Goal: Task Accomplishment & Management: Complete application form

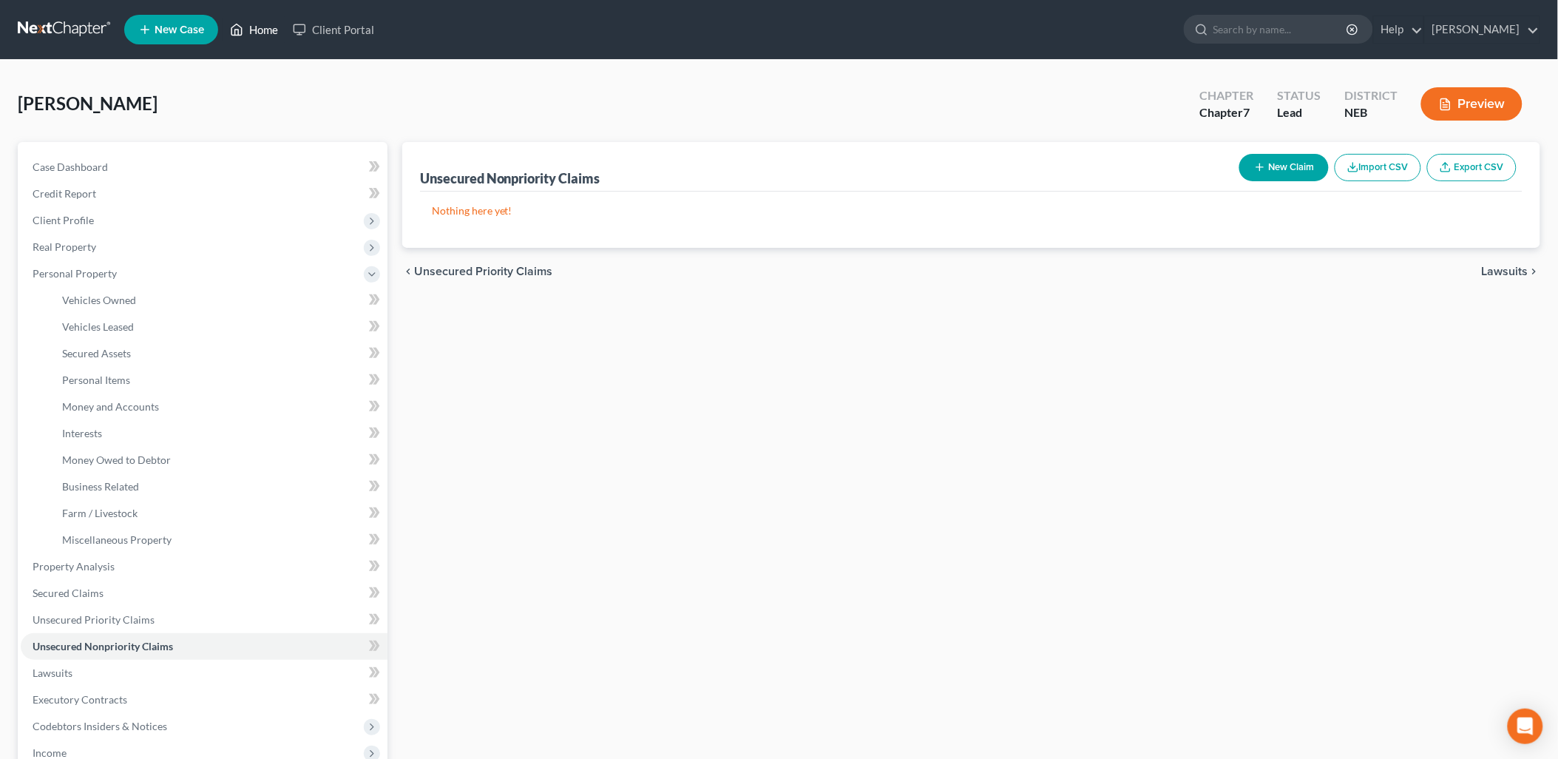
click at [256, 30] on link "Home" at bounding box center [254, 29] width 63 height 27
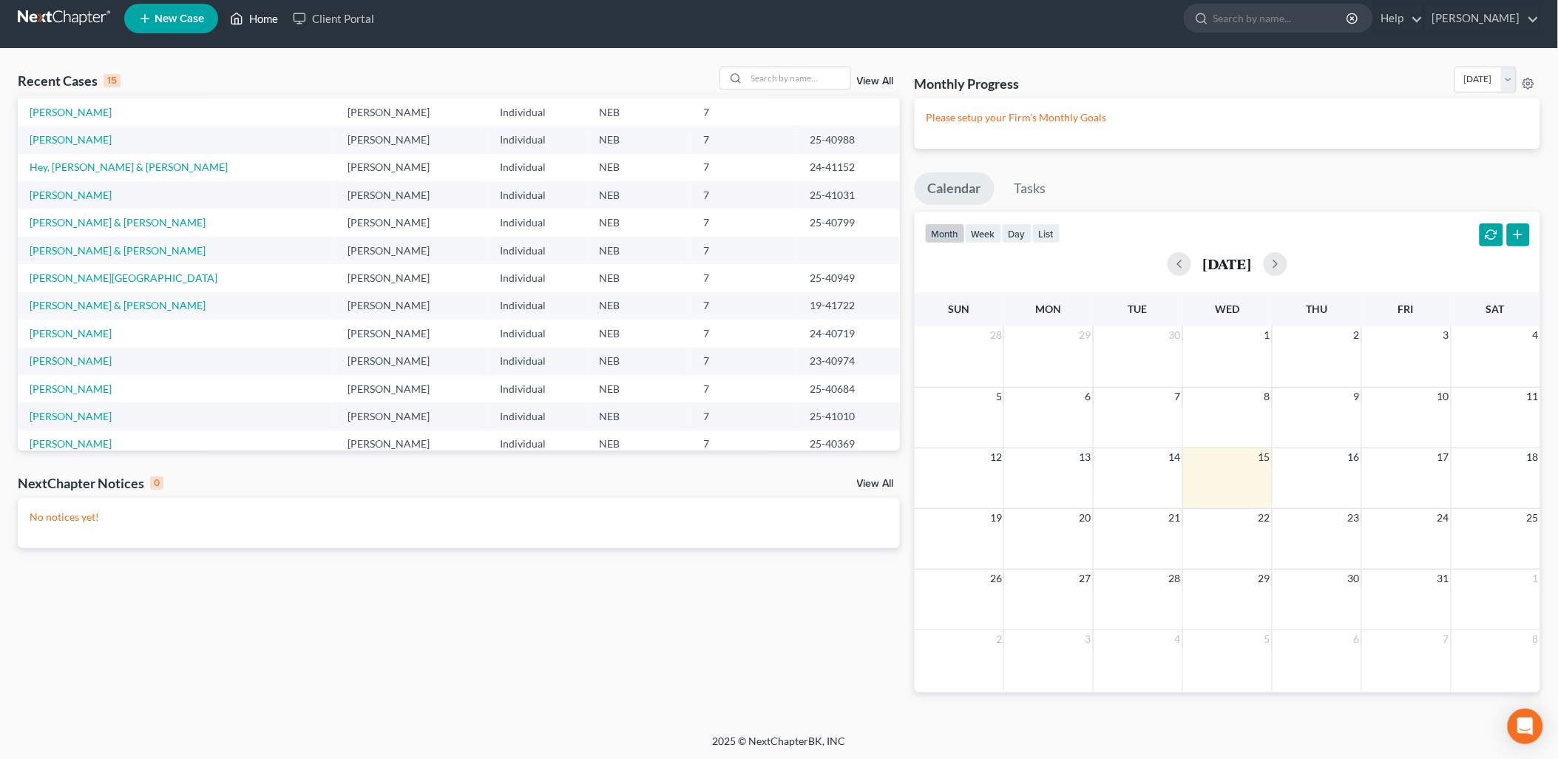
scroll to position [18, 0]
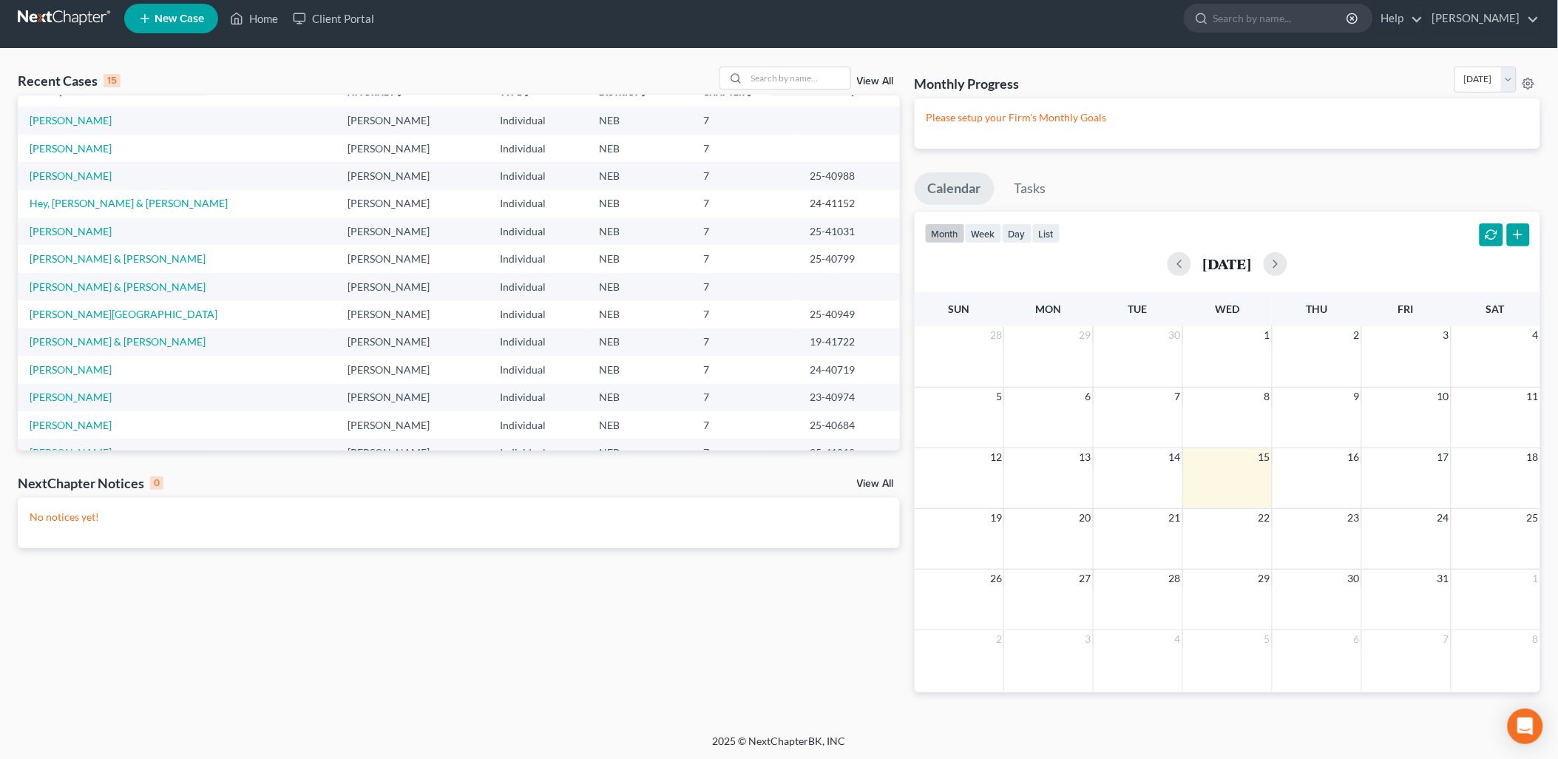
click at [881, 82] on link "View All" at bounding box center [875, 81] width 37 height 10
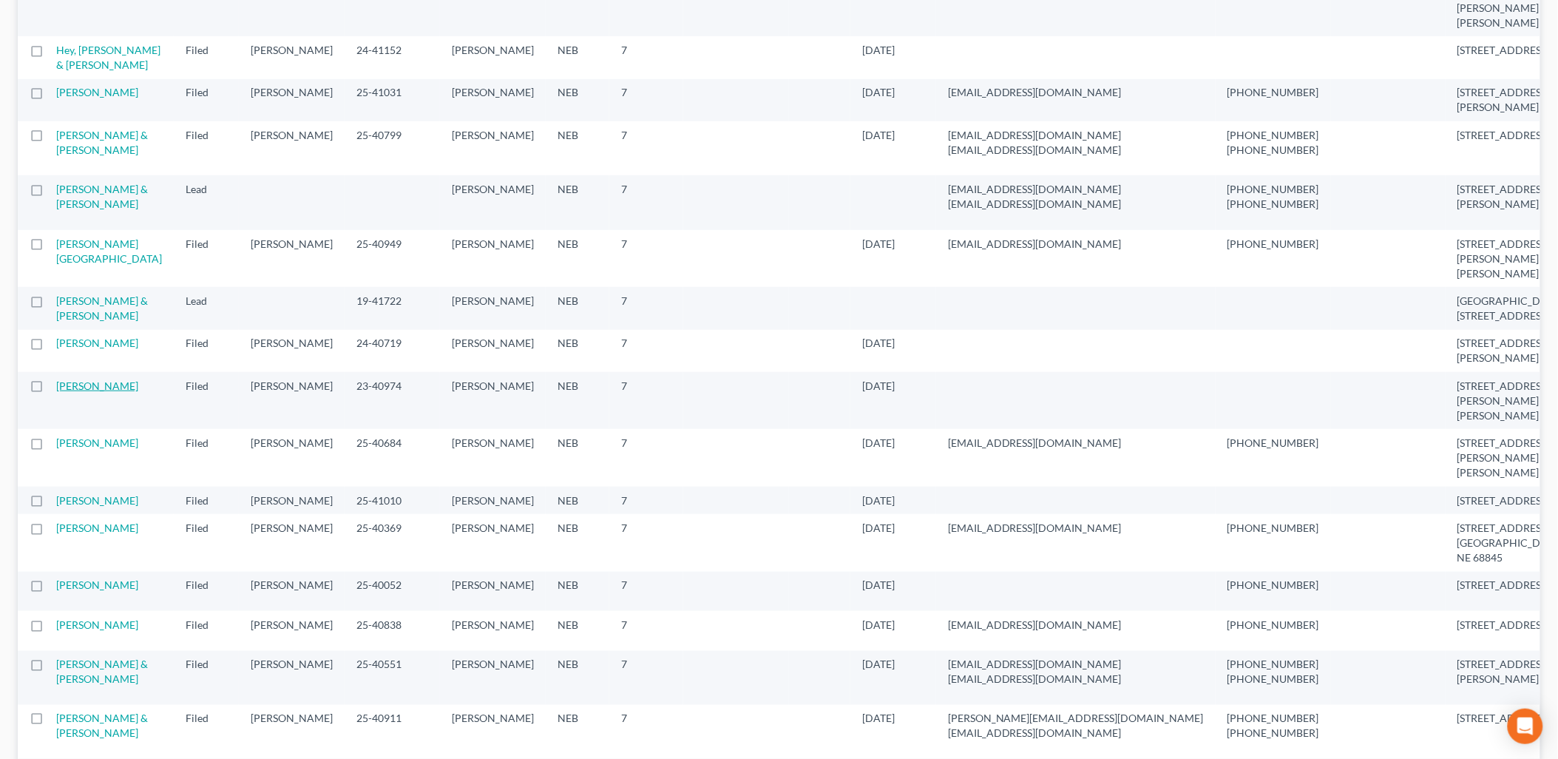
scroll to position [410, 0]
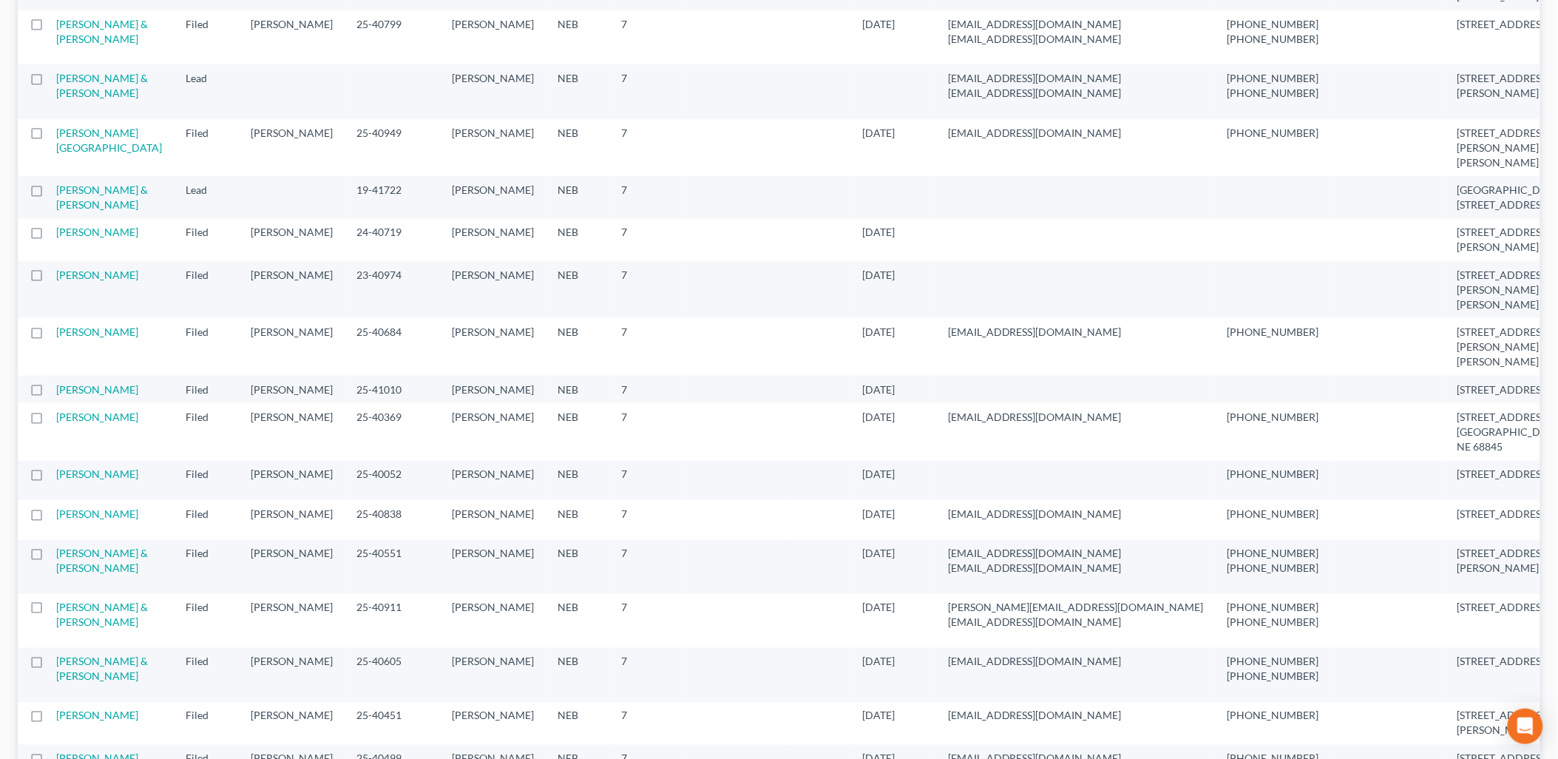
click at [99, 530] on td "Kramer, Holly" at bounding box center [115, 519] width 118 height 39
click at [81, 518] on link "Kramer, Holly" at bounding box center [97, 513] width 82 height 13
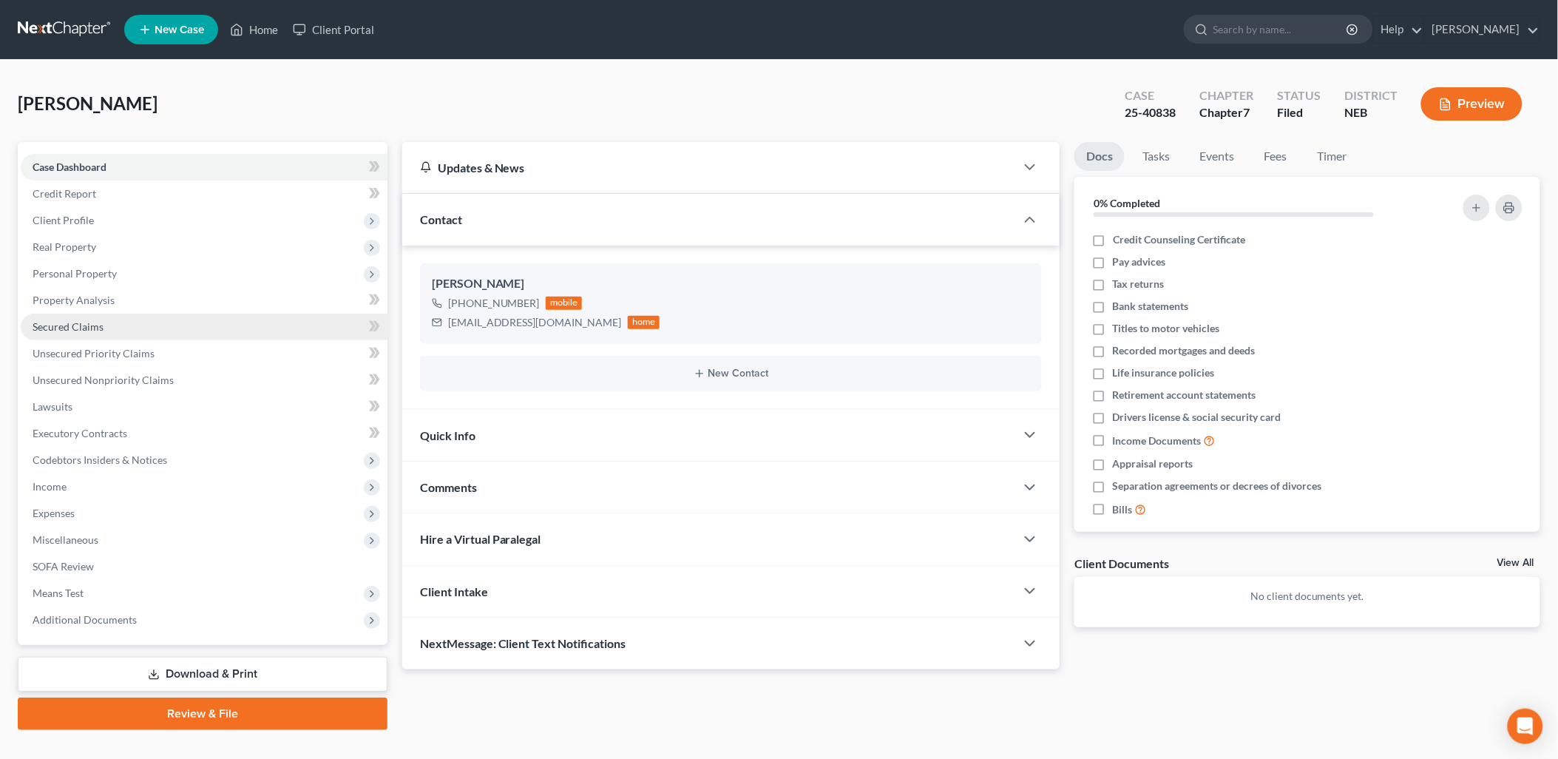
click at [133, 322] on link "Secured Claims" at bounding box center [204, 327] width 367 height 27
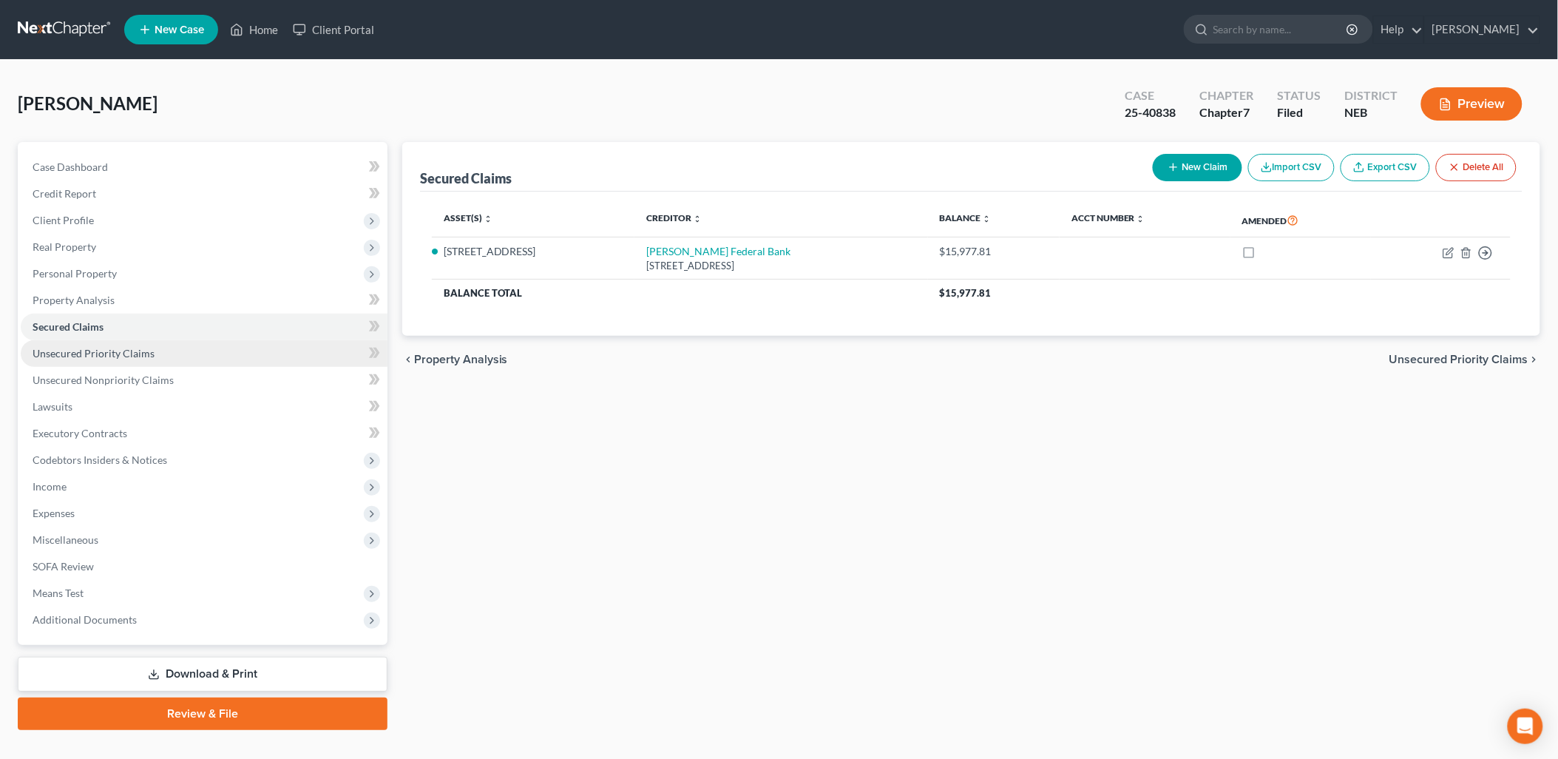
click at [131, 353] on span "Unsecured Priority Claims" at bounding box center [94, 353] width 122 height 13
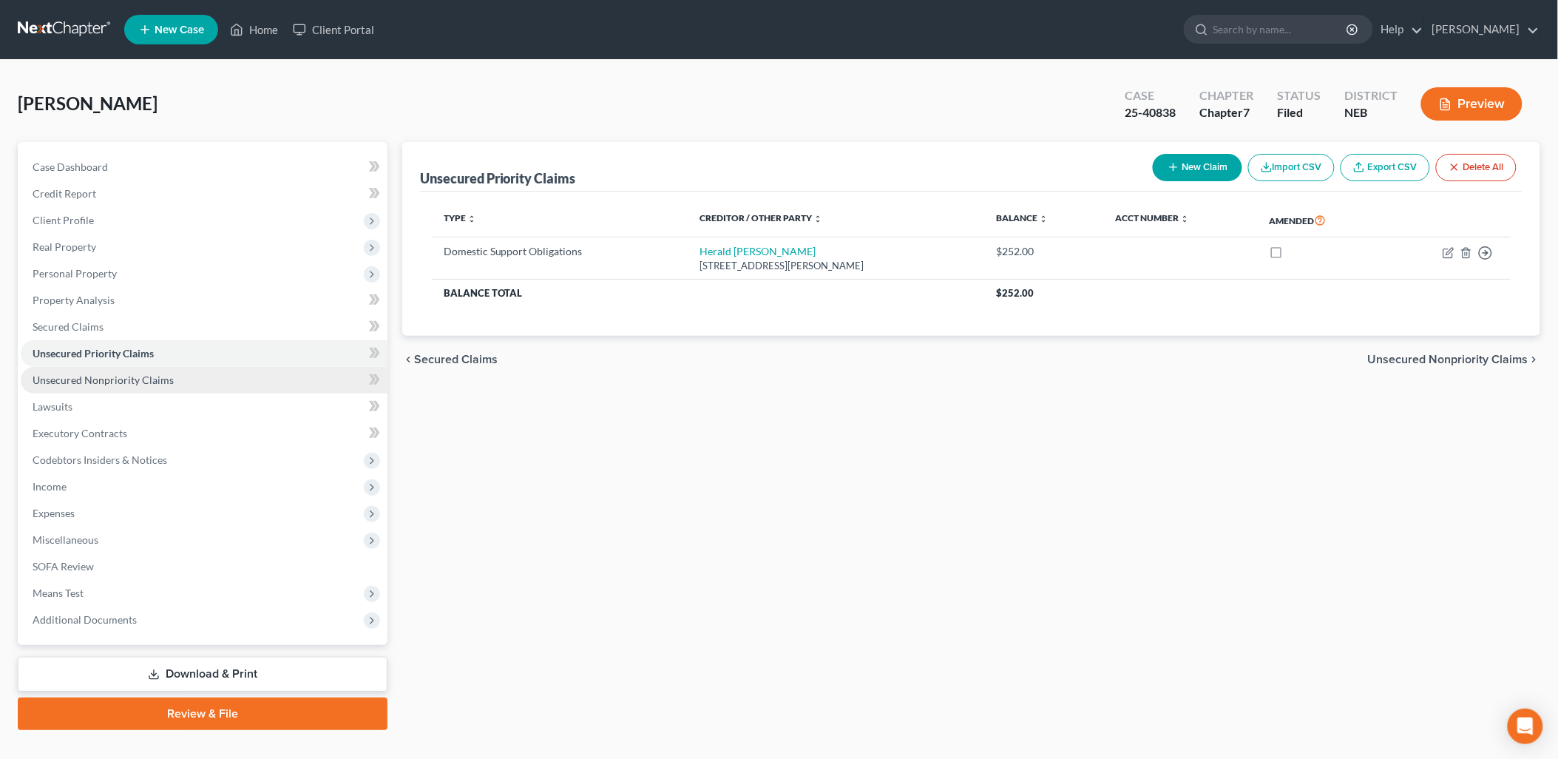
click at [144, 386] on link "Unsecured Nonpriority Claims" at bounding box center [204, 380] width 367 height 27
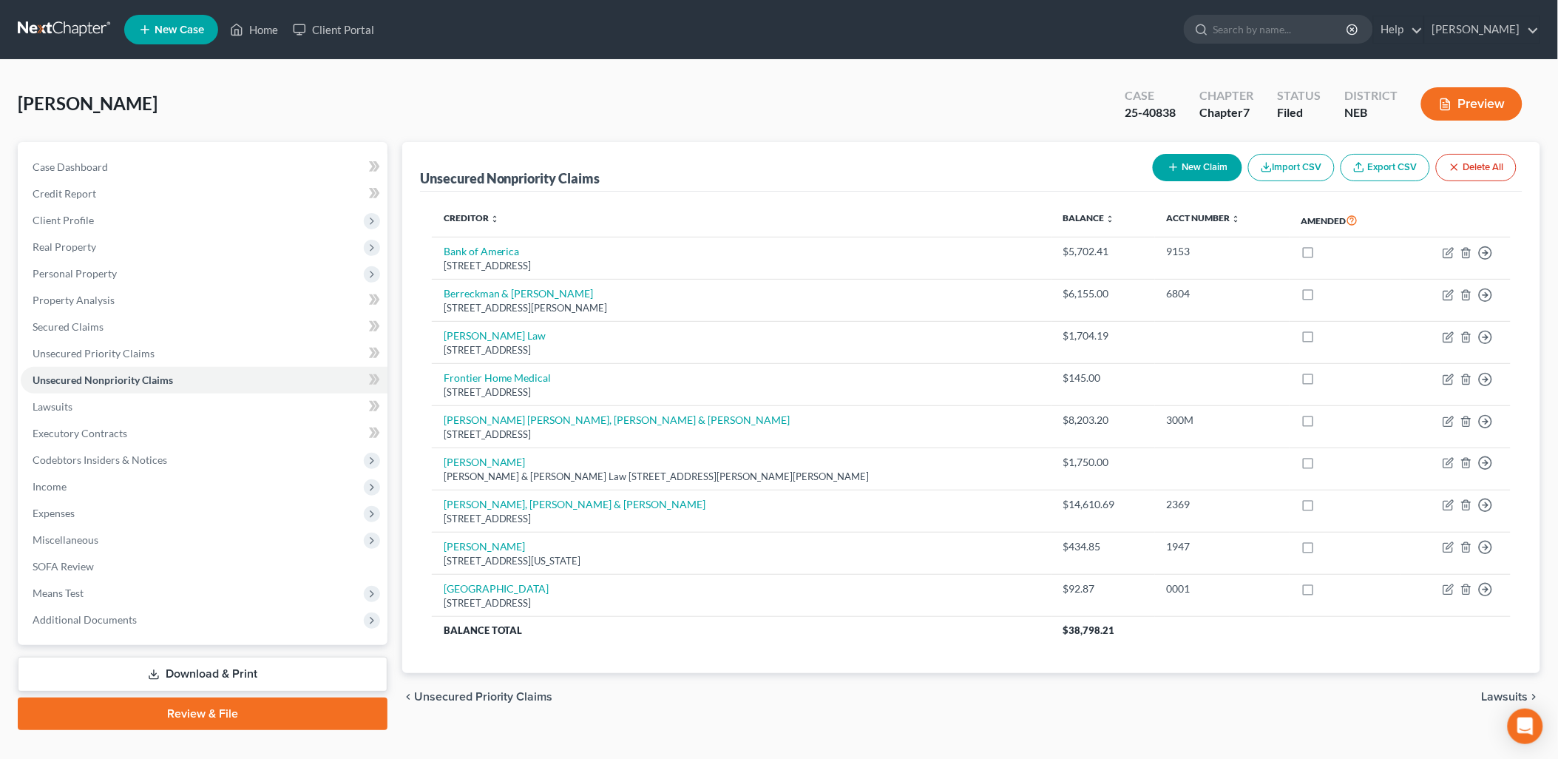
click at [1202, 167] on button "New Claim" at bounding box center [1197, 167] width 89 height 27
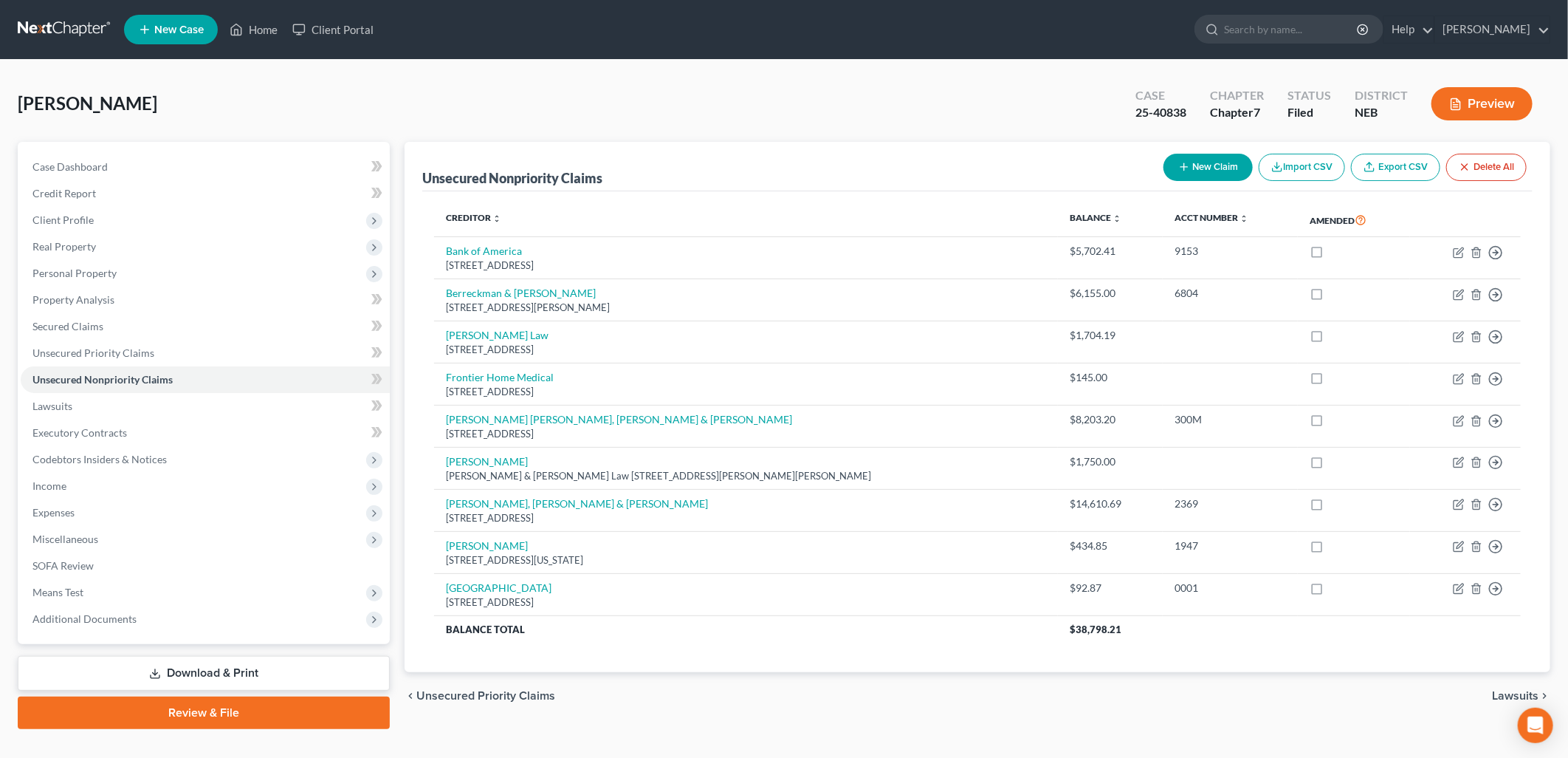
select select "0"
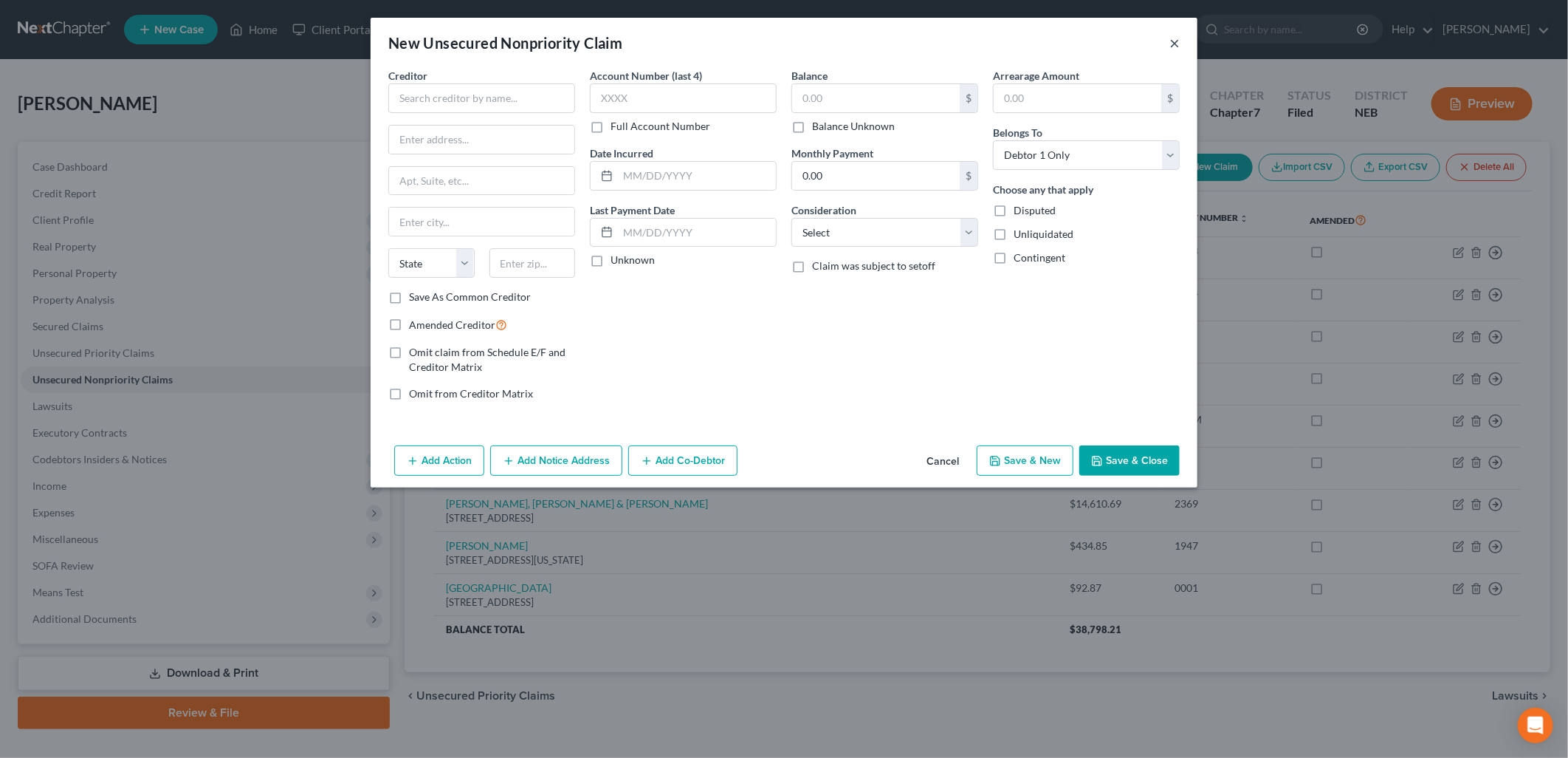
click at [1175, 38] on button "×" at bounding box center [1174, 43] width 10 height 18
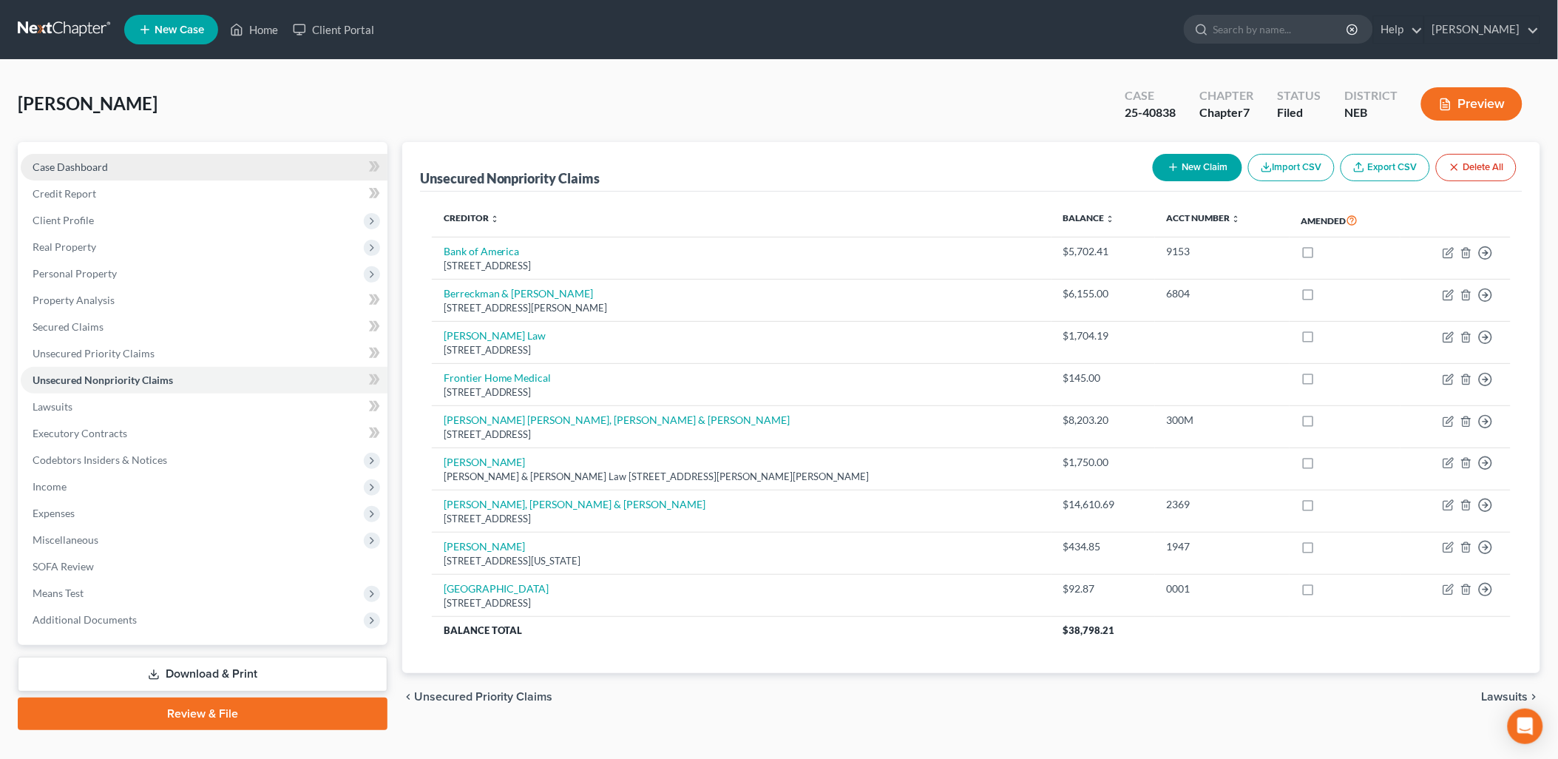
click at [106, 163] on span "Case Dashboard" at bounding box center [70, 166] width 75 height 13
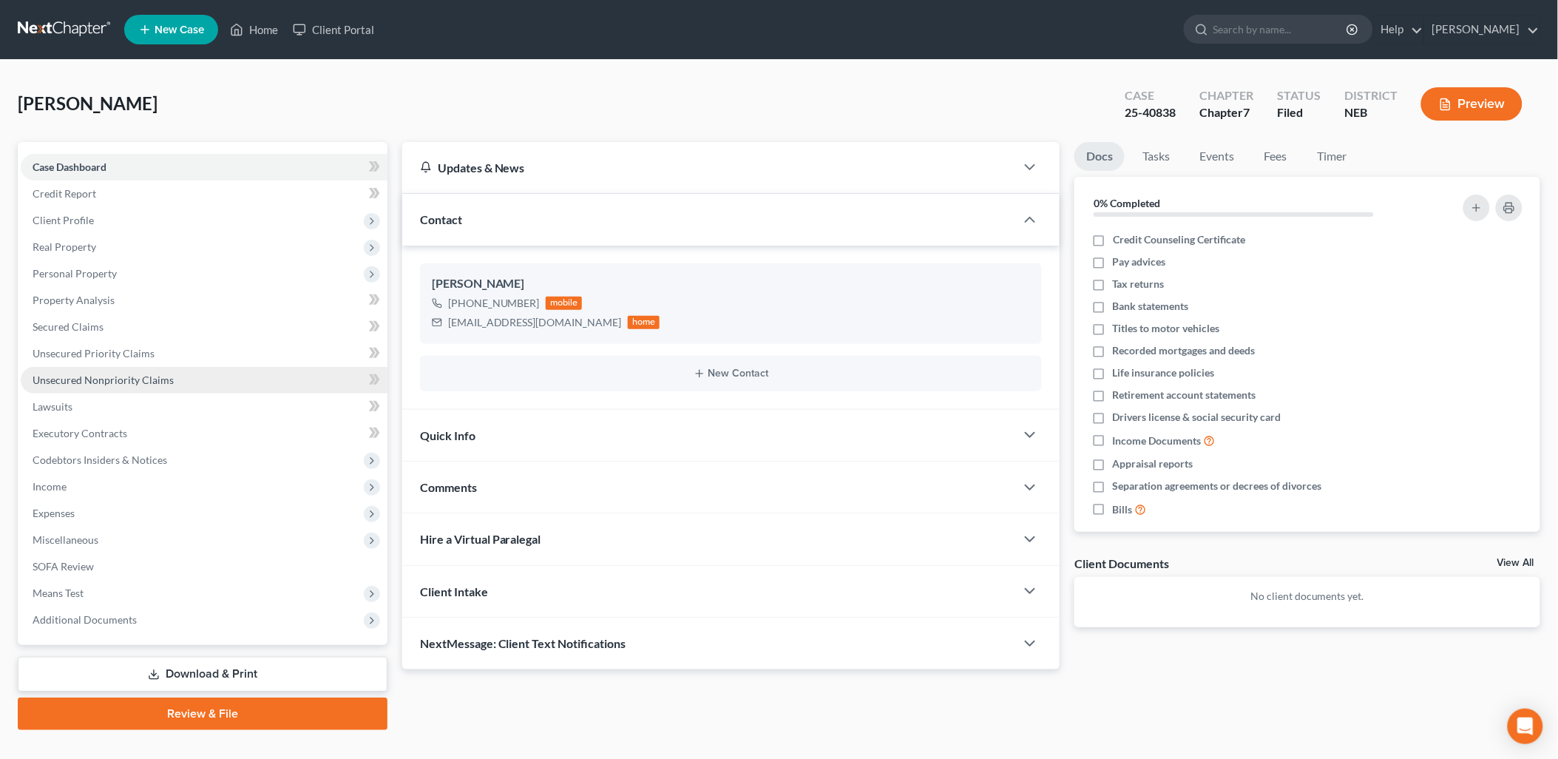
click at [86, 382] on span "Unsecured Nonpriority Claims" at bounding box center [103, 379] width 141 height 13
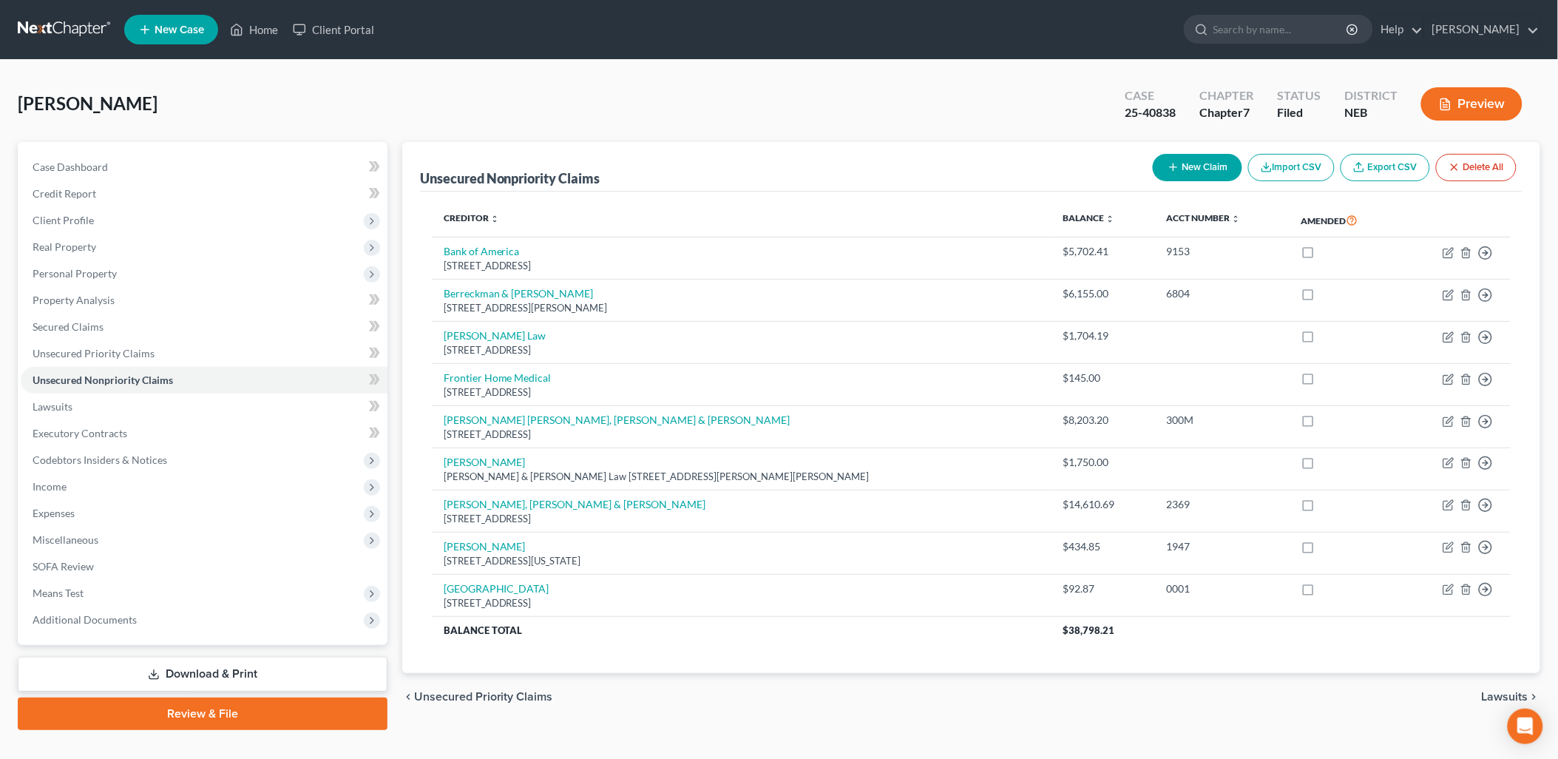
click at [1202, 167] on button "New Claim" at bounding box center [1197, 167] width 89 height 27
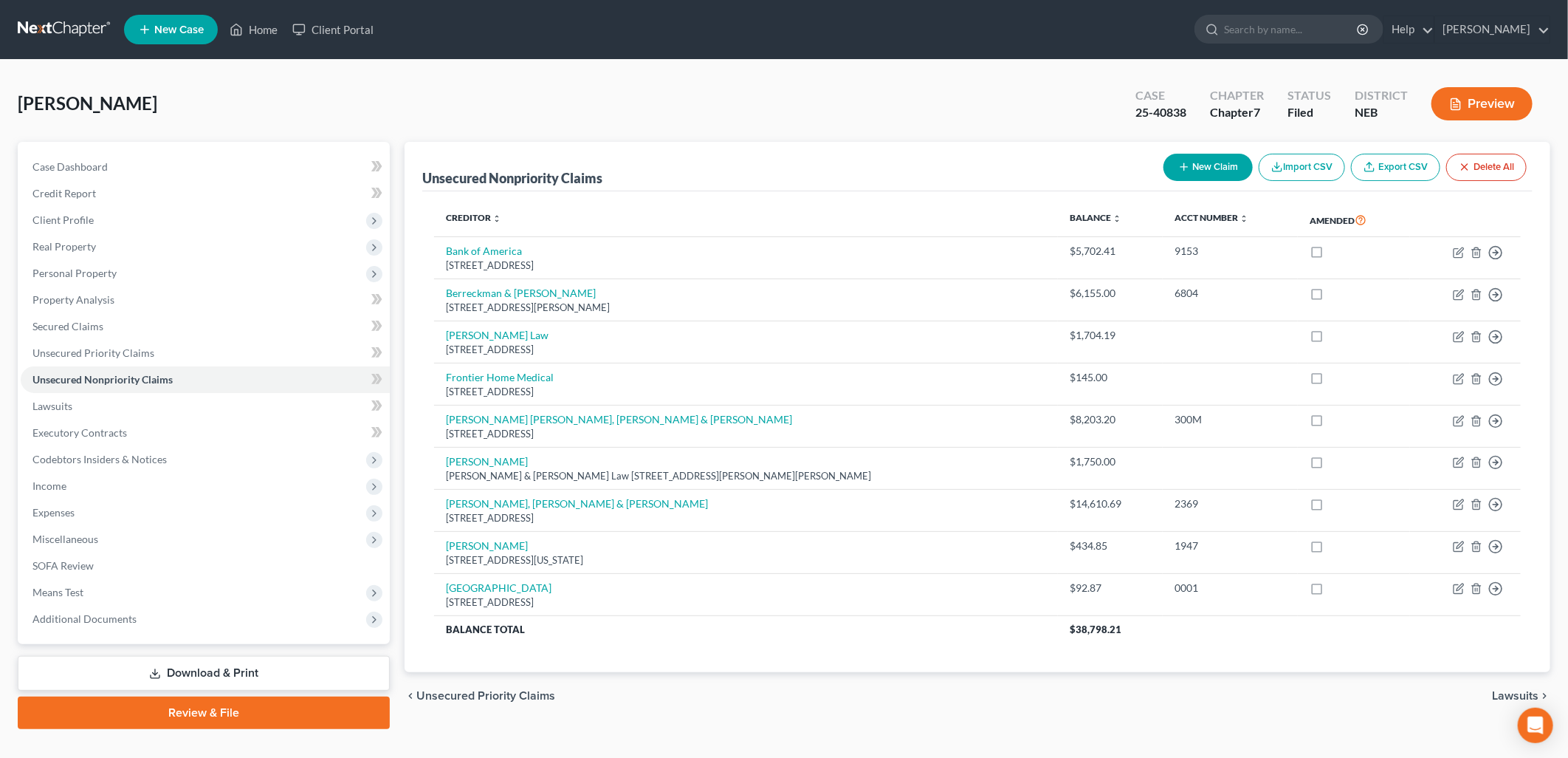
select select "0"
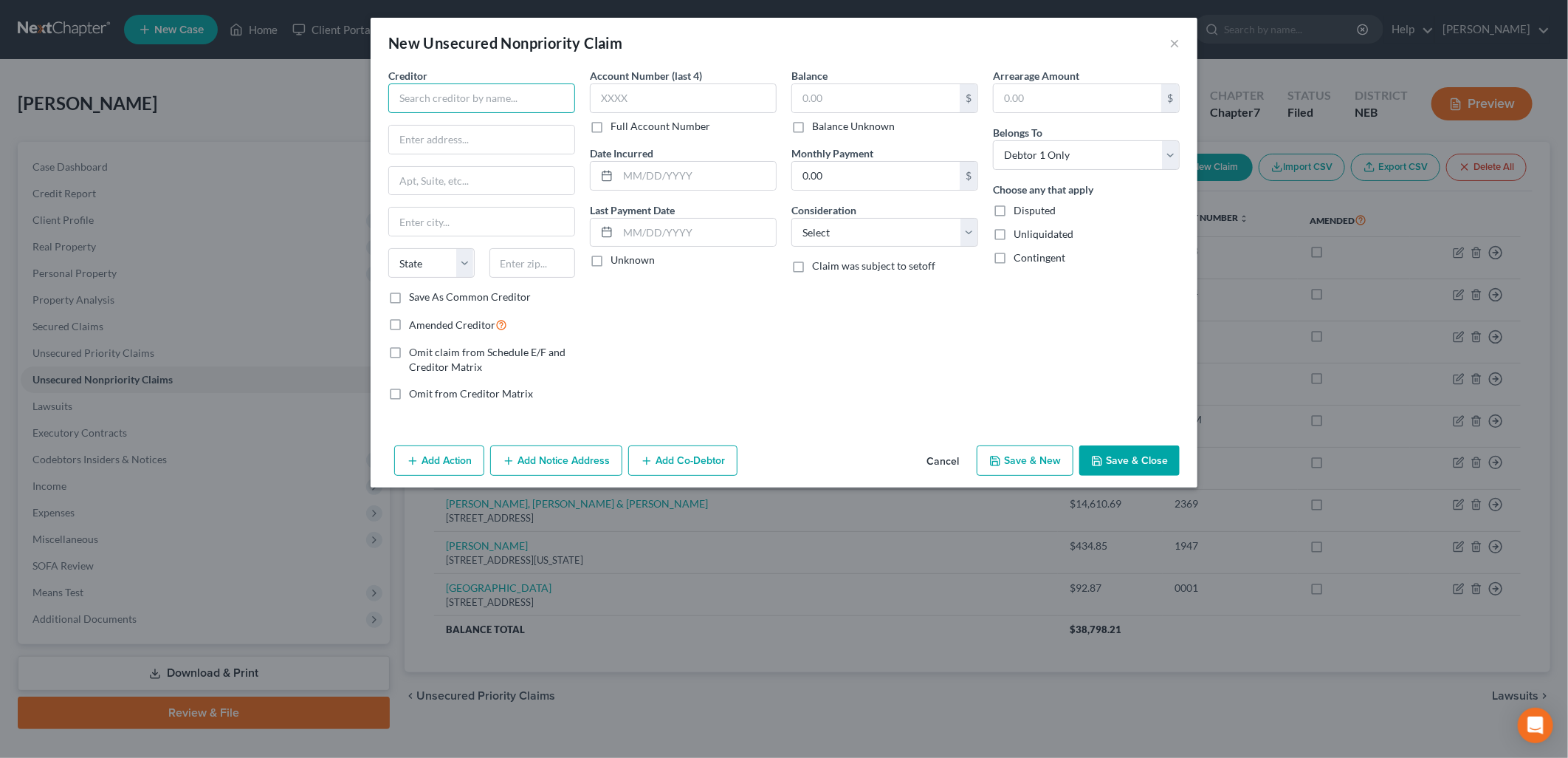
click at [417, 101] on input "text" at bounding box center [481, 99] width 187 height 30
type input "Weathercraft of North Platte"
click at [460, 138] on input "text" at bounding box center [482, 140] width 186 height 28
type input "PO Box 1949"
type input "North Platte"
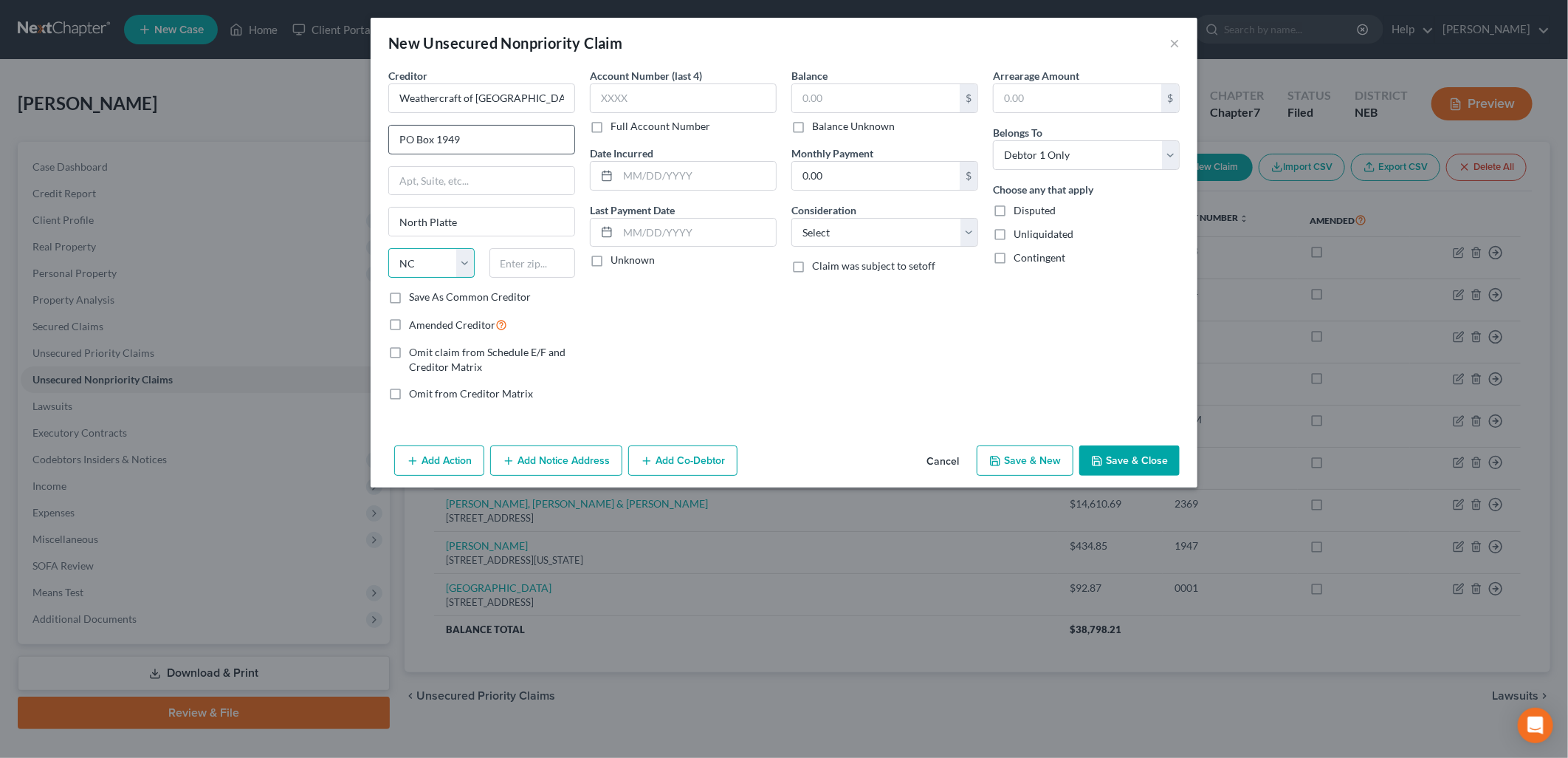
select select "30"
type input "69103"
click at [712, 294] on div "Account Number (last 4) Full Account Number Date Incurred Last Payment Date Unk…" at bounding box center [683, 240] width 202 height 345
click at [670, 111] on input "text" at bounding box center [683, 99] width 187 height 30
type input "8881"
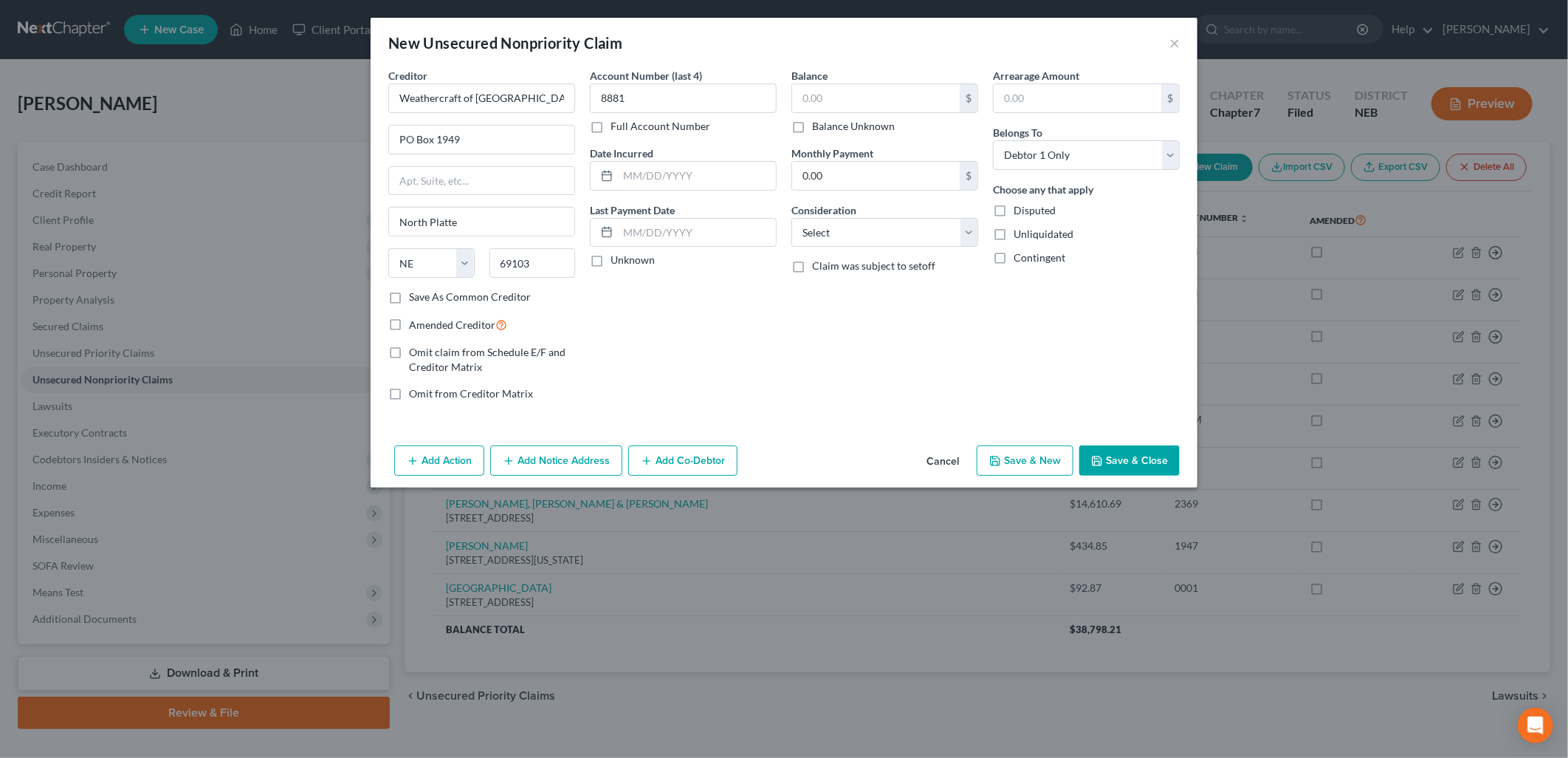
click at [611, 265] on label "Unknown" at bounding box center [633, 260] width 44 height 15
click at [616, 263] on input "Unknown" at bounding box center [621, 258] width 10 height 10
checkbox input "true"
click at [866, 96] on input "text" at bounding box center [875, 98] width 168 height 28
click at [871, 92] on input "text" at bounding box center [875, 98] width 168 height 28
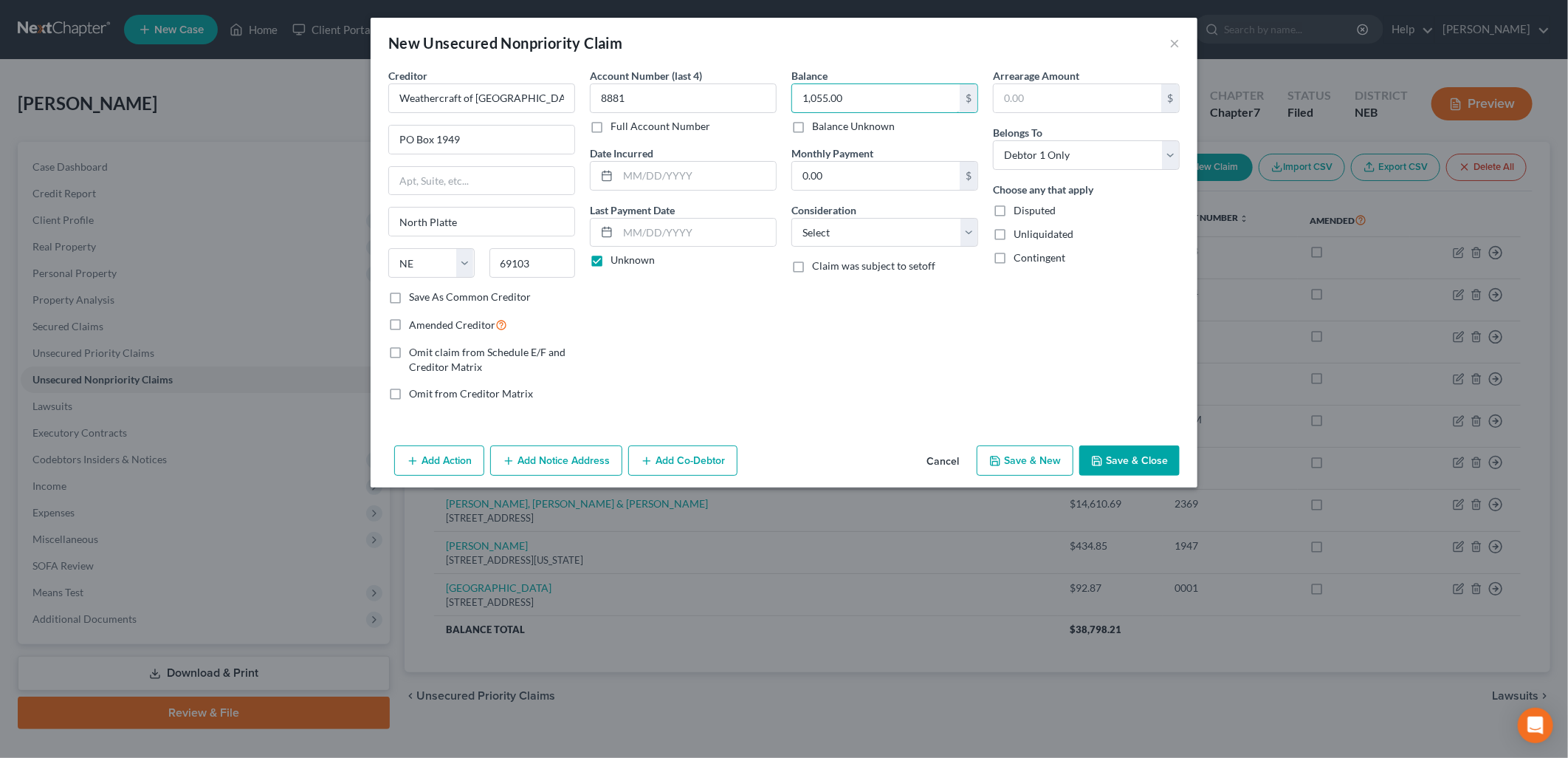
type input "1,055.00"
click at [877, 364] on div "Balance 1,055.00 $ Balance Unknown Balance Undetermined 1,055.00 $ Balance Unkn…" at bounding box center [884, 240] width 202 height 345
click at [1013, 463] on button "Save & New" at bounding box center [1024, 460] width 97 height 31
select select "0"
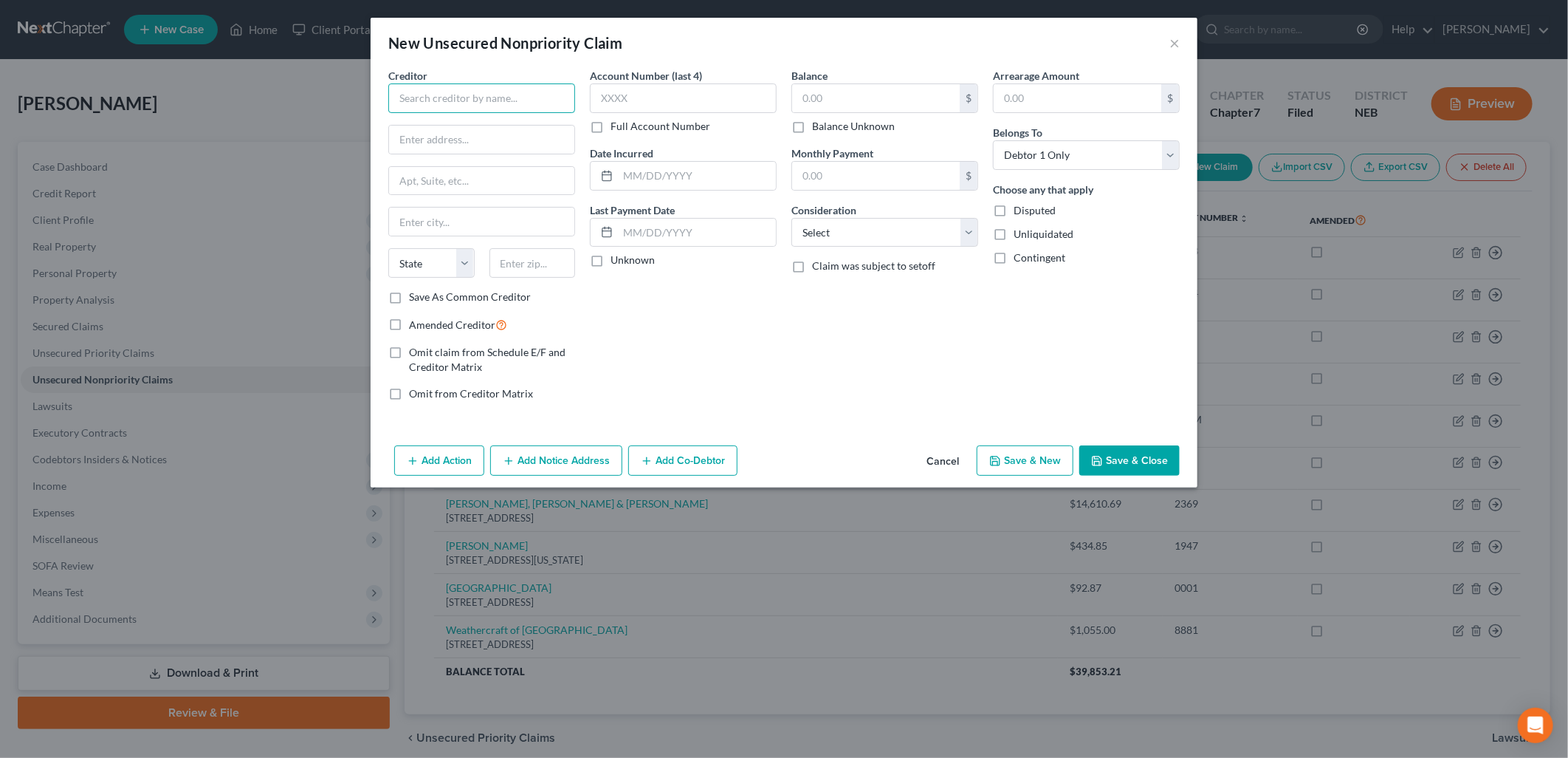
click at [439, 91] on input "text" at bounding box center [481, 99] width 187 height 30
type input "Ravenna Dental Clinic"
type input "PO Box 66"
click at [407, 222] on input "text" at bounding box center [482, 222] width 186 height 28
type input "Ravenna"
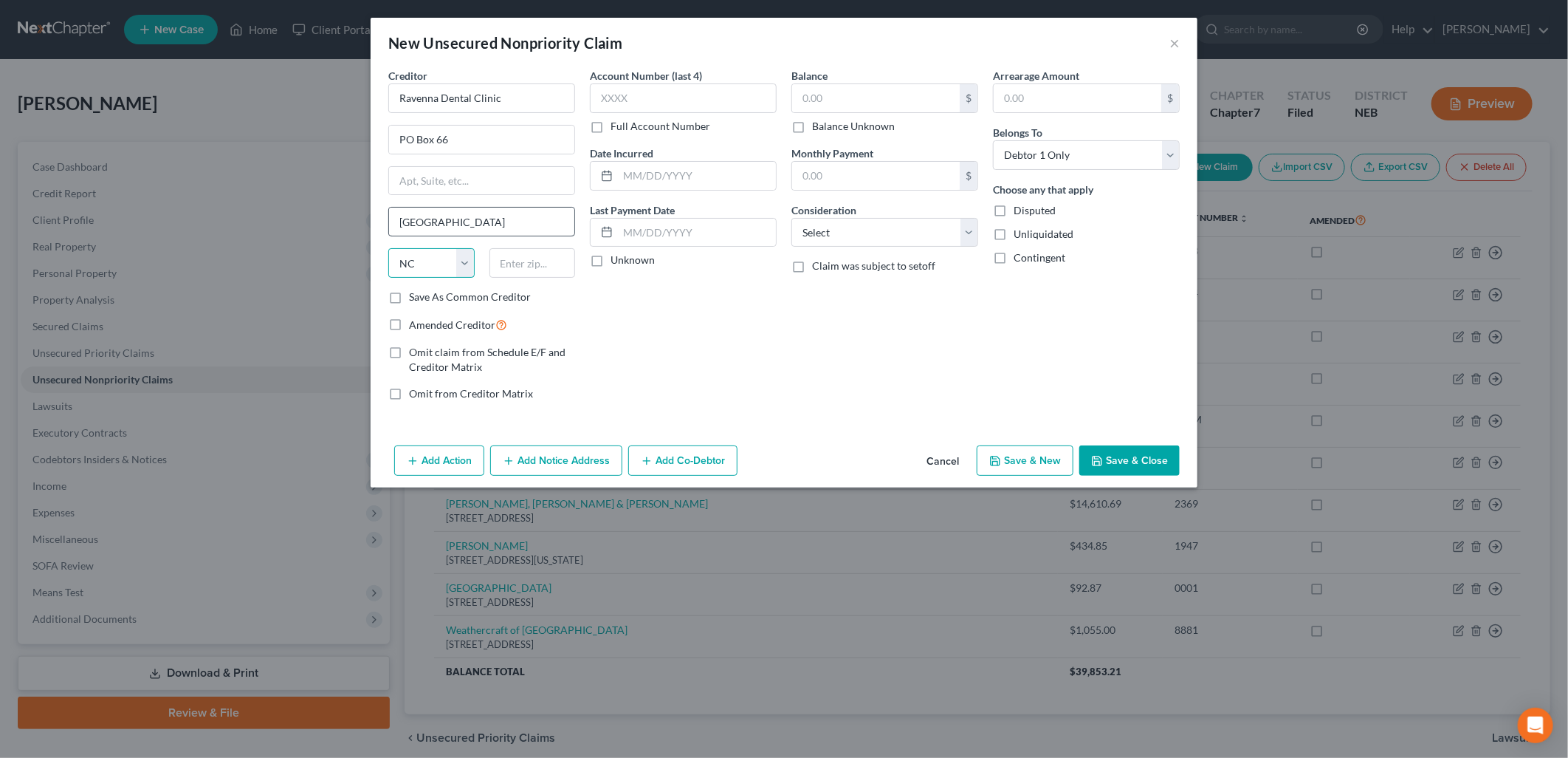
select select "30"
type input "68869-1306"
click at [690, 107] on input "text" at bounding box center [683, 99] width 187 height 30
click at [611, 266] on label "Unknown" at bounding box center [633, 260] width 44 height 15
click at [616, 263] on input "Unknown" at bounding box center [621, 258] width 10 height 10
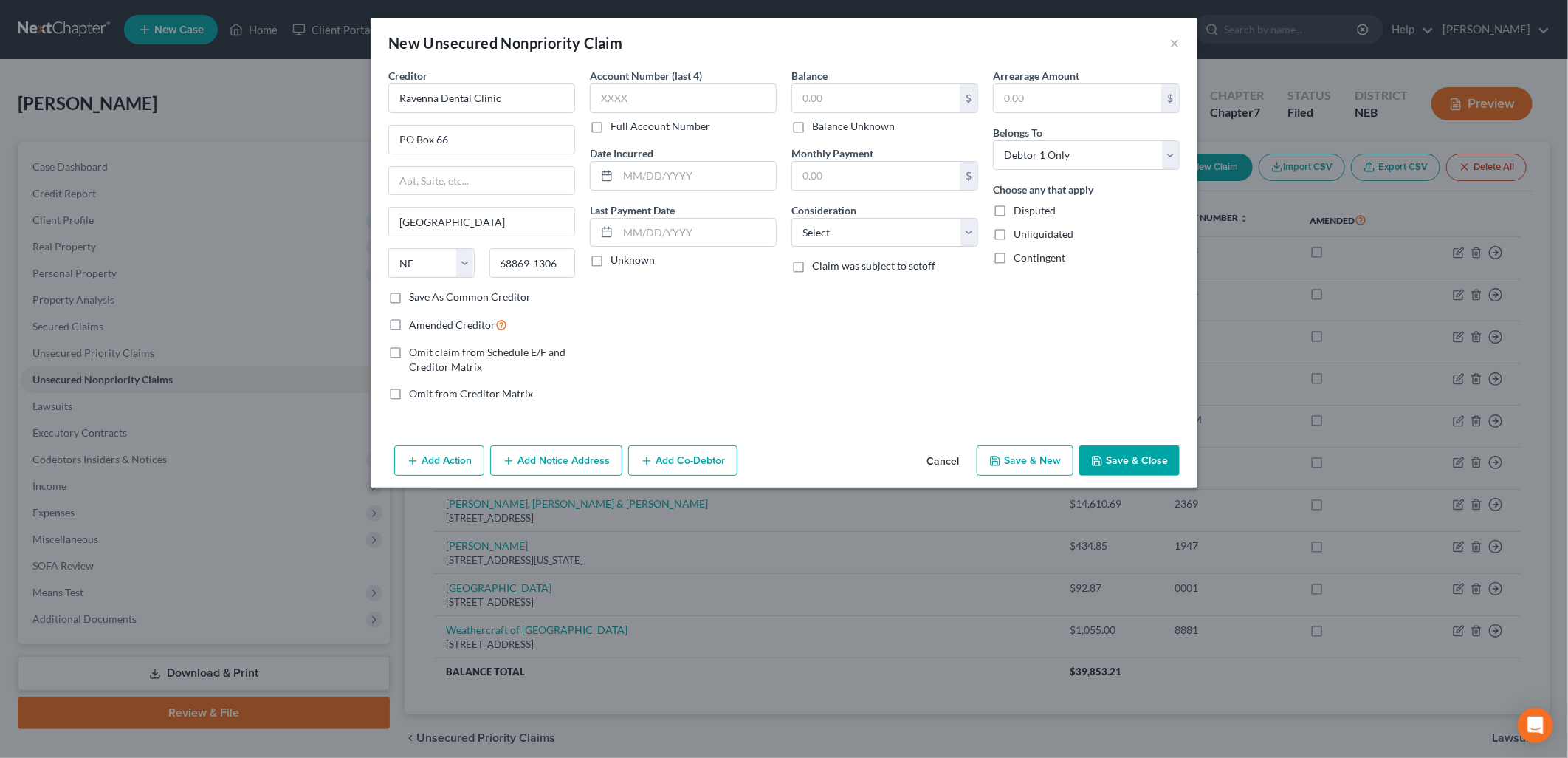
checkbox input "true"
click at [863, 94] on input "text" at bounding box center [875, 98] width 168 height 28
type input "134.20"
click at [845, 227] on select "Select Cable / Satellite Services Collection Agency Credit Card Debt Debt Couns…" at bounding box center [884, 233] width 187 height 30
select select "9"
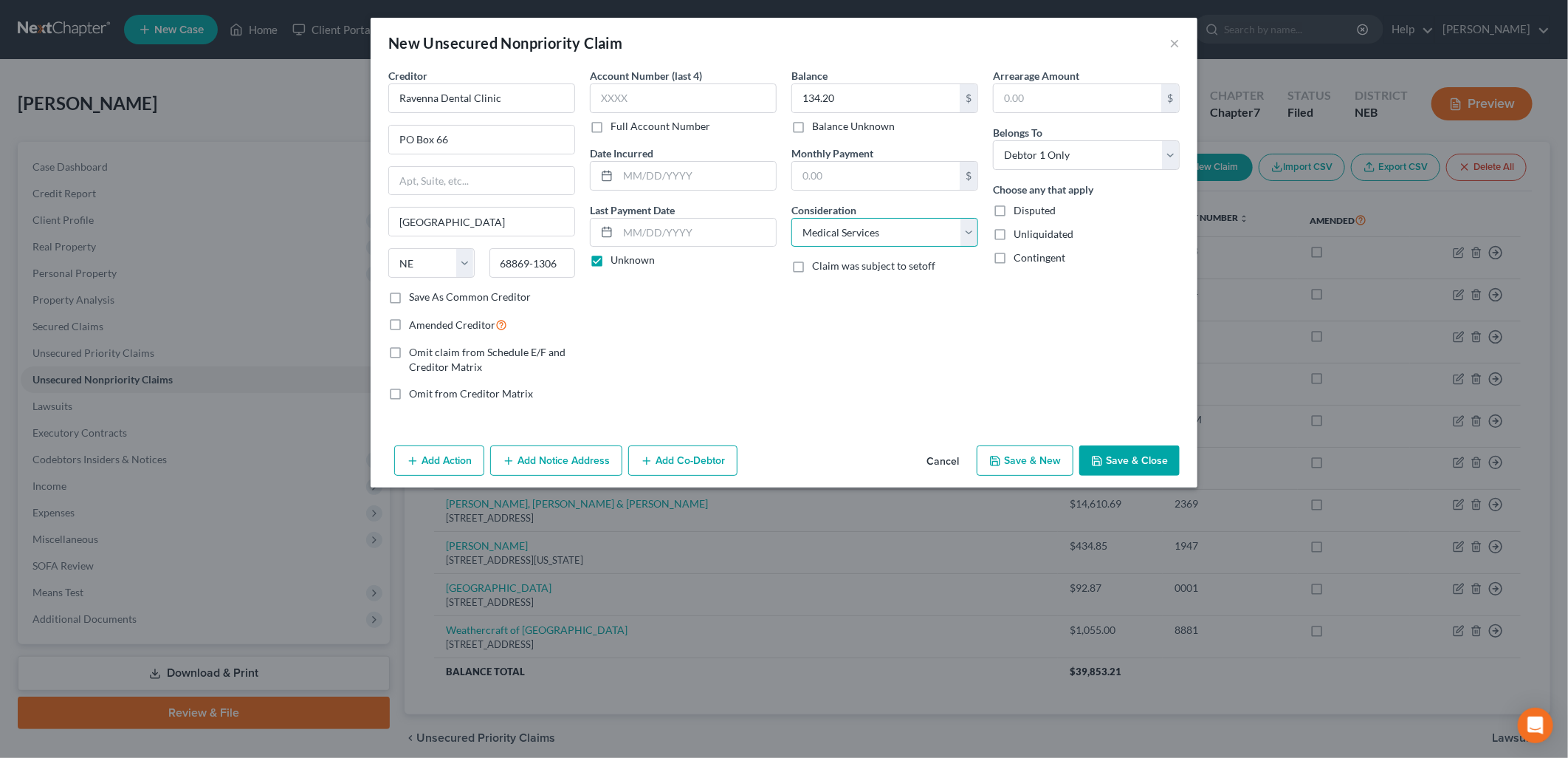
click at [791, 218] on select "Select Cable / Satellite Services Collection Agency Credit Card Debt Debt Couns…" at bounding box center [884, 233] width 187 height 30
click at [1132, 459] on button "Save & Close" at bounding box center [1129, 460] width 101 height 31
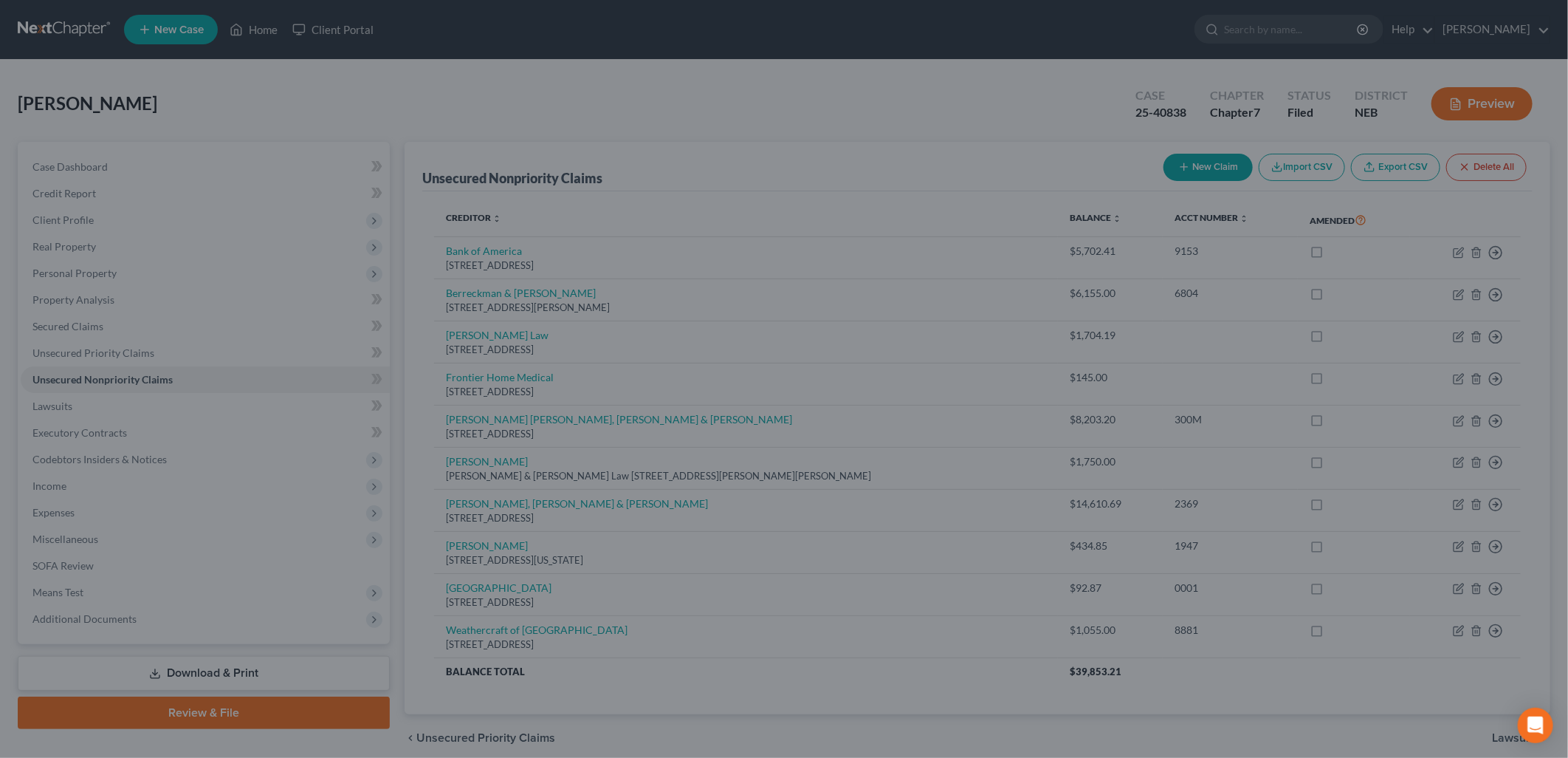
type input "0.00"
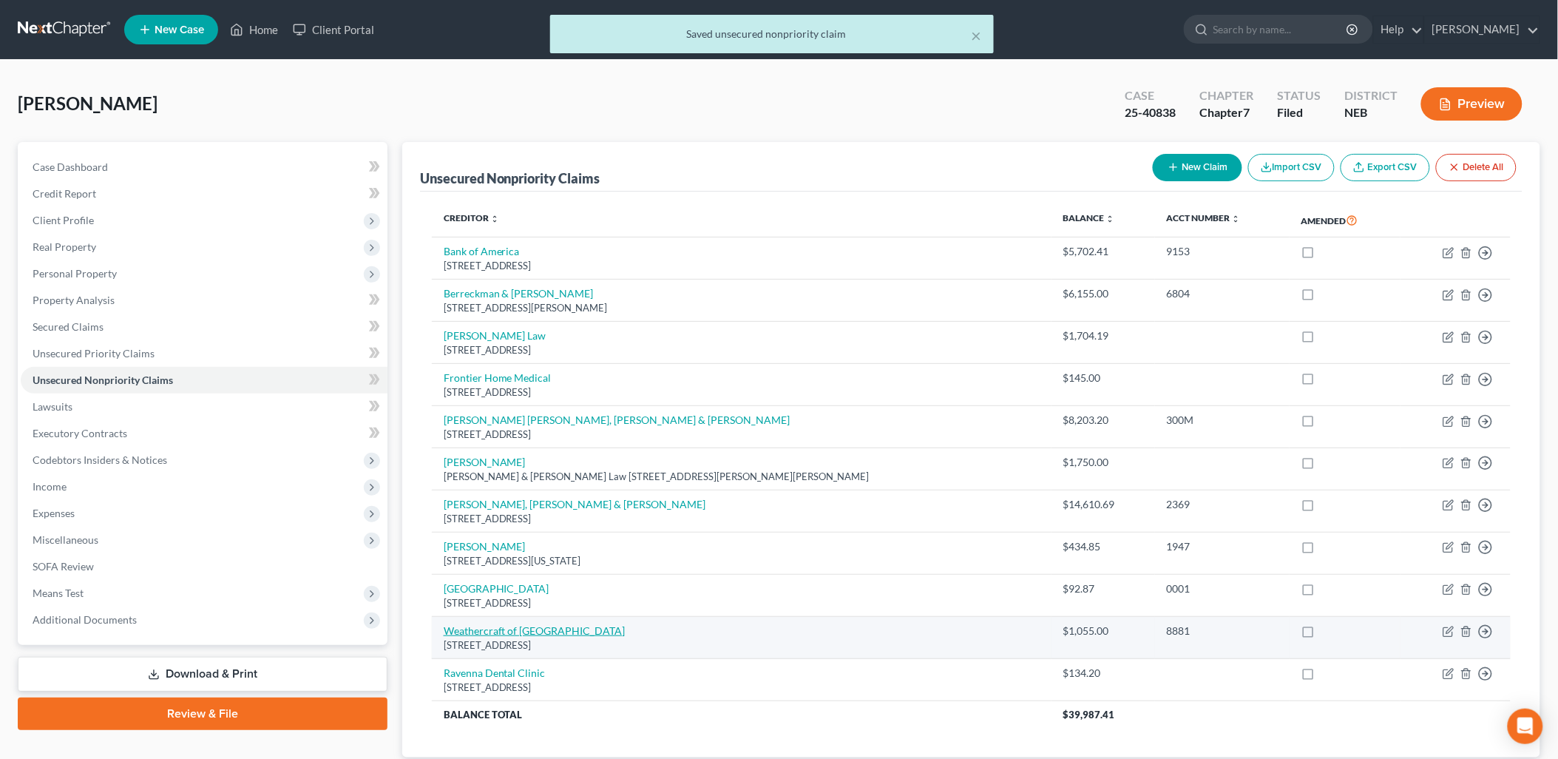
click at [543, 634] on link "Weathercraft of North Platte" at bounding box center [535, 630] width 182 height 13
select select "30"
select select "0"
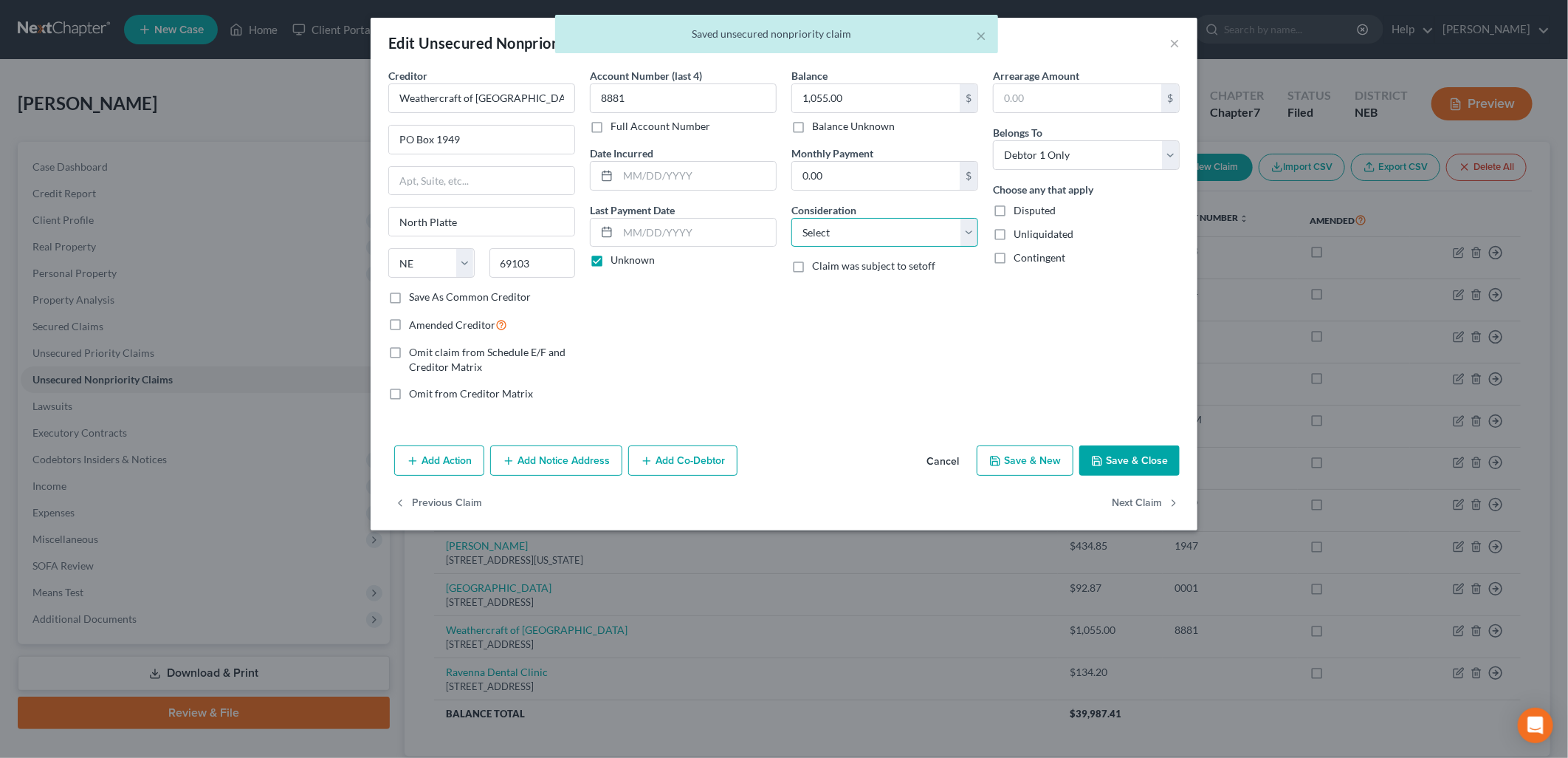
click at [894, 231] on select "Select Cable / Satellite Services Collection Agency Credit Card Debt Debt Couns…" at bounding box center [884, 233] width 187 height 30
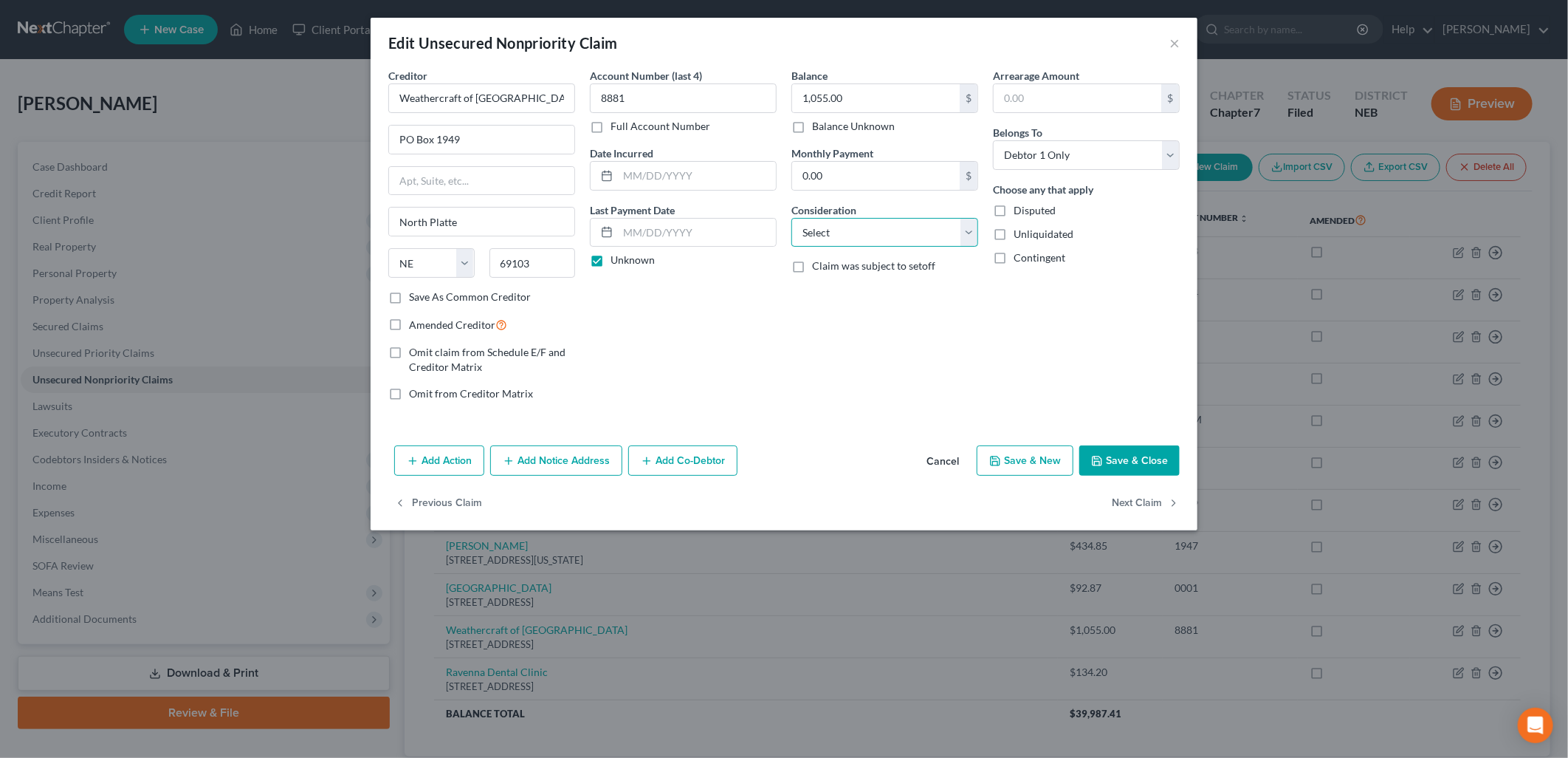
select select "6"
click at [791, 218] on select "Select Cable / Satellite Services Collection Agency Credit Card Debt Debt Couns…" at bounding box center [884, 233] width 187 height 30
click at [1135, 462] on button "Save & Close" at bounding box center [1129, 460] width 101 height 31
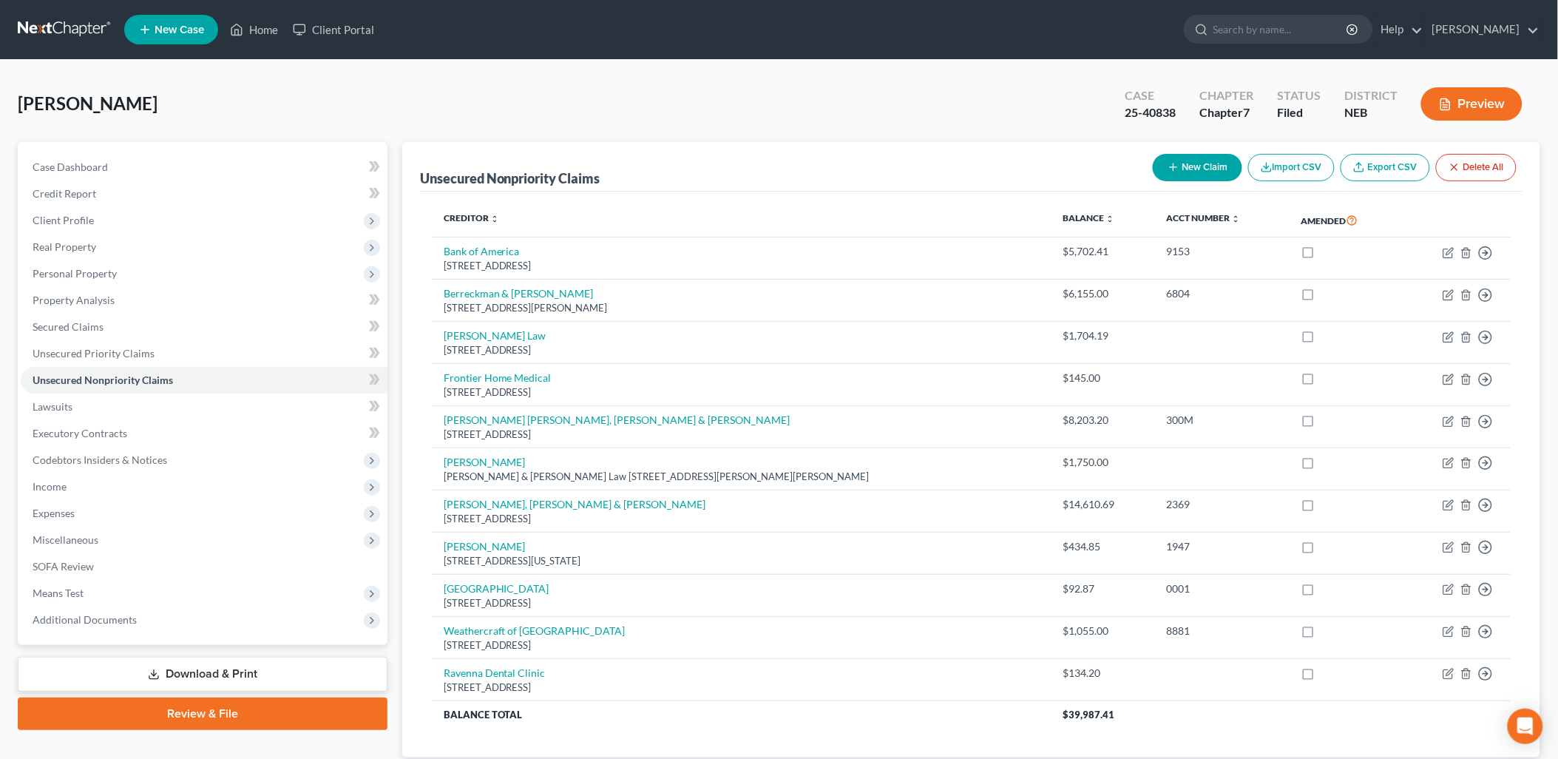
click at [285, 666] on link "Download & Print" at bounding box center [203, 674] width 370 height 35
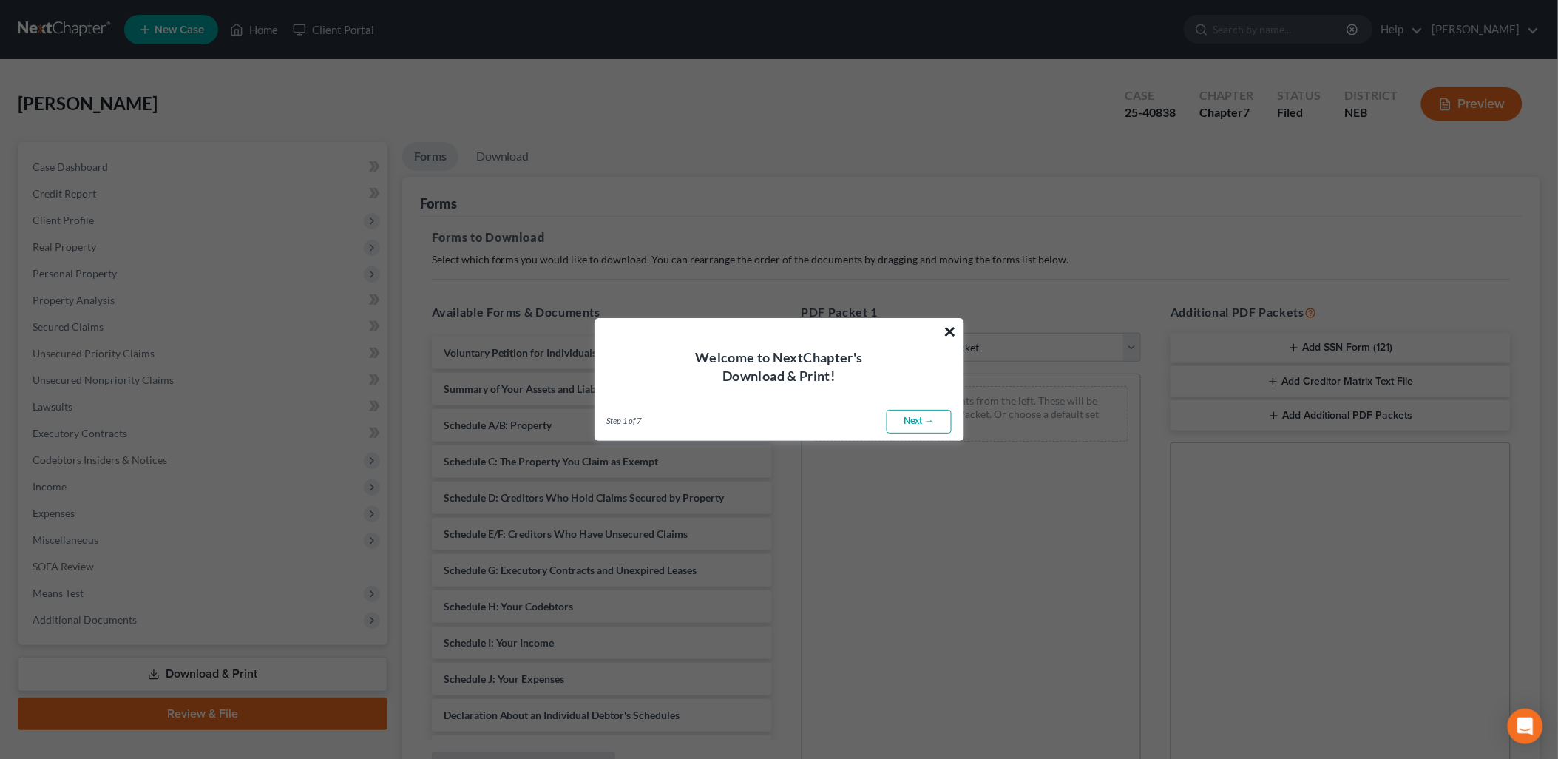
click at [950, 326] on button "×" at bounding box center [951, 331] width 14 height 24
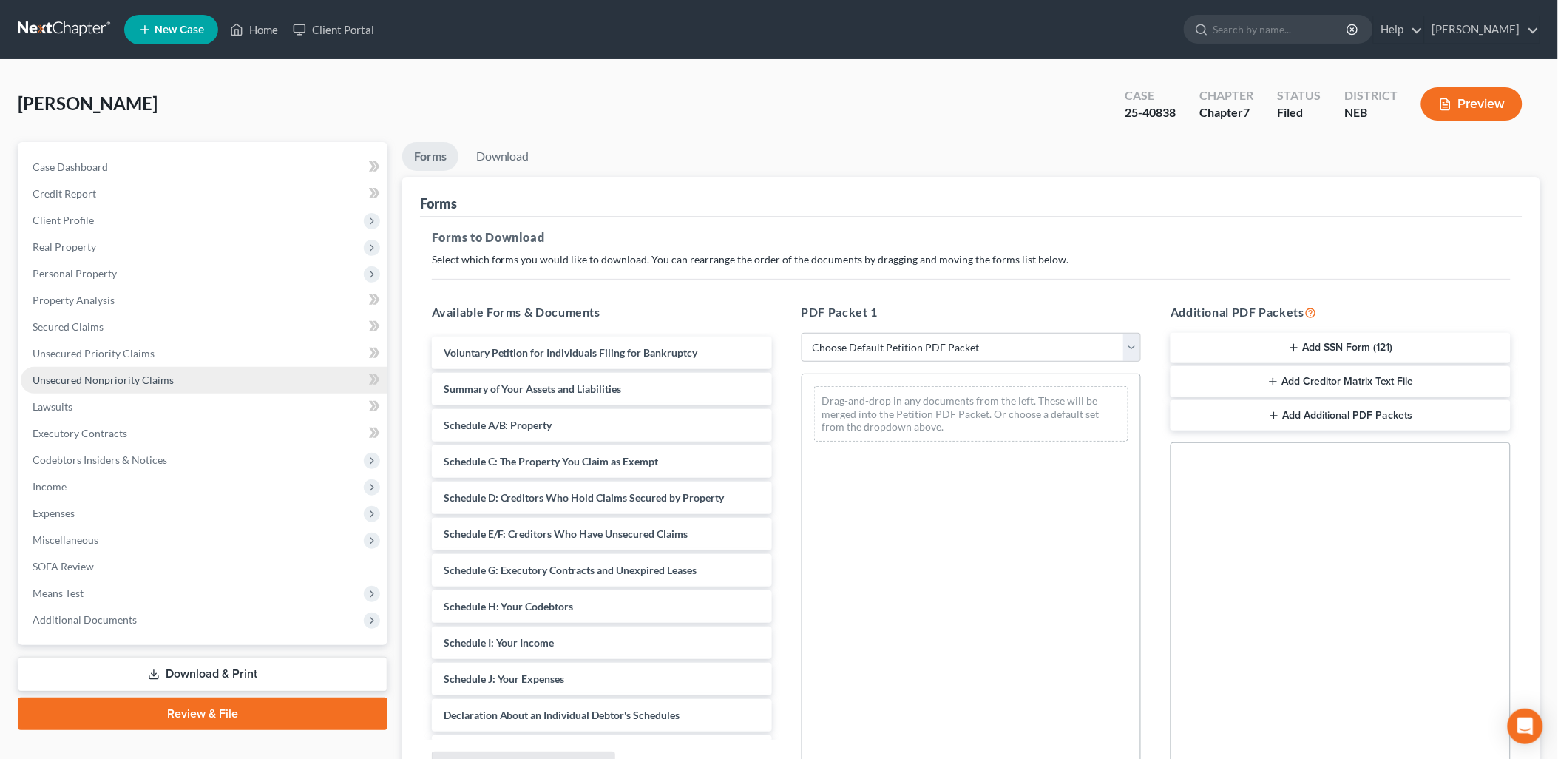
click at [129, 375] on span "Unsecured Nonpriority Claims" at bounding box center [103, 379] width 141 height 13
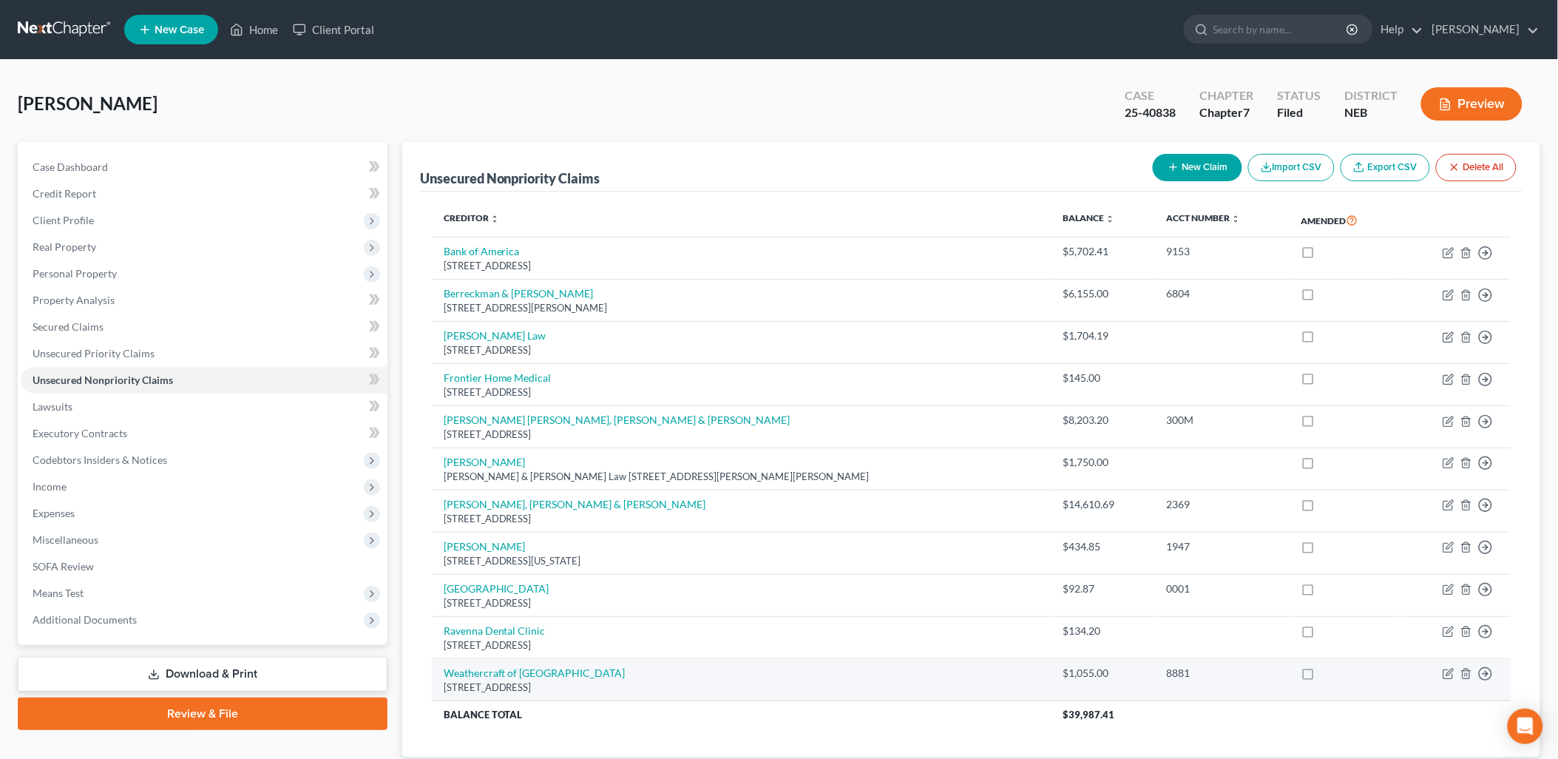
click at [1322, 677] on label at bounding box center [1322, 677] width 0 height 0
click at [1328, 675] on input "checkbox" at bounding box center [1333, 671] width 10 height 10
checkbox input "true"
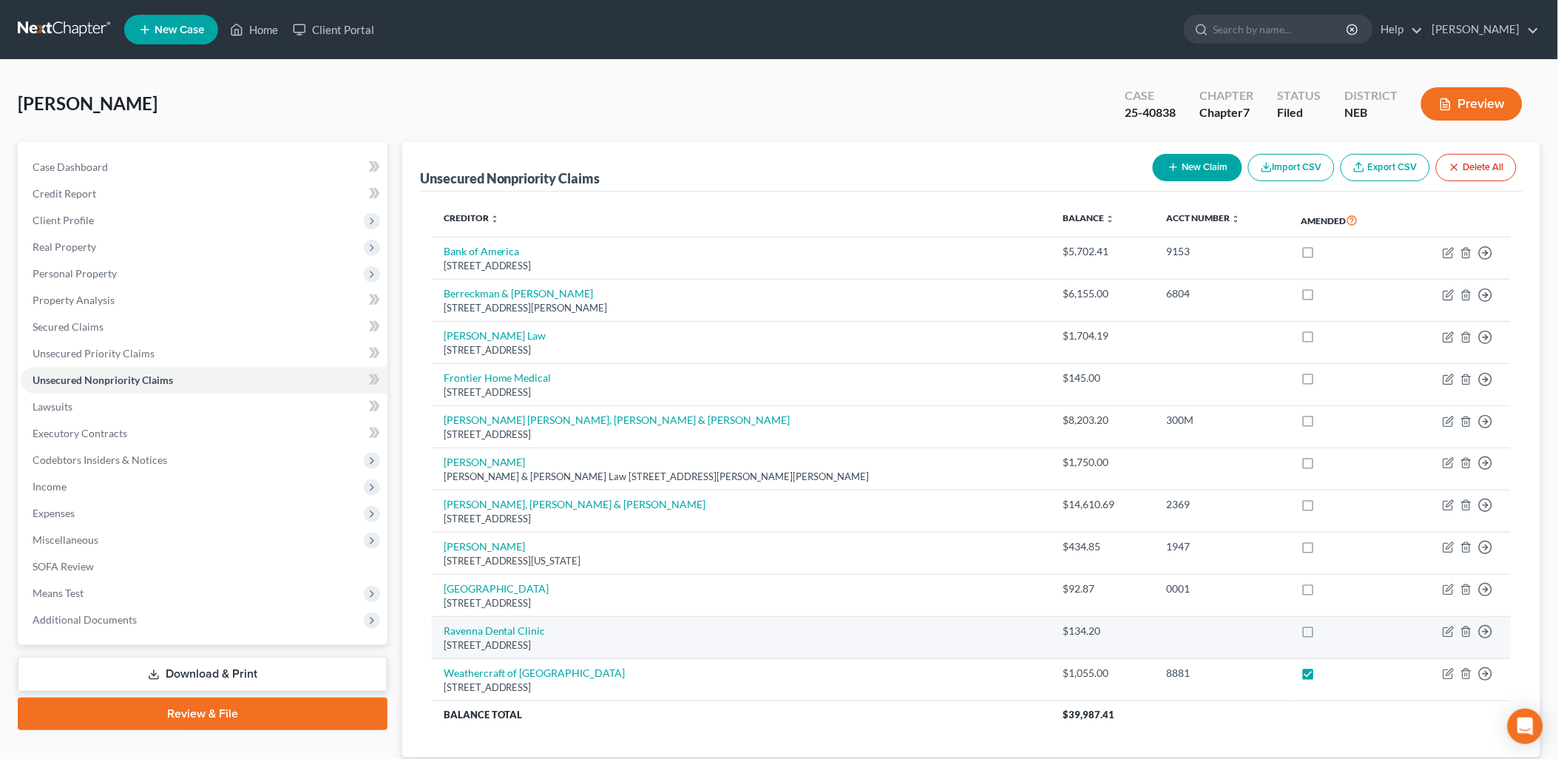
click at [1322, 634] on label at bounding box center [1322, 634] width 0 height 0
click at [1328, 632] on input "checkbox" at bounding box center [1333, 628] width 10 height 10
checkbox input "true"
click at [274, 663] on link "Download & Print" at bounding box center [203, 674] width 370 height 35
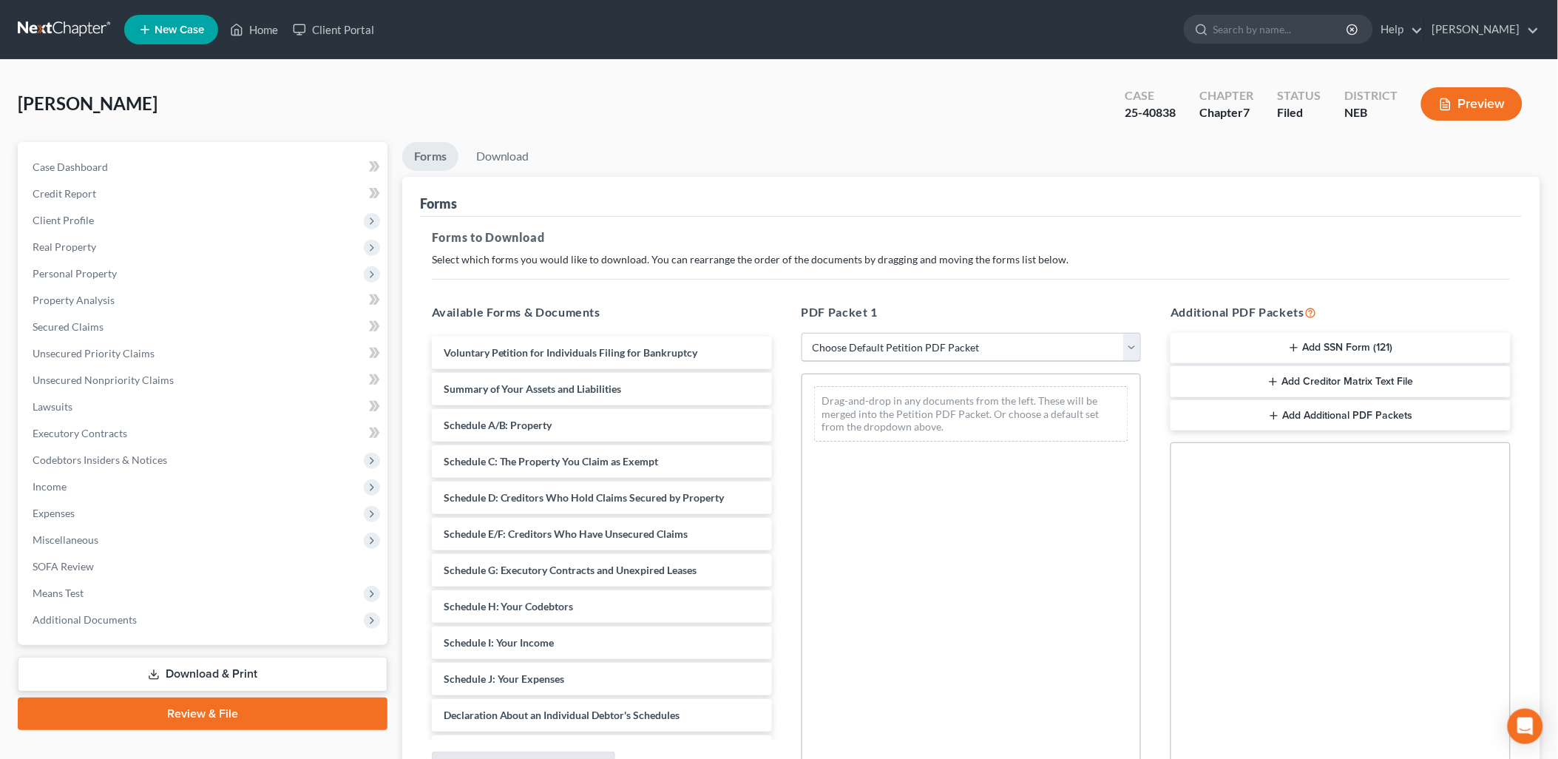
click at [935, 338] on select "Choose Default Petition PDF Packet Complete Bankruptcy Petition (all forms and …" at bounding box center [972, 348] width 340 height 30
select select "2"
click at [802, 333] on select "Choose Default Petition PDF Packet Complete Bankruptcy Petition (all forms and …" at bounding box center [972, 348] width 340 height 30
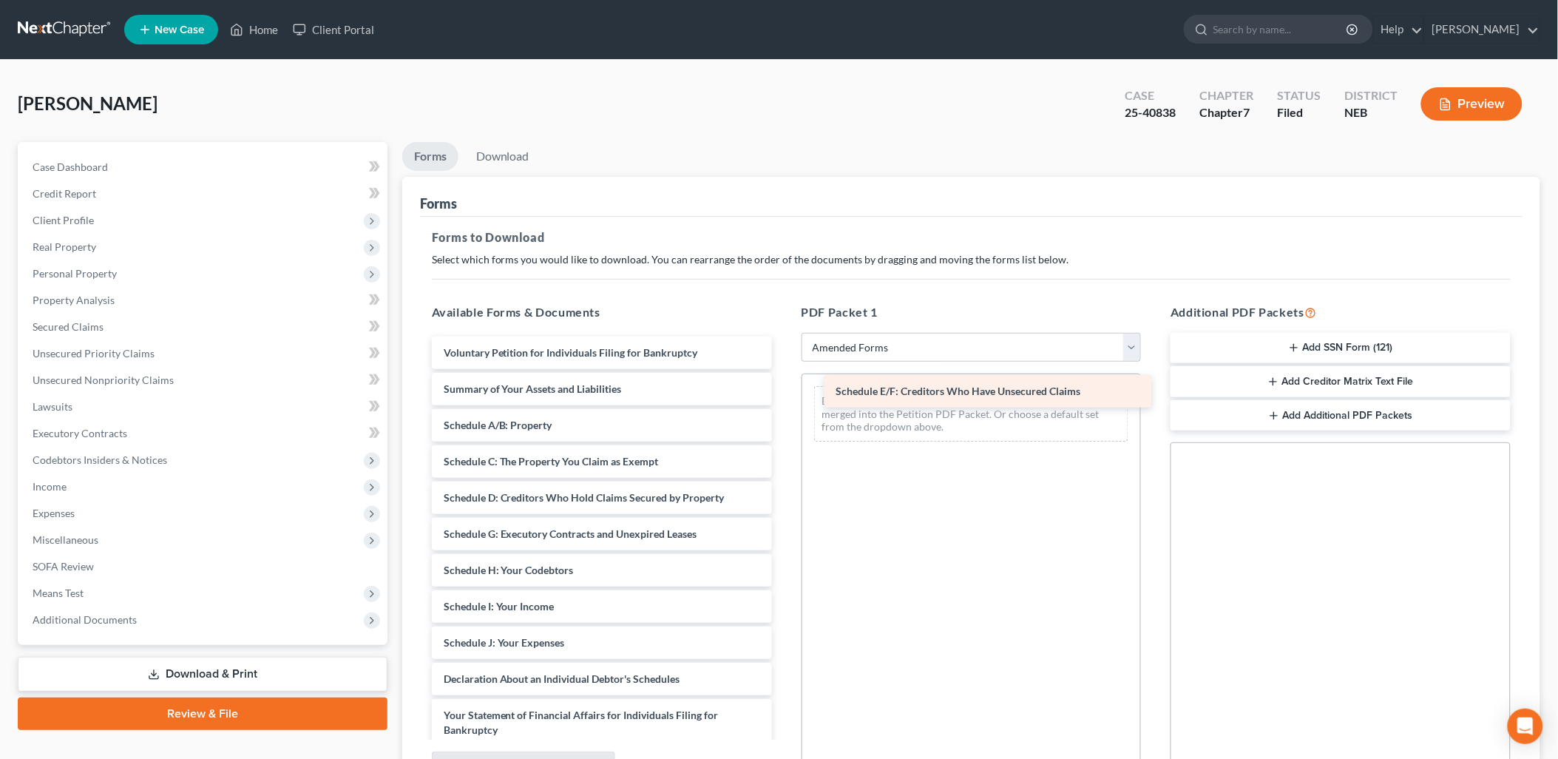
drag, startPoint x: 549, startPoint y: 536, endPoint x: 942, endPoint y: 394, distance: 417.6
click at [784, 394] on div "Schedule E/F: Creditors Who Have Unsecured Claims Voluntary Petition for Indivi…" at bounding box center [602, 664] width 364 height 657
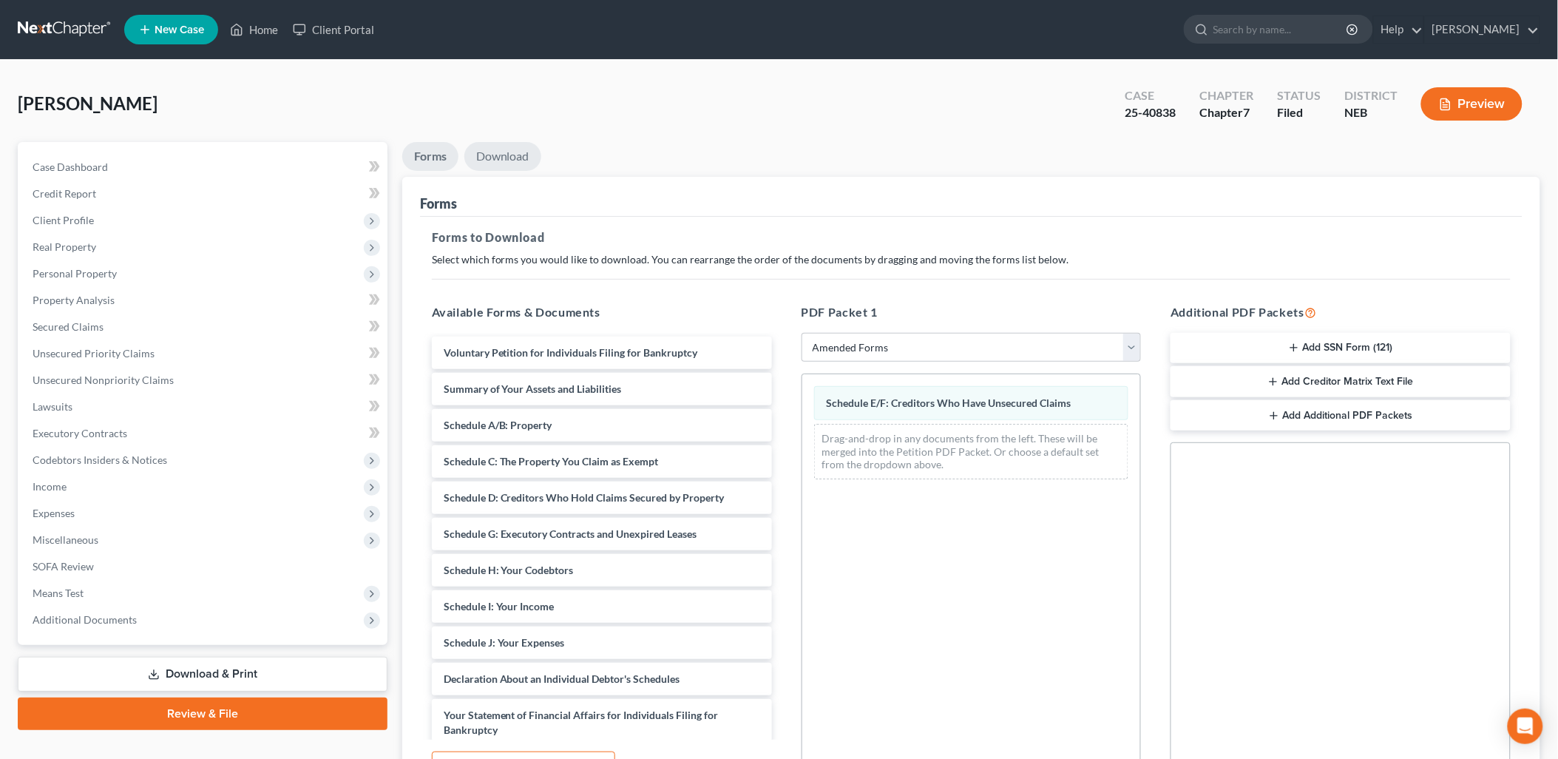
click at [511, 160] on link "Download" at bounding box center [502, 156] width 77 height 29
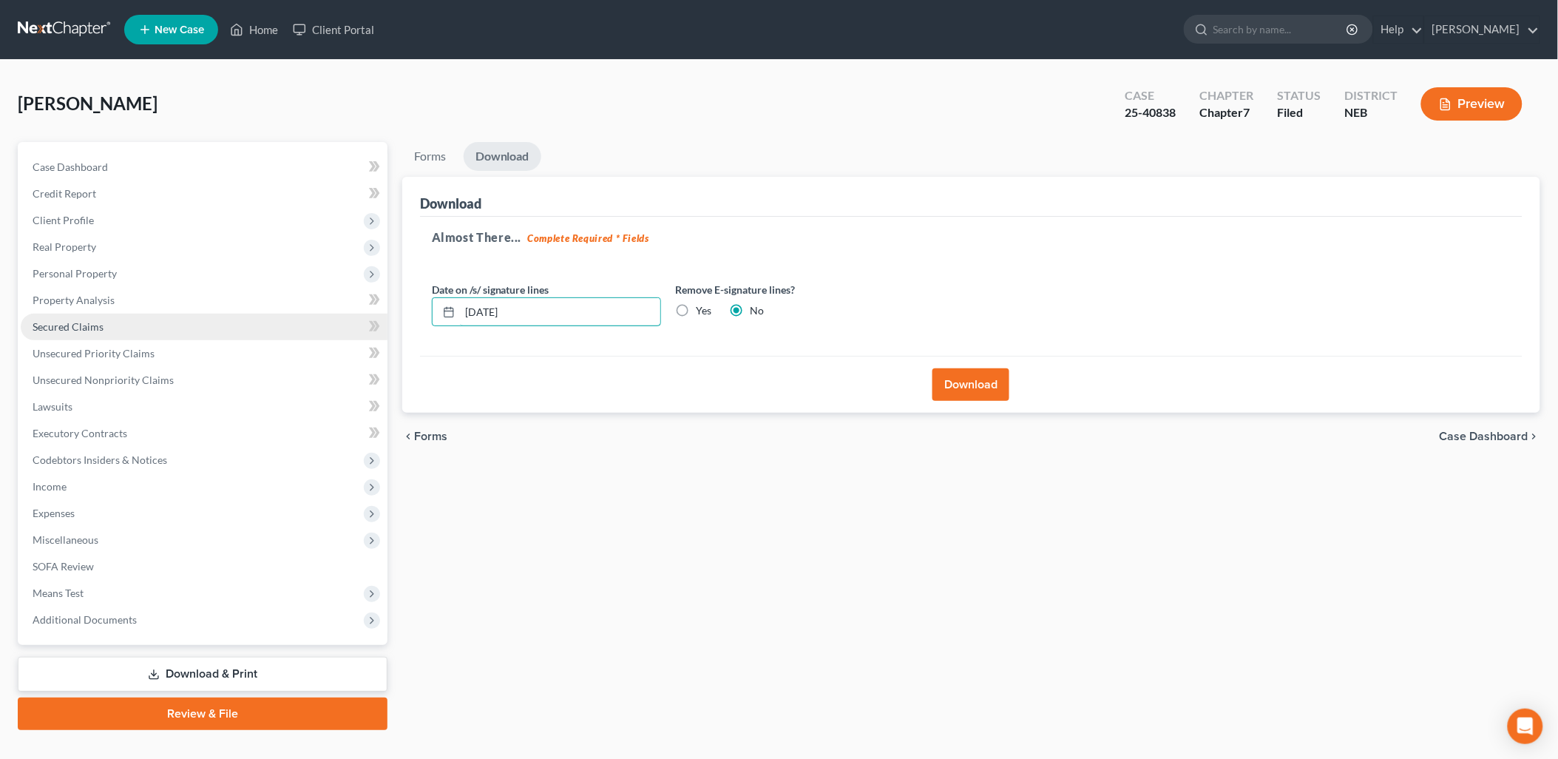
drag, startPoint x: 551, startPoint y: 316, endPoint x: 288, endPoint y: 317, distance: 262.5
click at [288, 317] on div "Petition Navigation Case Dashboard Payments Invoices Payments Payments Credit R…" at bounding box center [778, 436] width 1537 height 588
click at [697, 308] on label "Yes" at bounding box center [705, 310] width 16 height 15
click at [703, 308] on input "Yes" at bounding box center [708, 308] width 10 height 10
radio input "true"
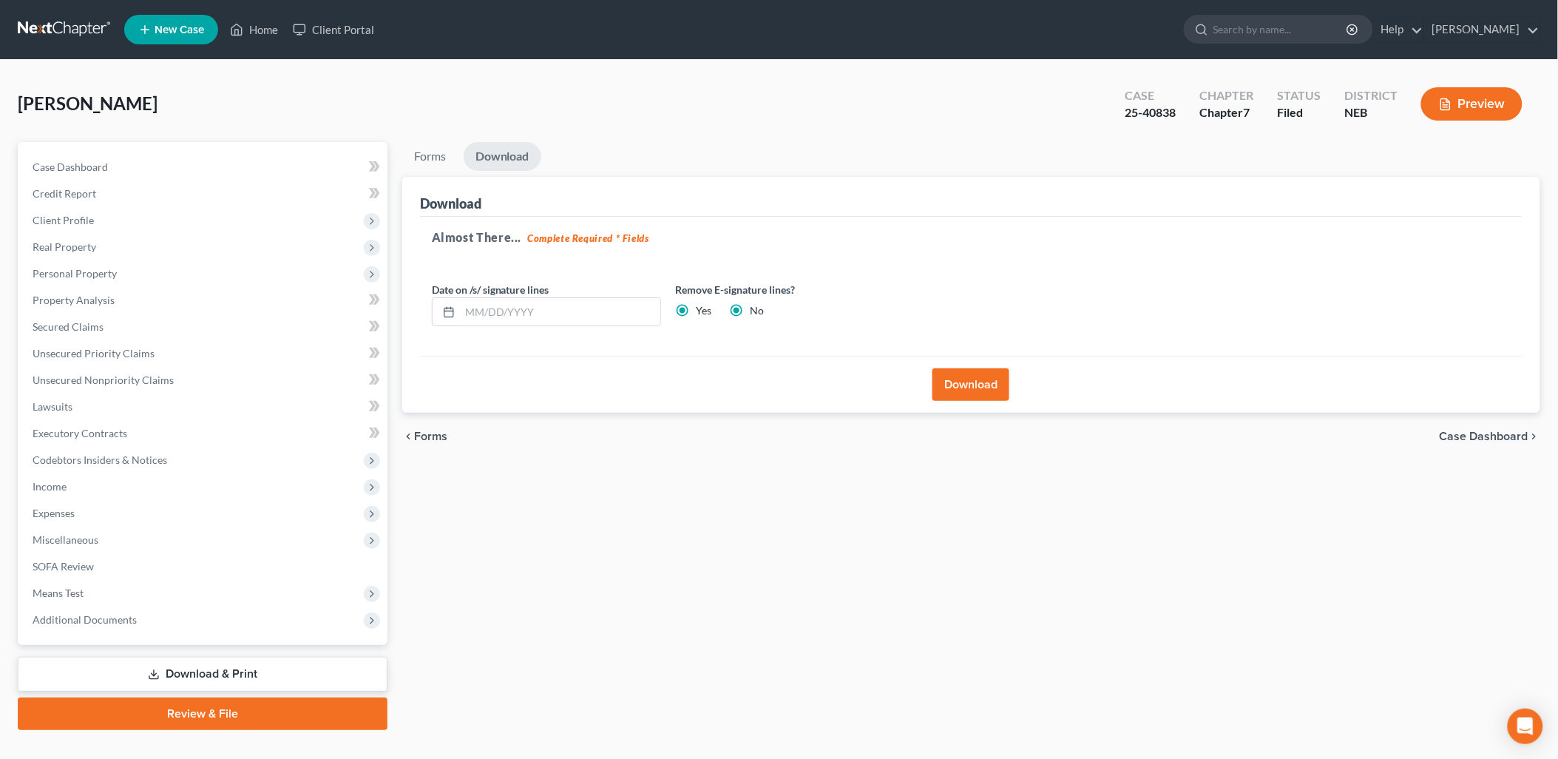
radio input "false"
click at [969, 399] on button "Download" at bounding box center [971, 384] width 77 height 33
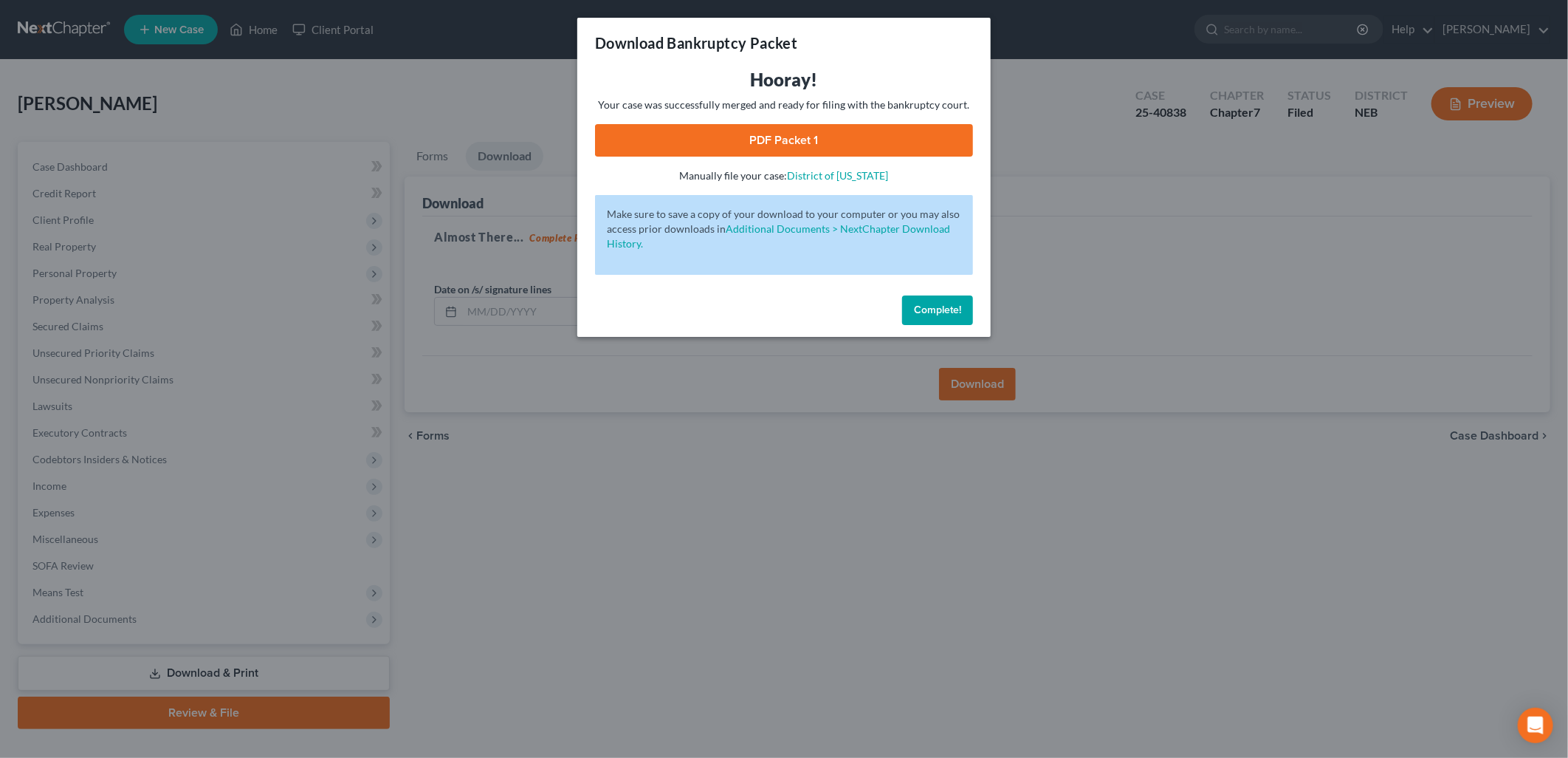
click at [953, 306] on span "Complete!" at bounding box center [936, 310] width 47 height 13
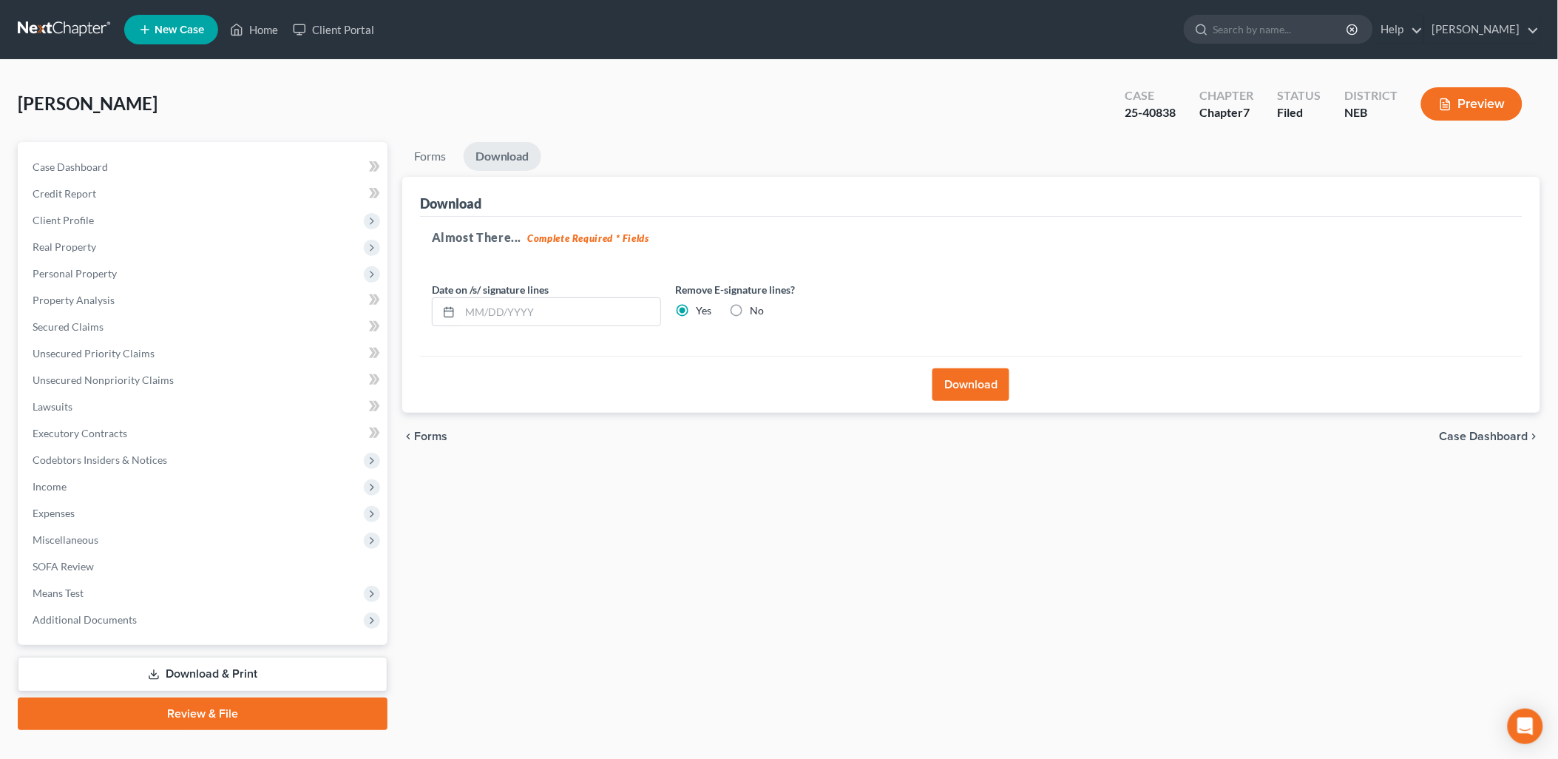
click at [995, 390] on button "Download" at bounding box center [971, 384] width 77 height 33
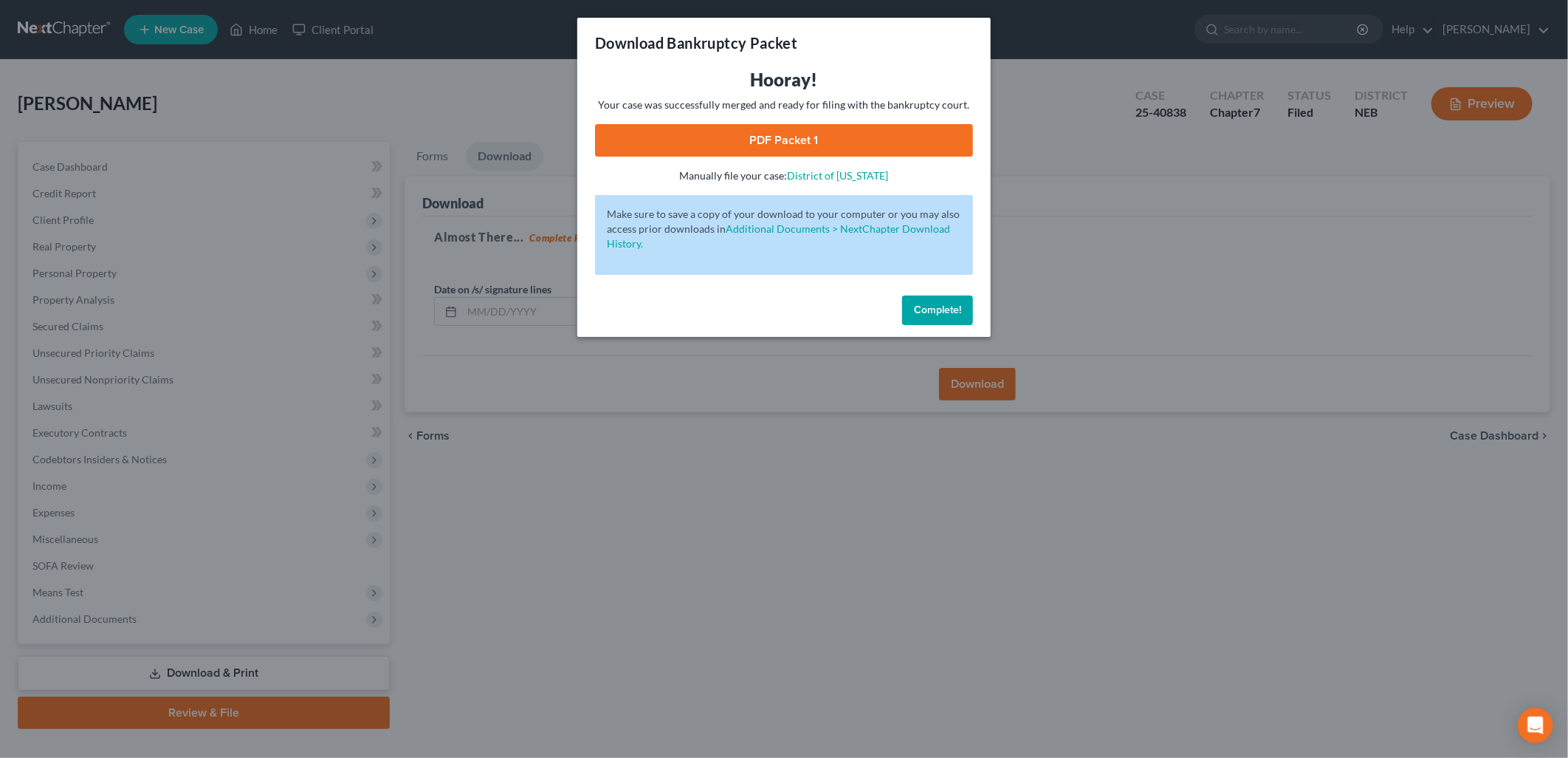
click at [806, 135] on link "PDF Packet 1" at bounding box center [784, 140] width 378 height 33
click at [926, 312] on span "Complete!" at bounding box center [936, 310] width 47 height 13
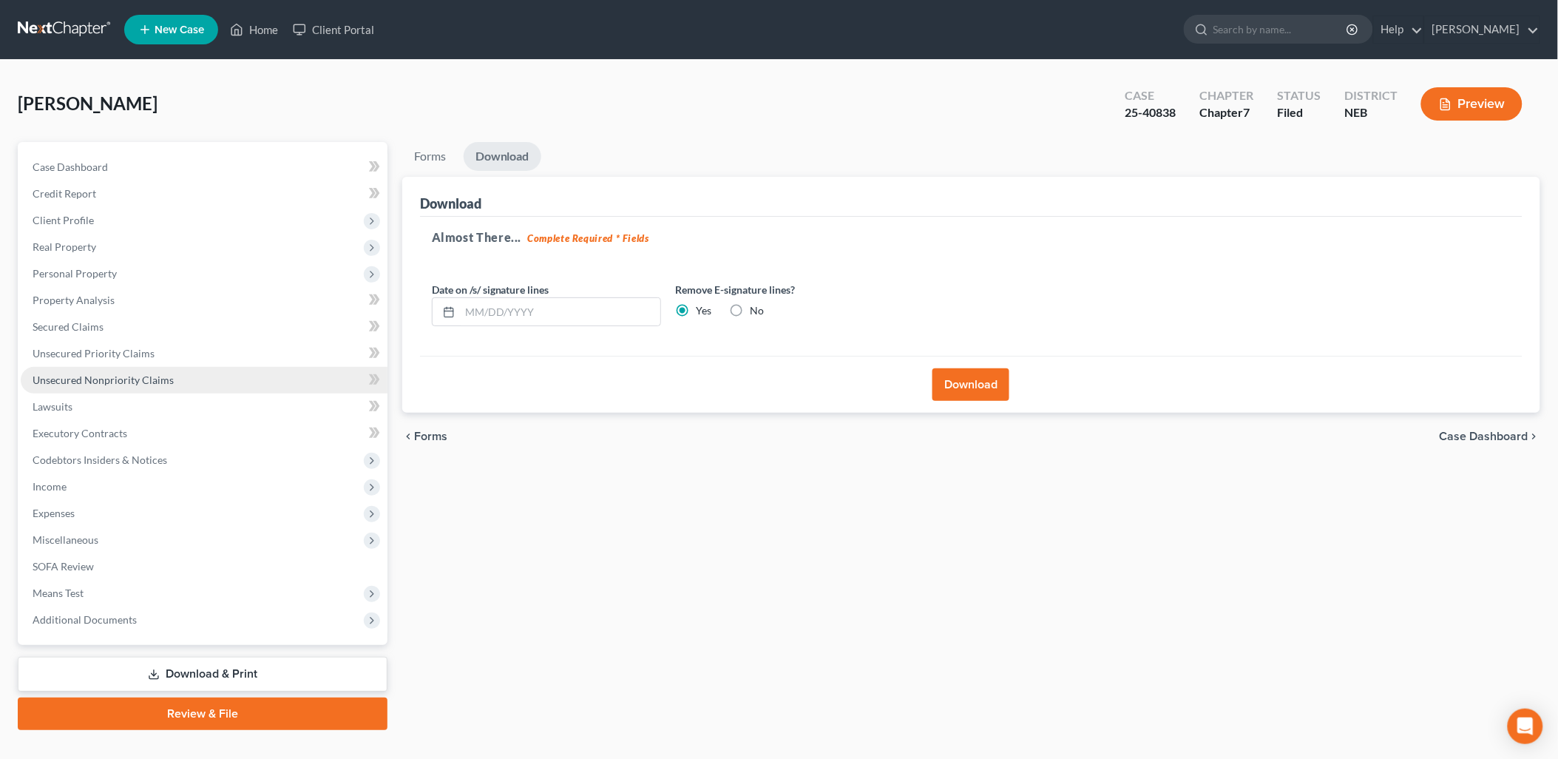
click at [130, 386] on link "Unsecured Nonpriority Claims" at bounding box center [204, 380] width 367 height 27
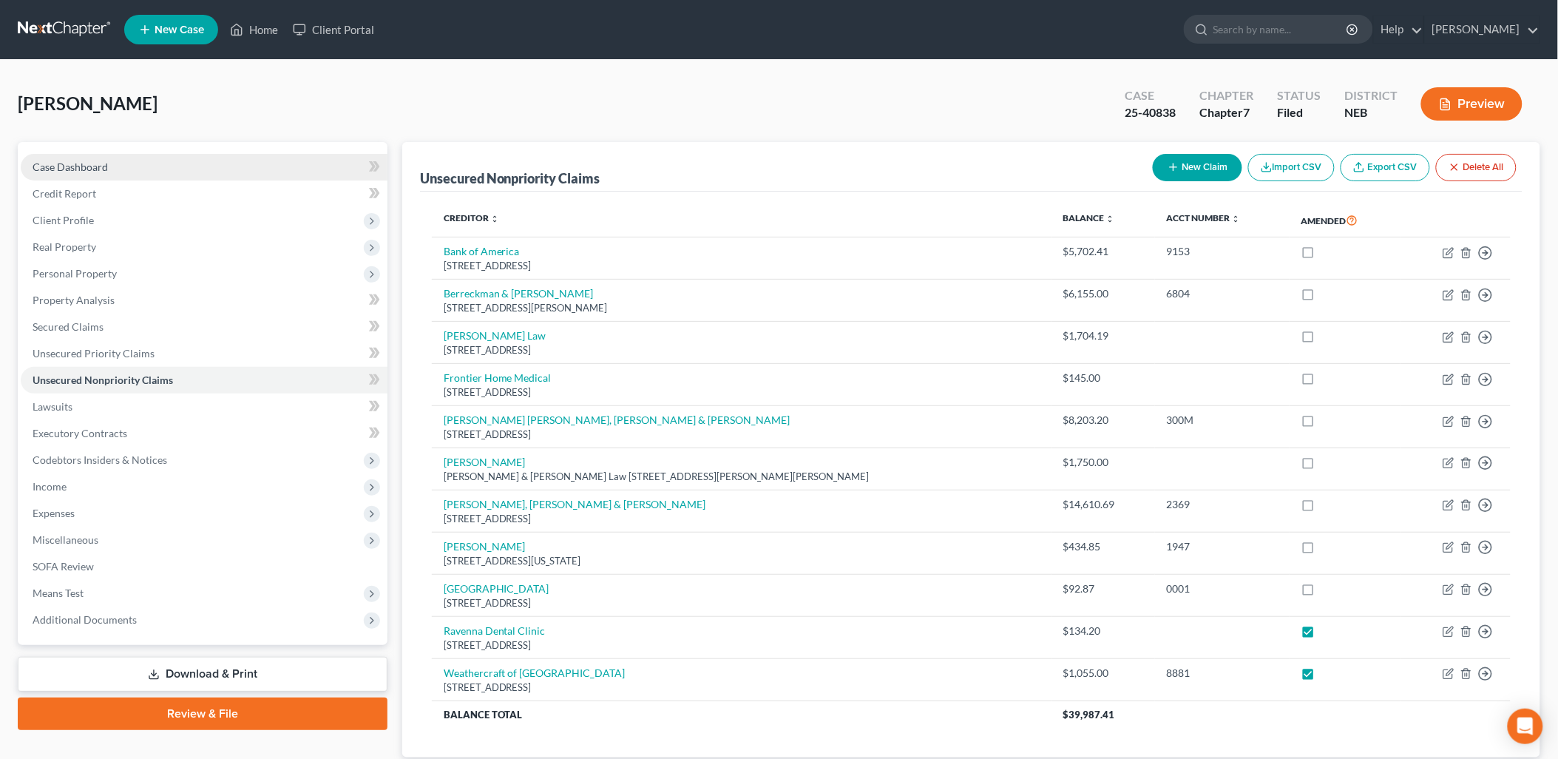
click at [106, 172] on span "Case Dashboard" at bounding box center [70, 166] width 75 height 13
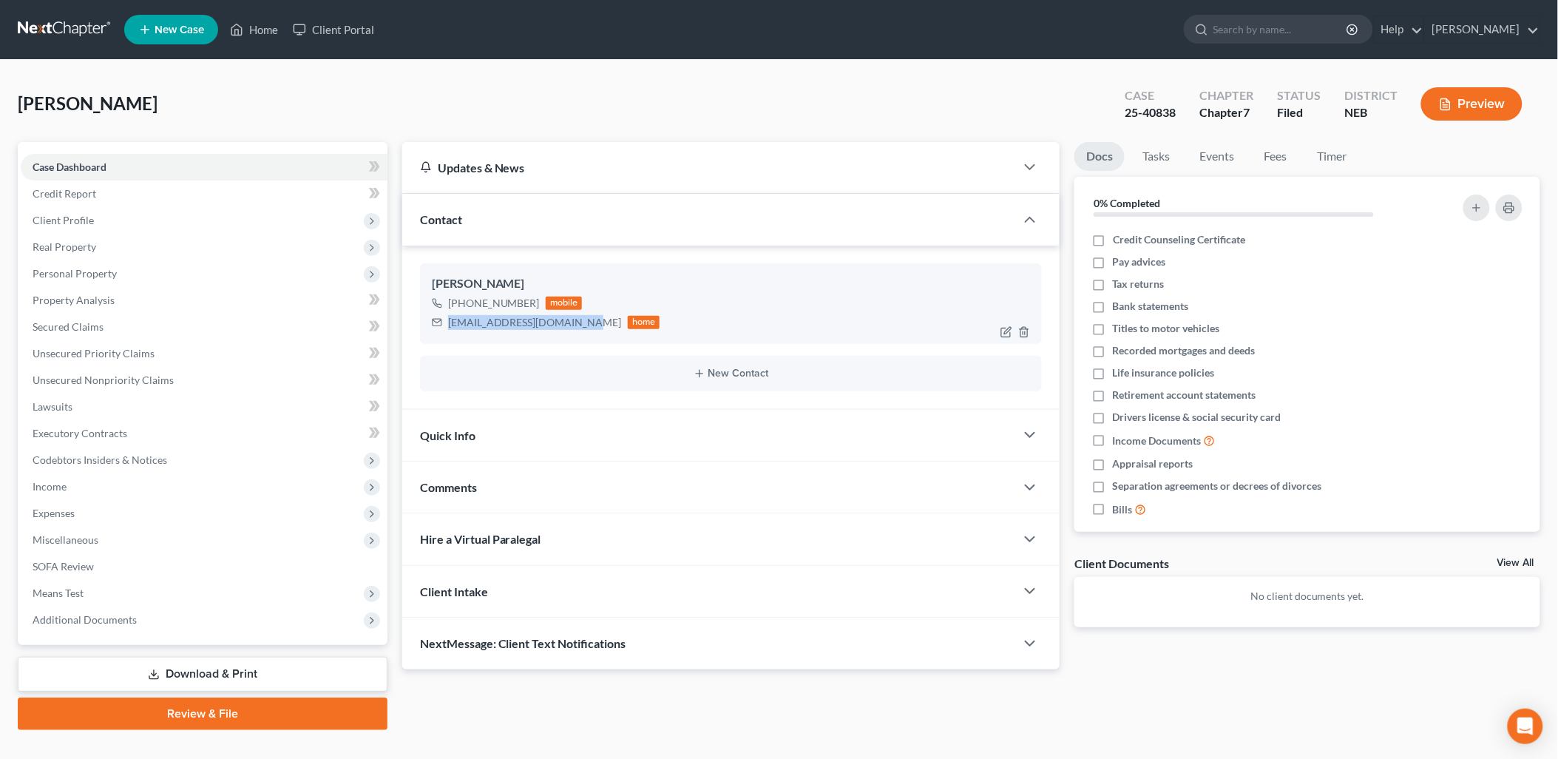
drag, startPoint x: 447, startPoint y: 318, endPoint x: 580, endPoint y: 318, distance: 132.4
click at [580, 318] on div "hollykramer2005@gmail.com" at bounding box center [535, 322] width 174 height 15
copy div "hollykramer2005@gmail.com"
drag, startPoint x: 121, startPoint y: 382, endPoint x: 128, endPoint y: 376, distance: 9.4
click at [121, 382] on span "Unsecured Nonpriority Claims" at bounding box center [103, 379] width 141 height 13
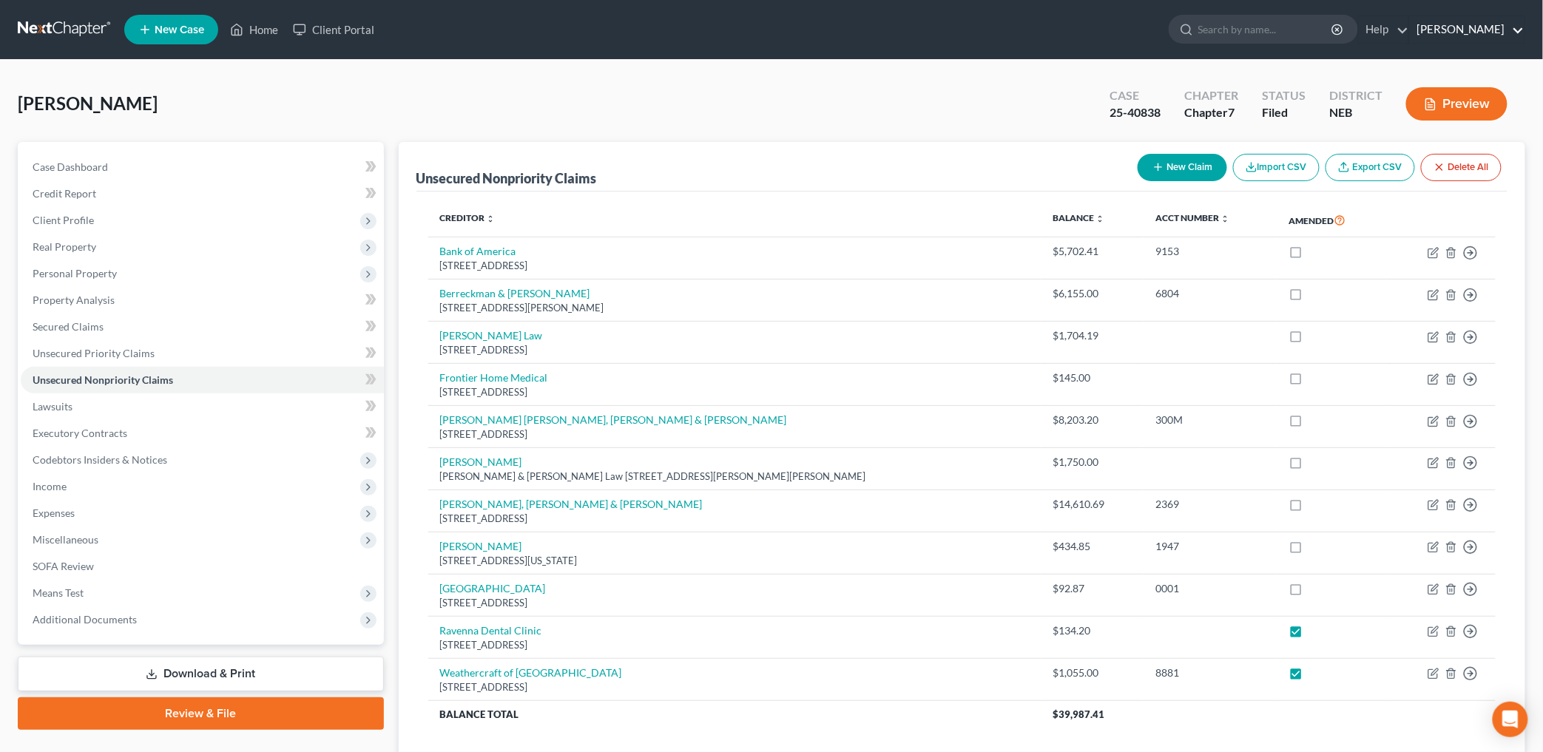
click at [1506, 35] on link "Michael Carper" at bounding box center [1466, 29] width 115 height 27
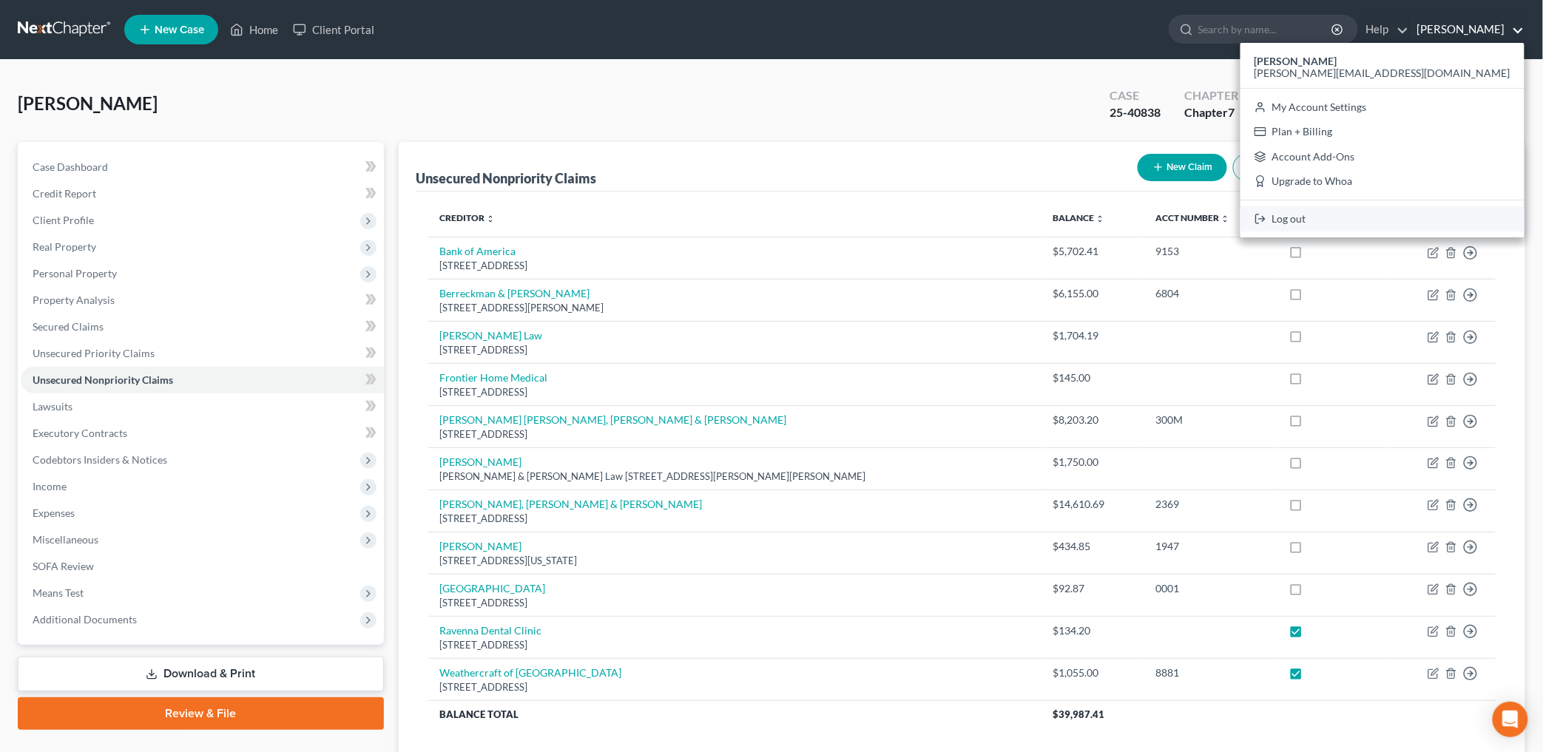
click at [1455, 224] on link "Log out" at bounding box center [1382, 218] width 284 height 25
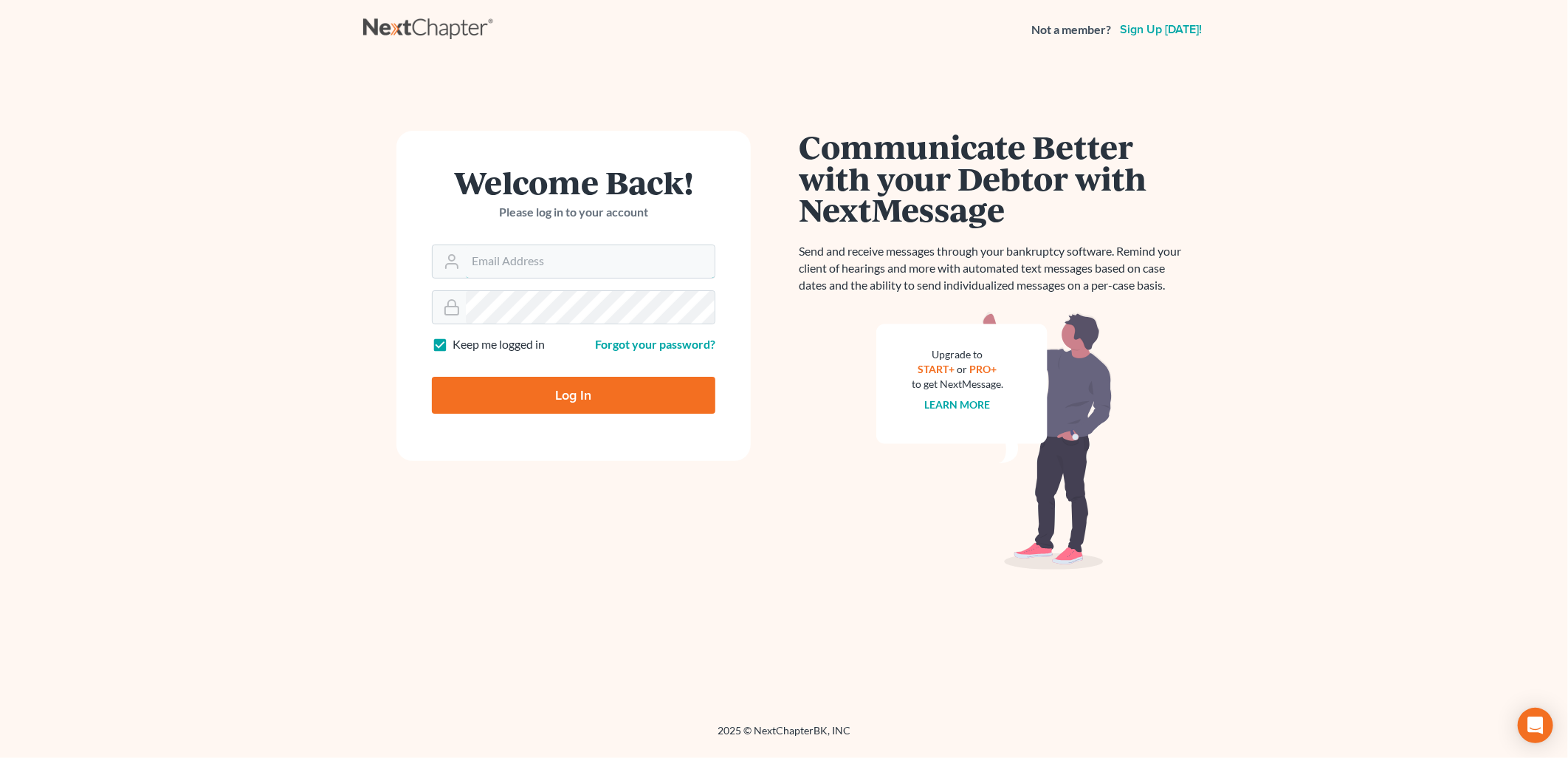
type input "[PERSON_NAME][EMAIL_ADDRESS][DOMAIN_NAME]"
click at [562, 386] on input "Log In" at bounding box center [574, 394] width 283 height 37
type input "Thinking..."
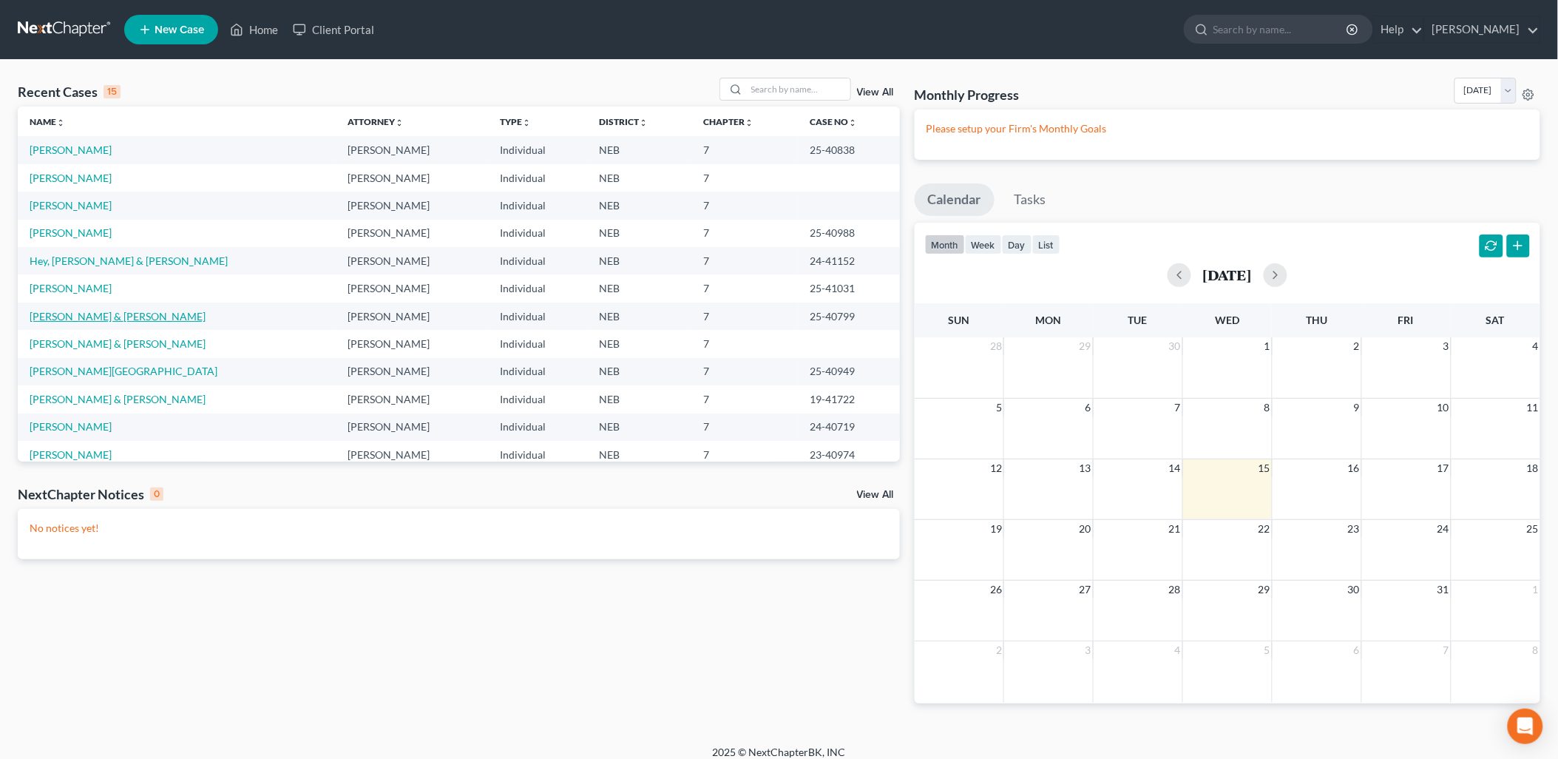
click at [81, 311] on link "Hoffman, Roger & Linda" at bounding box center [118, 316] width 176 height 13
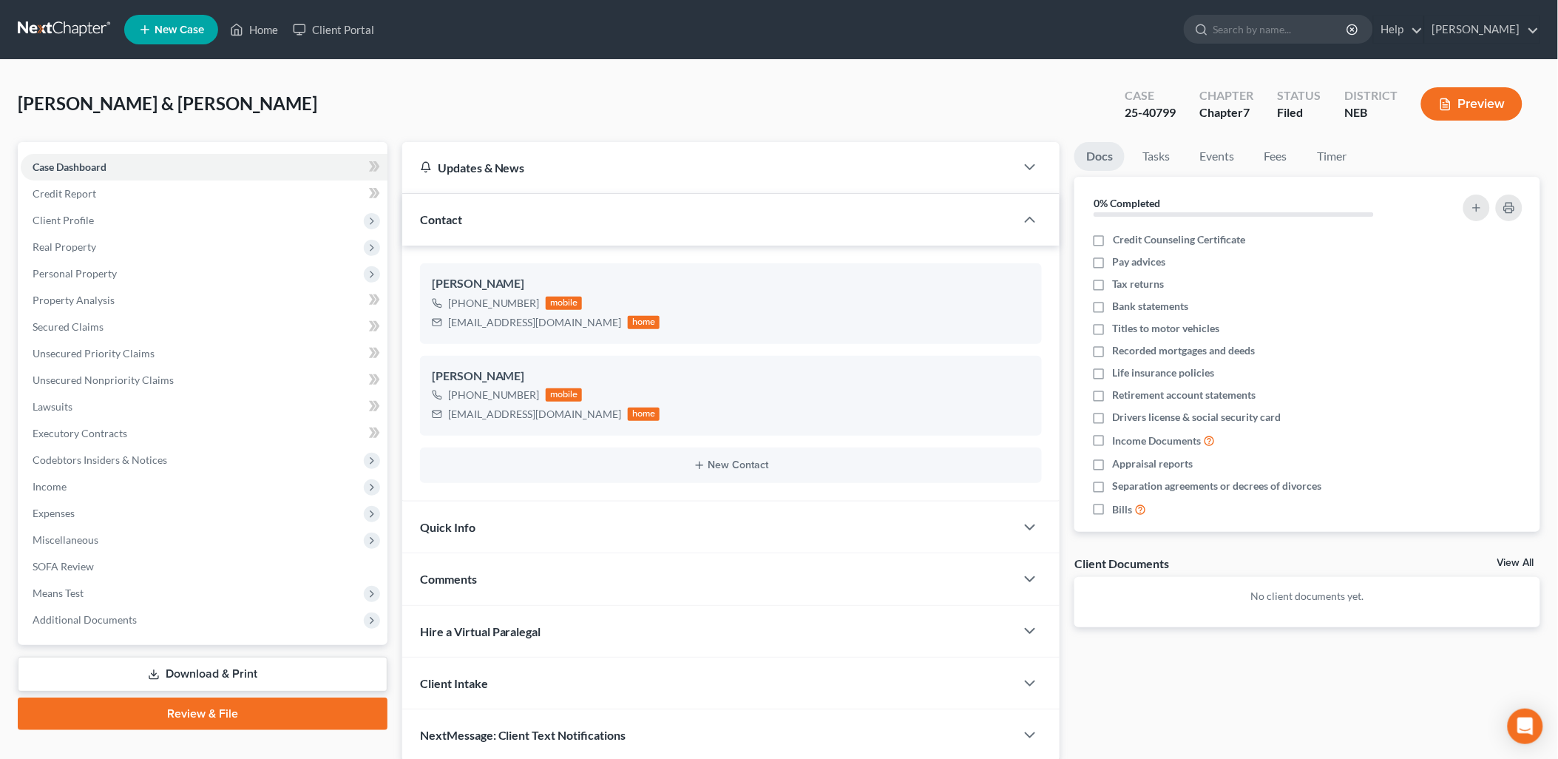
click at [226, 663] on link "Download & Print" at bounding box center [203, 674] width 370 height 35
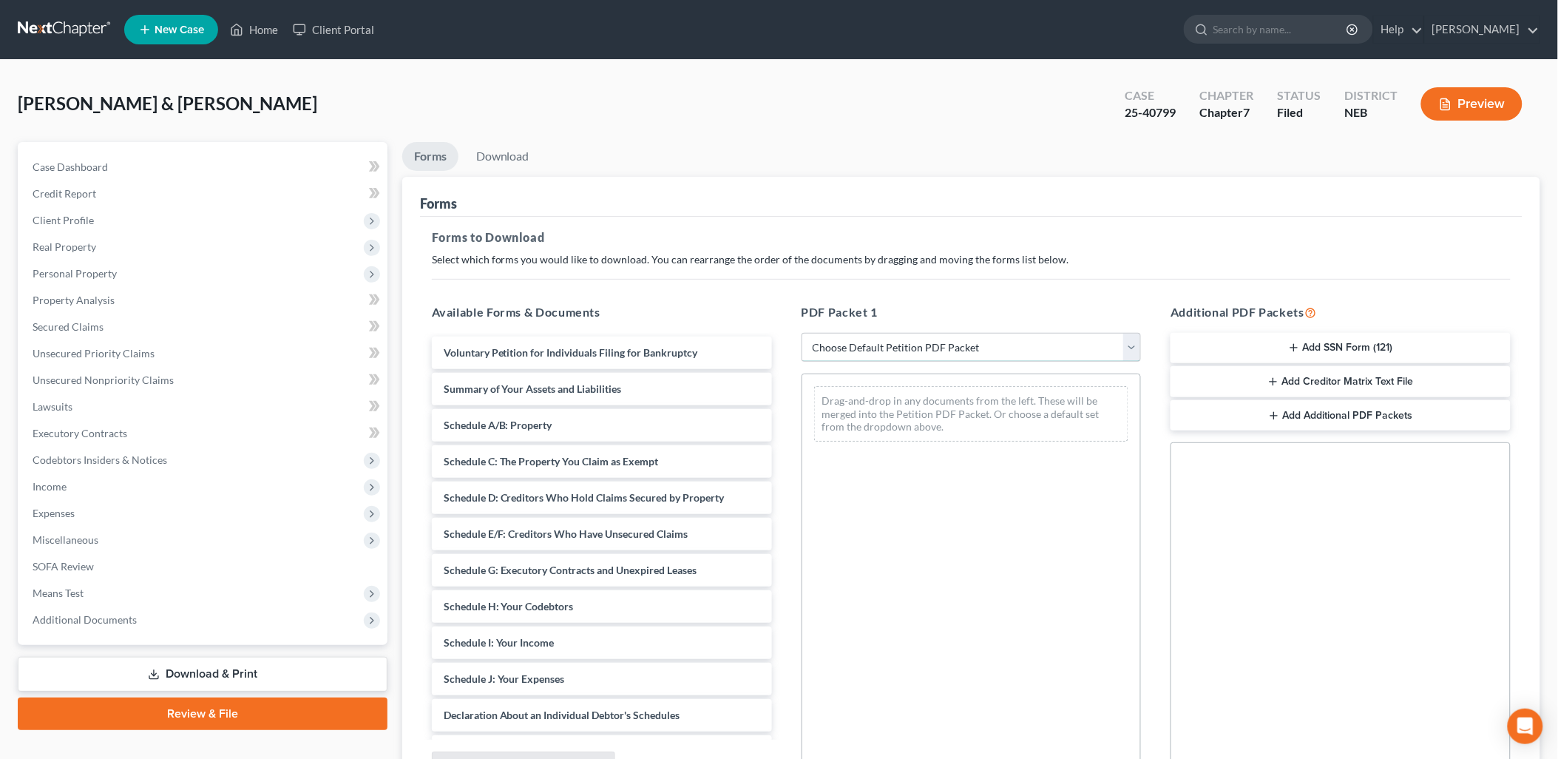
click at [993, 344] on select "Choose Default Petition PDF Packet Complete Bankruptcy Petition (all forms and …" at bounding box center [972, 348] width 340 height 30
select select "2"
click at [802, 333] on select "Choose Default Petition PDF Packet Complete Bankruptcy Petition (all forms and …" at bounding box center [972, 348] width 340 height 30
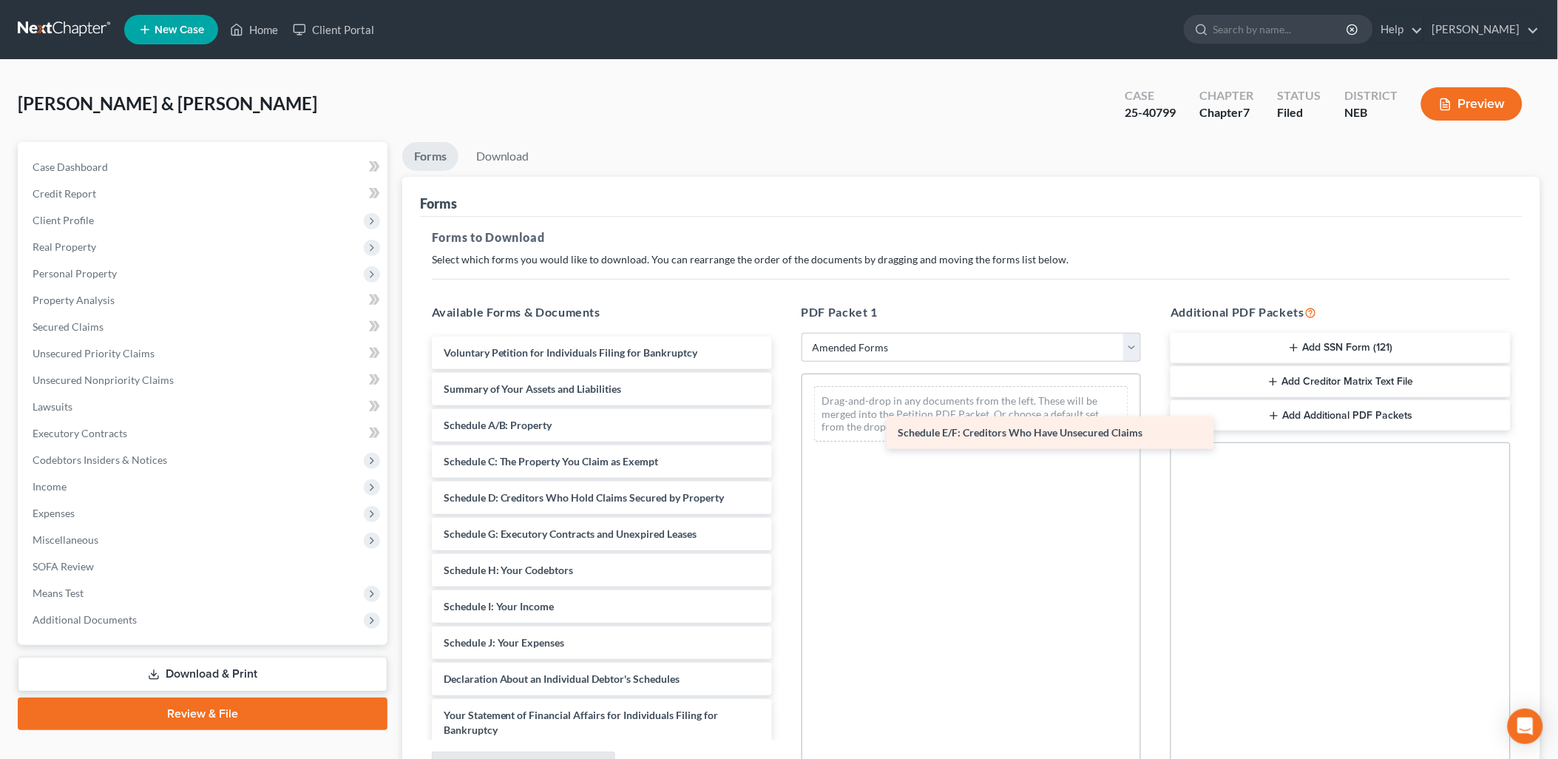
drag, startPoint x: 538, startPoint y: 528, endPoint x: 1006, endPoint y: 390, distance: 488.1
click at [784, 390] on div "Schedule E/F: Creditors Who Have Unsecured Claims Voluntary Petition for Indivi…" at bounding box center [602, 664] width 364 height 657
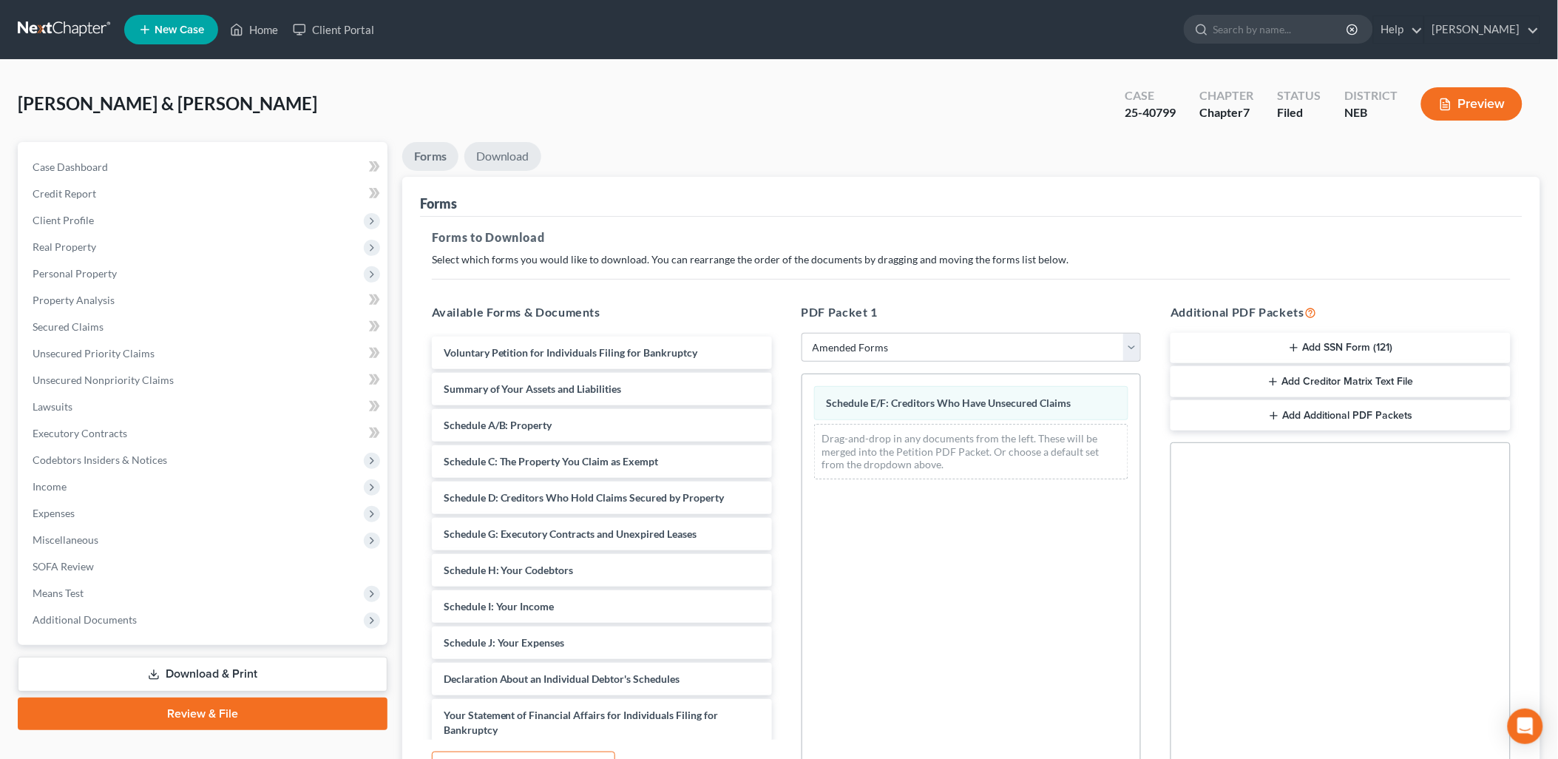
click at [490, 156] on link "Download" at bounding box center [502, 156] width 77 height 29
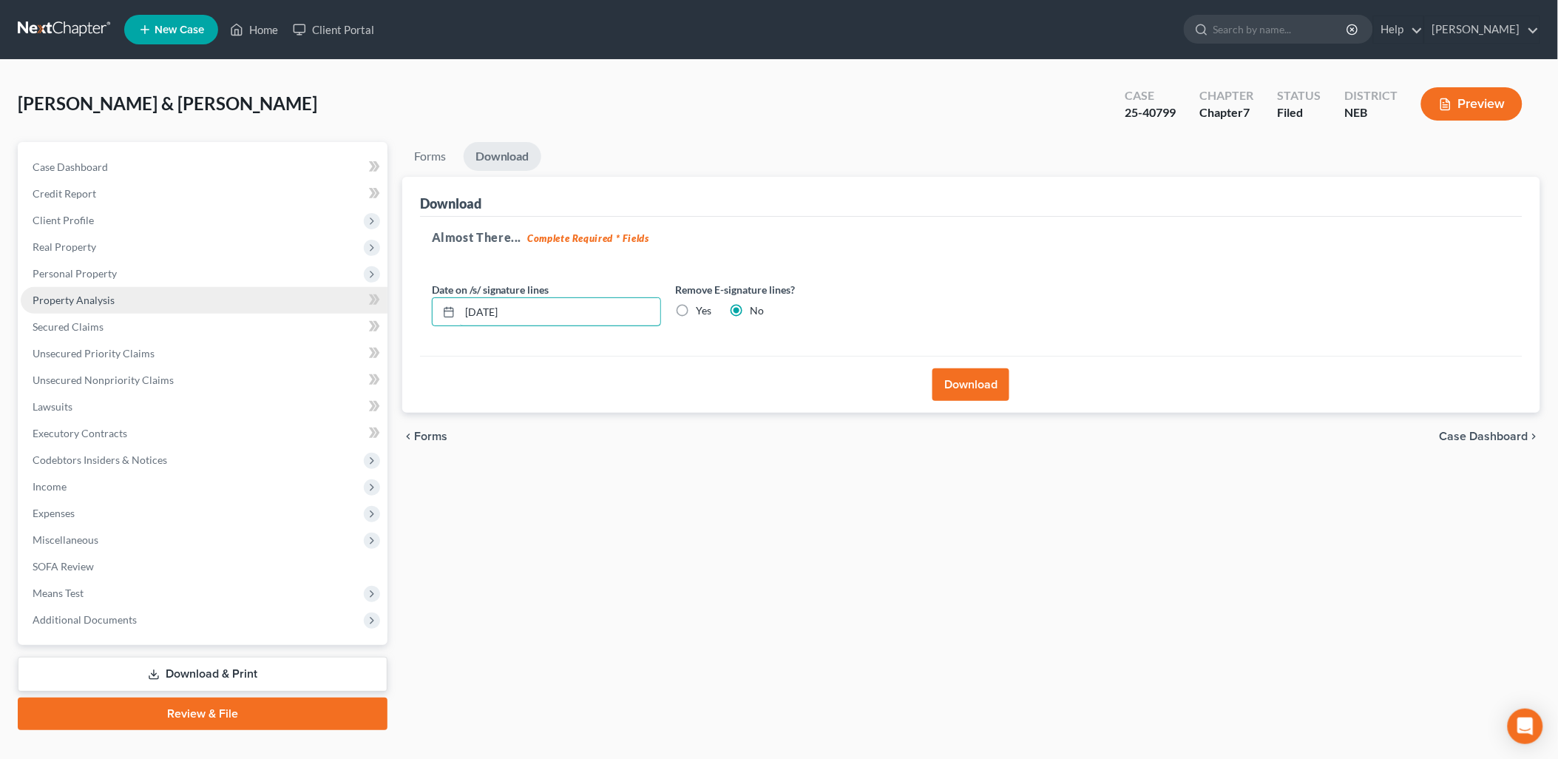
drag, startPoint x: 538, startPoint y: 307, endPoint x: 246, endPoint y: 311, distance: 292.1
click at [246, 309] on div "Petition Navigation Case Dashboard Payments Invoices Payments Payments Credit R…" at bounding box center [778, 436] width 1537 height 588
click at [697, 312] on label "Yes" at bounding box center [705, 310] width 16 height 15
click at [703, 312] on input "Yes" at bounding box center [708, 308] width 10 height 10
radio input "true"
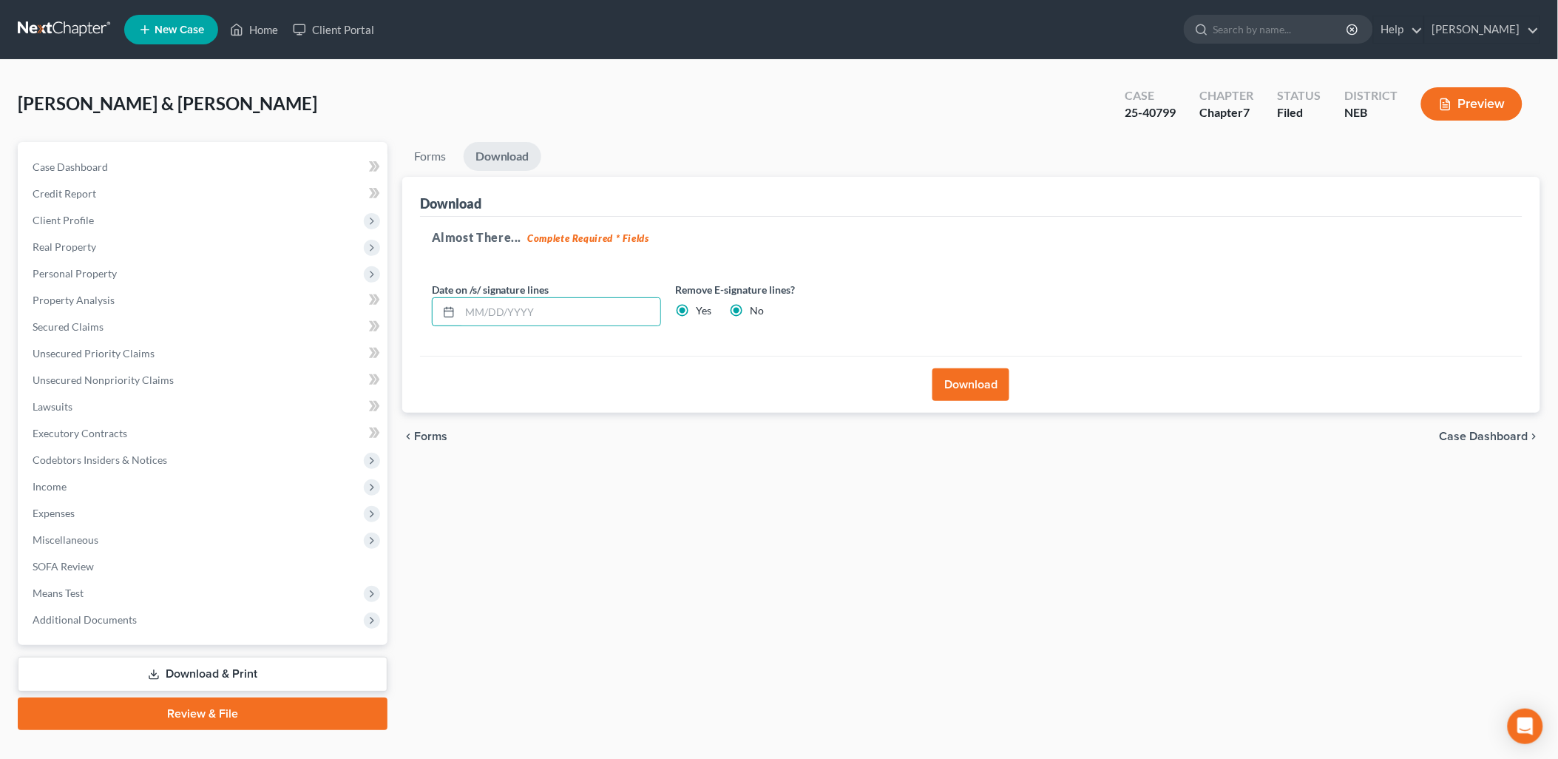
radio input "false"
click at [964, 373] on button "Download" at bounding box center [971, 384] width 77 height 33
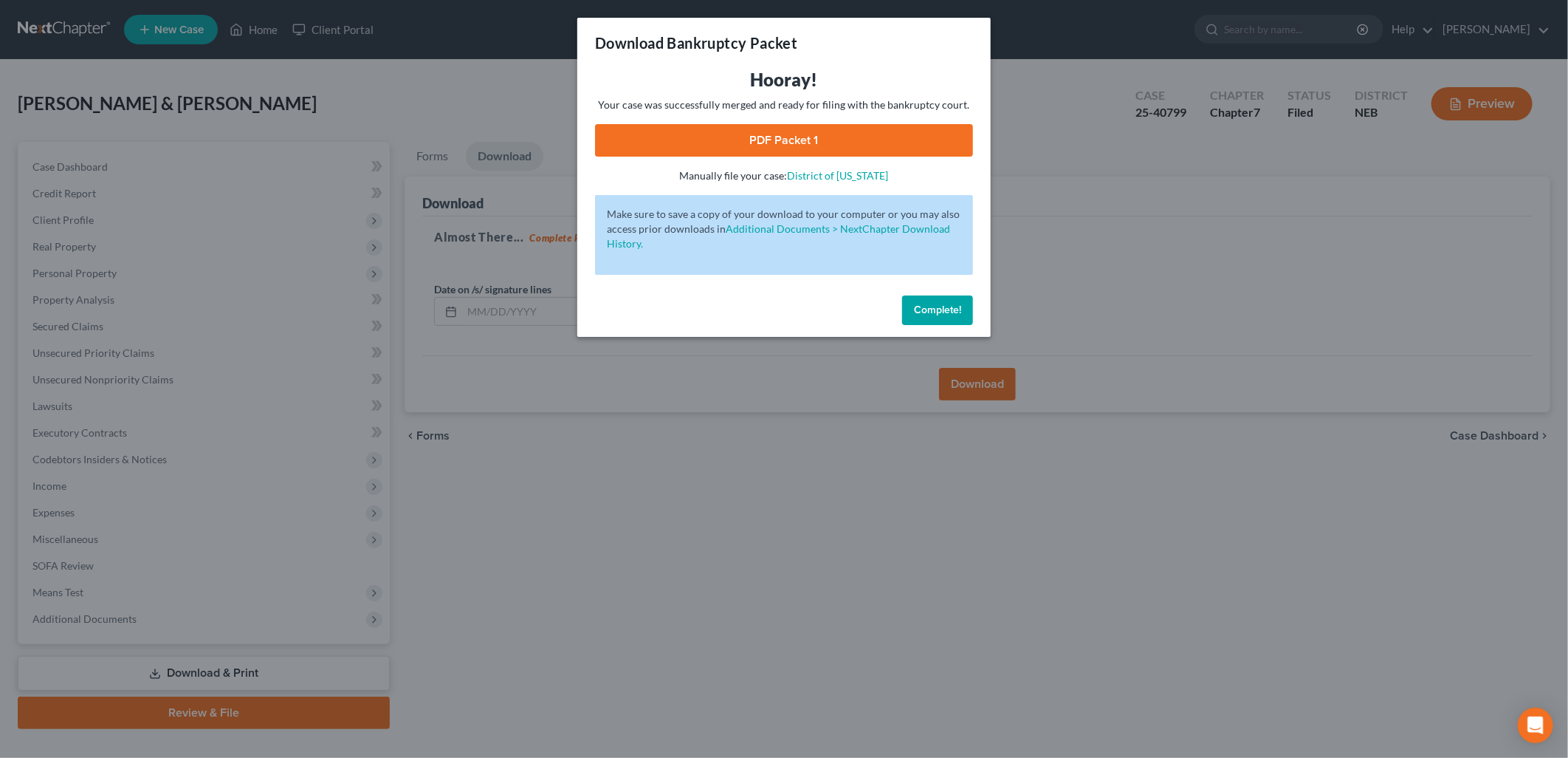
click at [718, 148] on link "PDF Packet 1" at bounding box center [784, 140] width 378 height 33
click at [959, 308] on span "Complete!" at bounding box center [936, 310] width 47 height 13
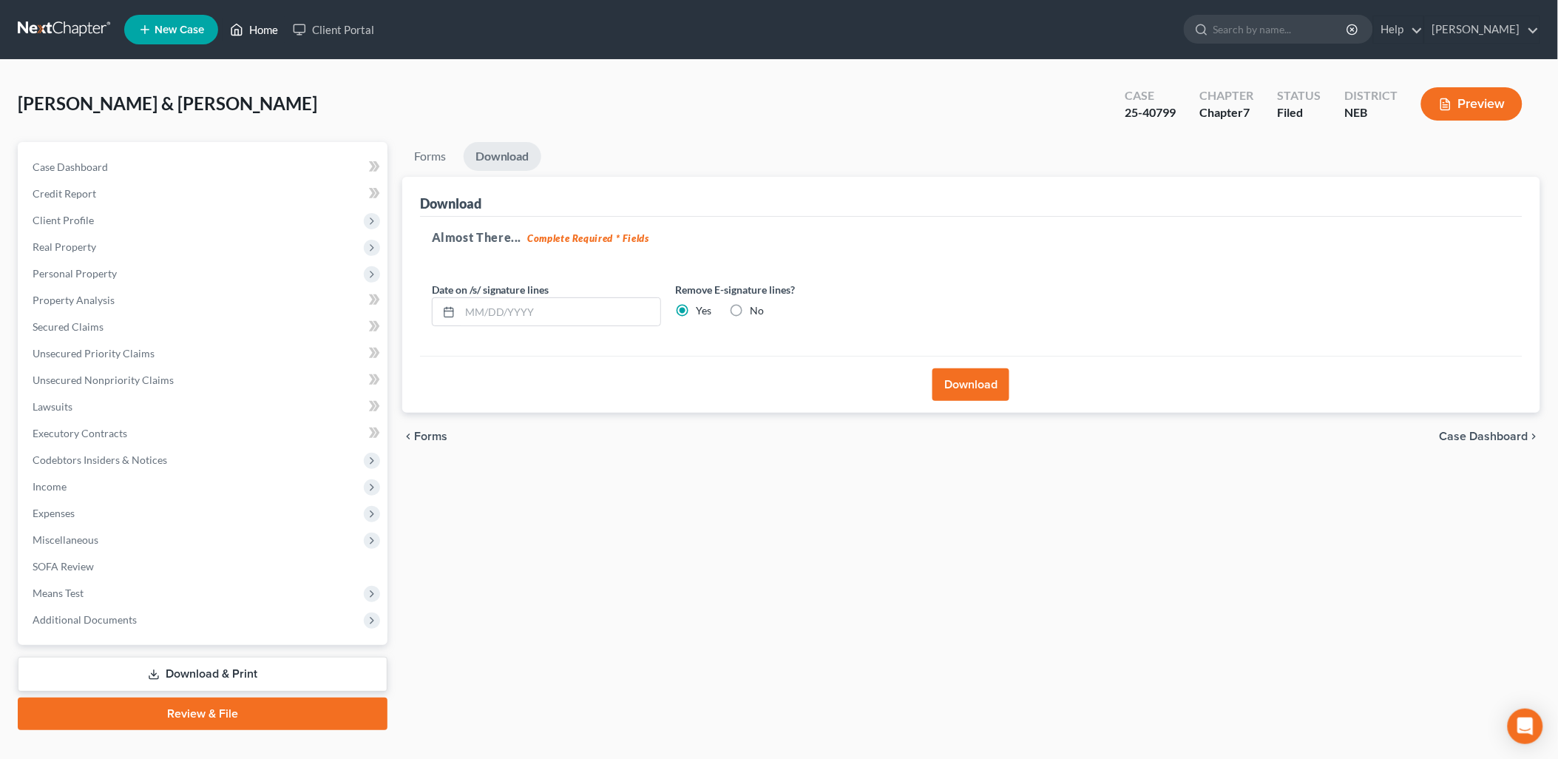
click at [246, 20] on link "Home" at bounding box center [254, 29] width 63 height 27
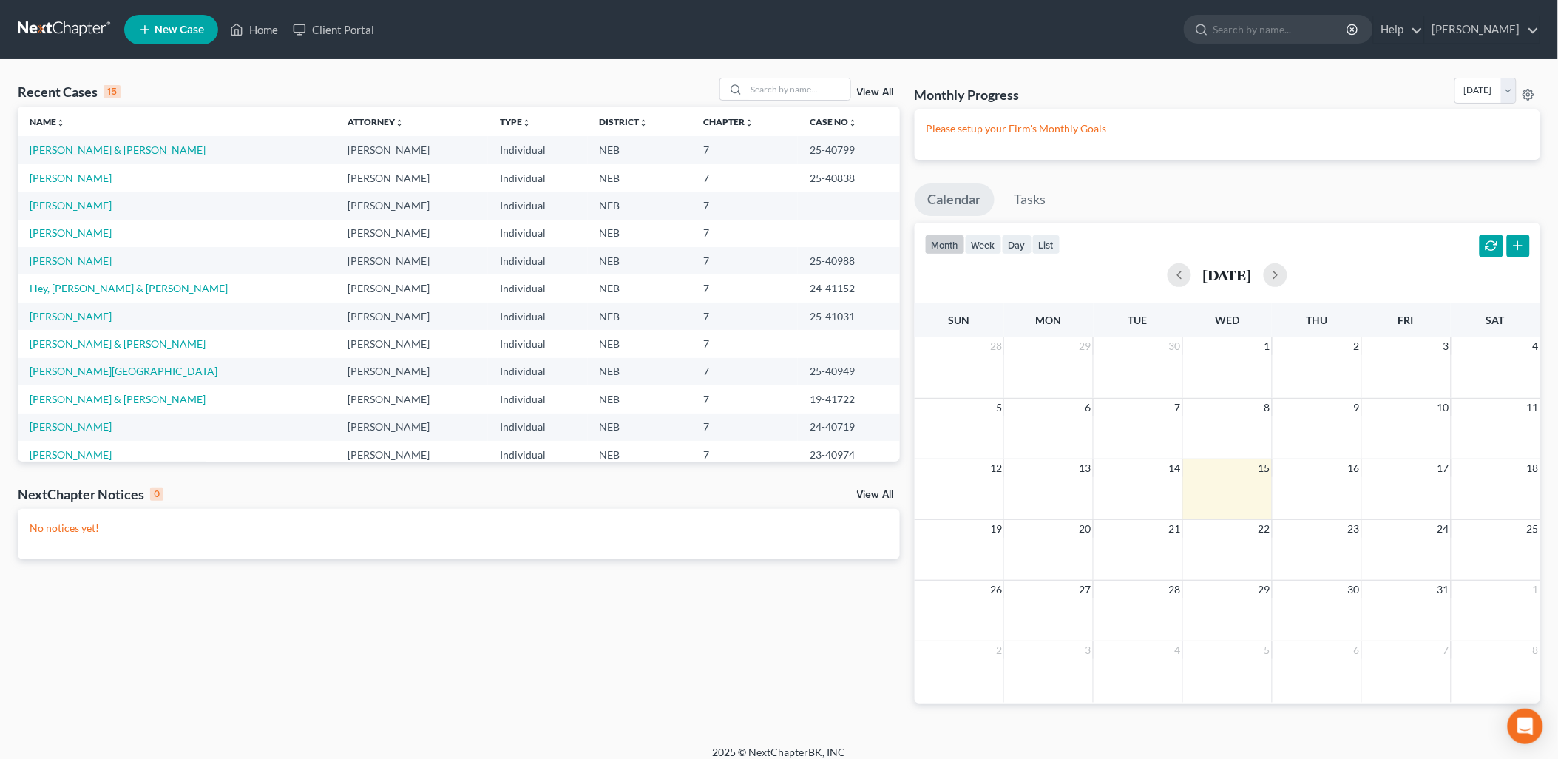
click at [80, 145] on link "Hoffman, Roger & Linda" at bounding box center [118, 149] width 176 height 13
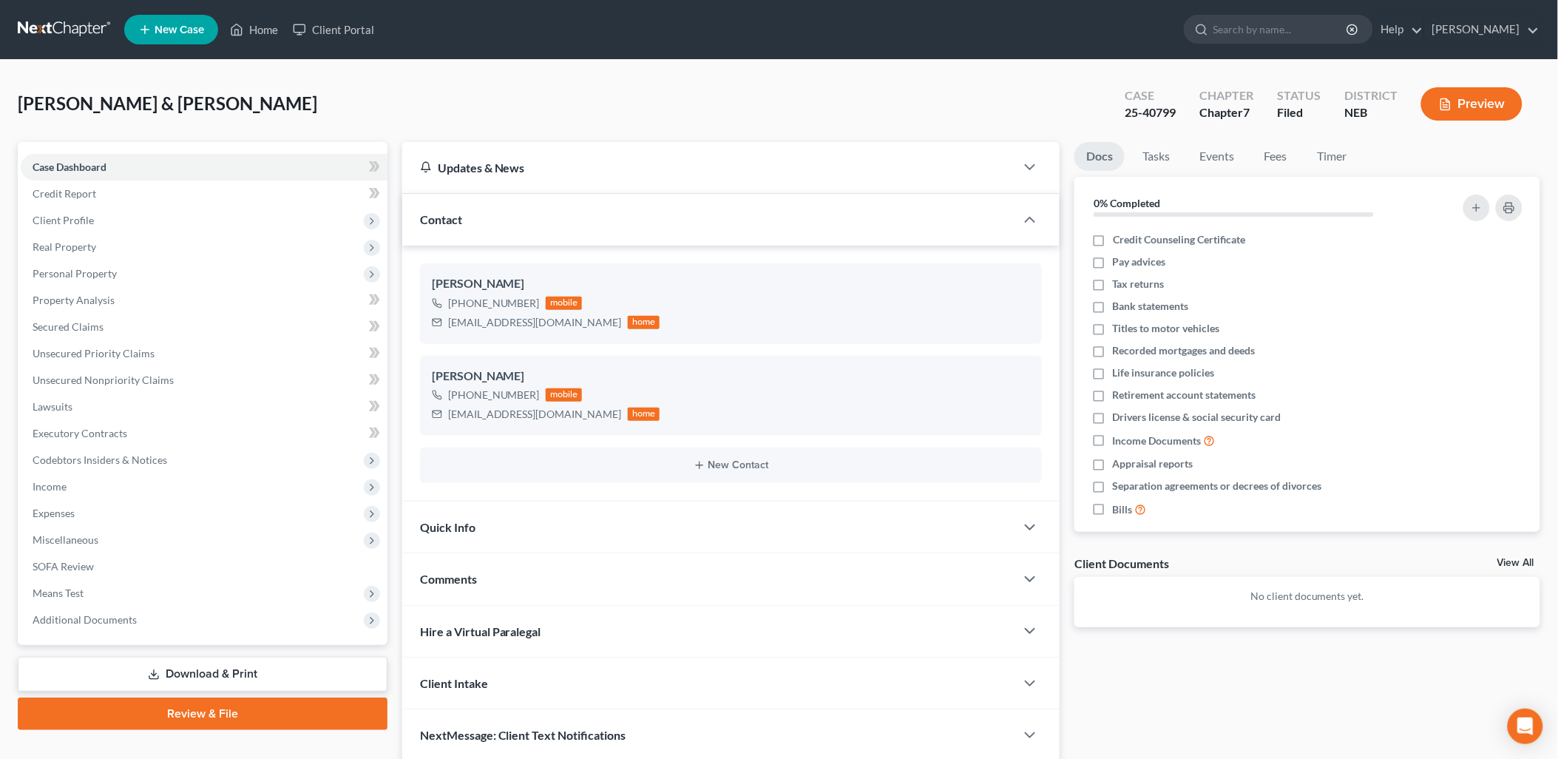
click at [60, 78] on div "Hoffman, Roger & Linda Upgraded Case 25-40799 Chapter Chapter 7 Status Filed Di…" at bounding box center [779, 110] width 1523 height 64
click at [78, 364] on link "Unsecured Priority Claims" at bounding box center [204, 353] width 367 height 27
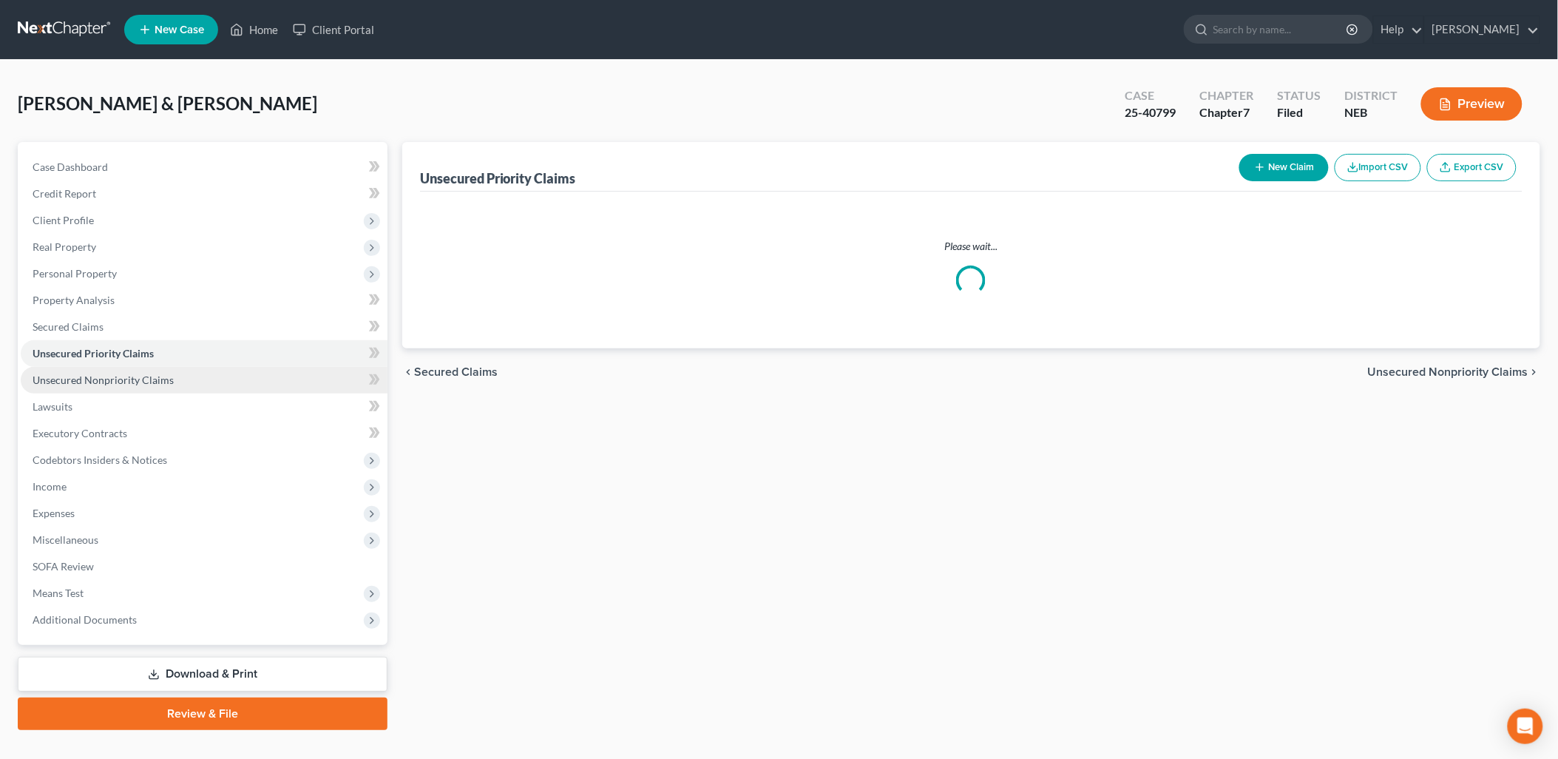
click at [78, 374] on span "Unsecured Nonpriority Claims" at bounding box center [103, 379] width 141 height 13
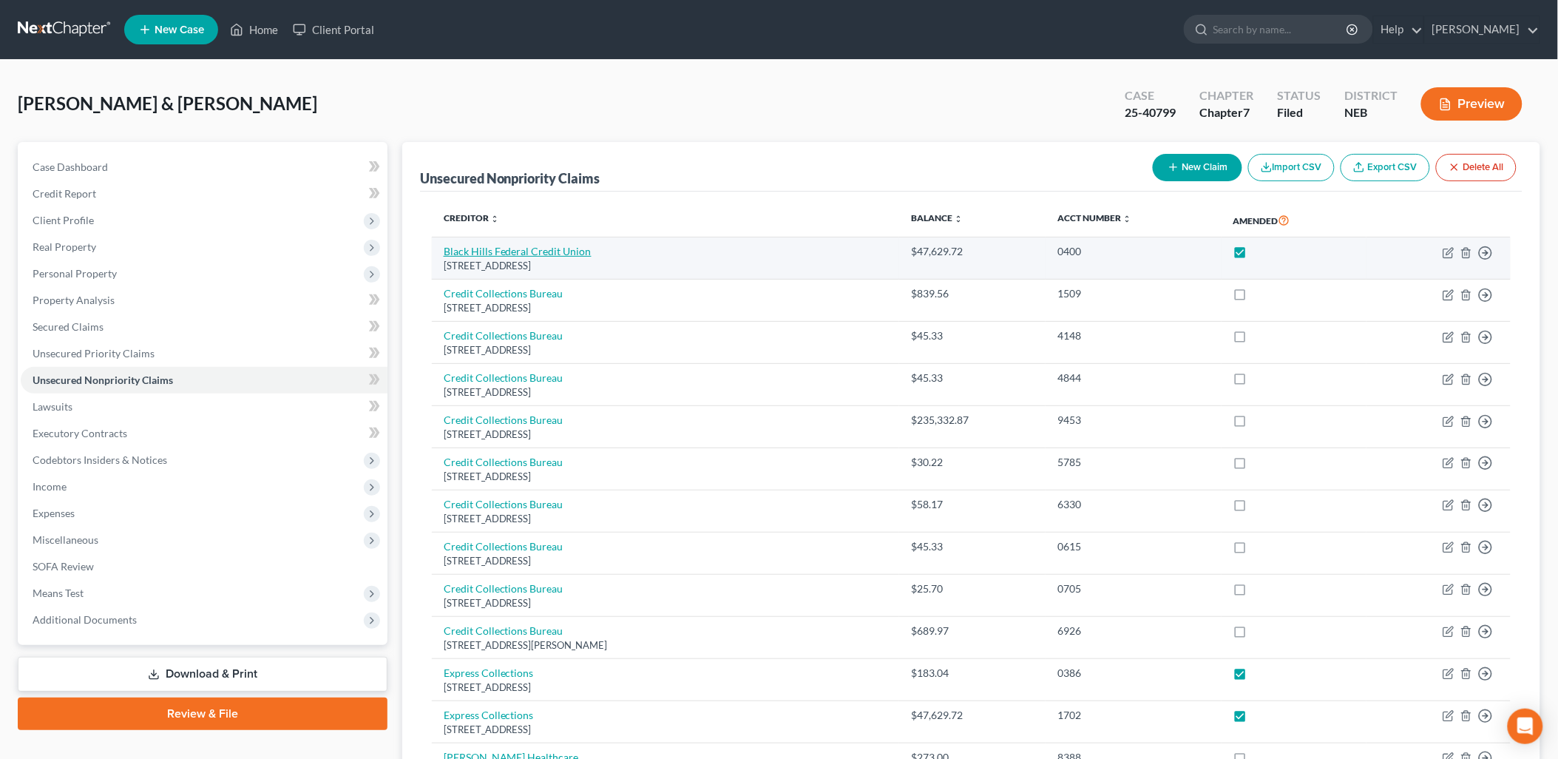
click at [516, 247] on link "Black Hills Federal Credit Union" at bounding box center [518, 251] width 148 height 13
select select "43"
select select "10"
select select "2"
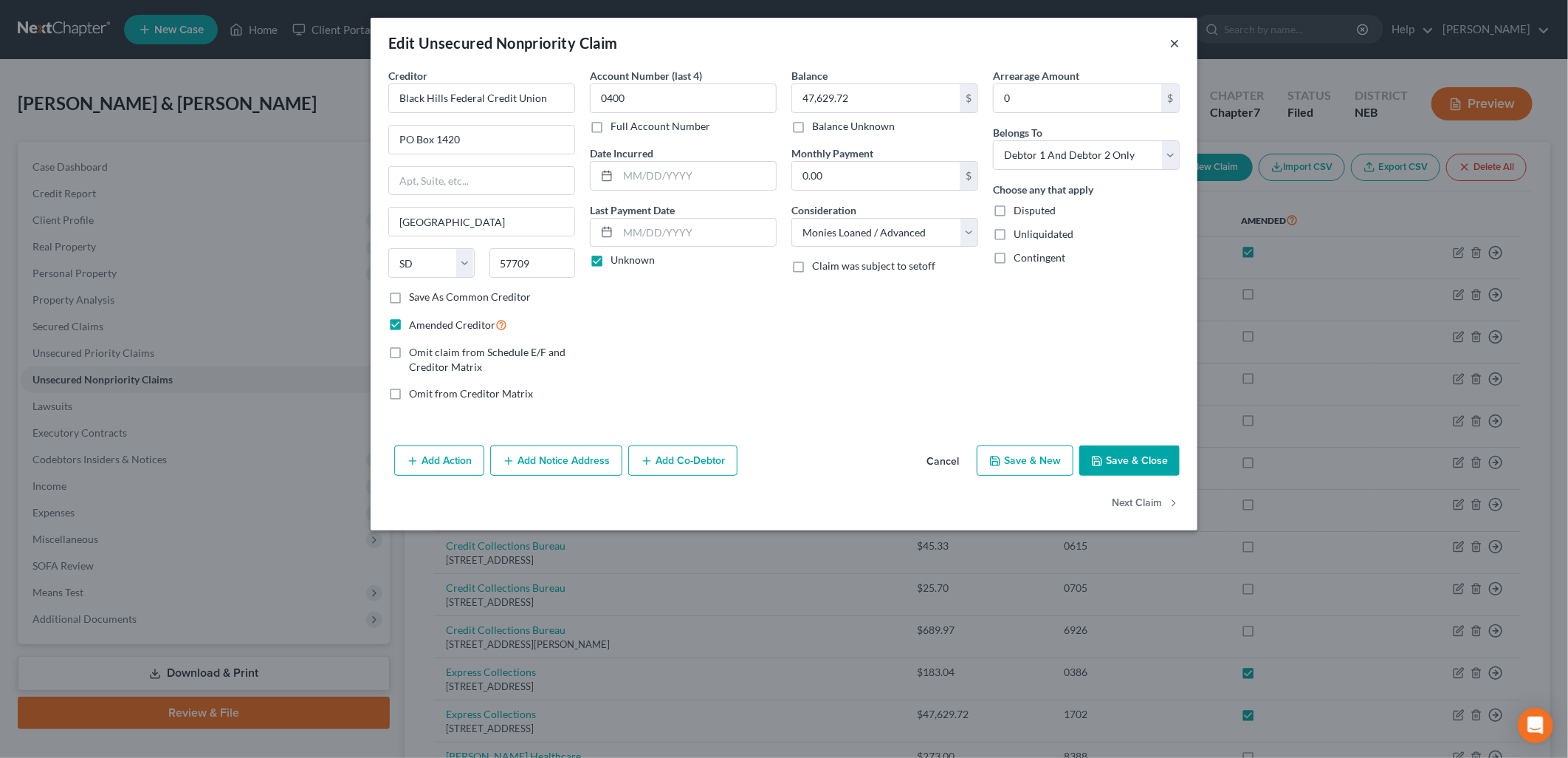
click at [1174, 38] on button "×" at bounding box center [1174, 43] width 10 height 18
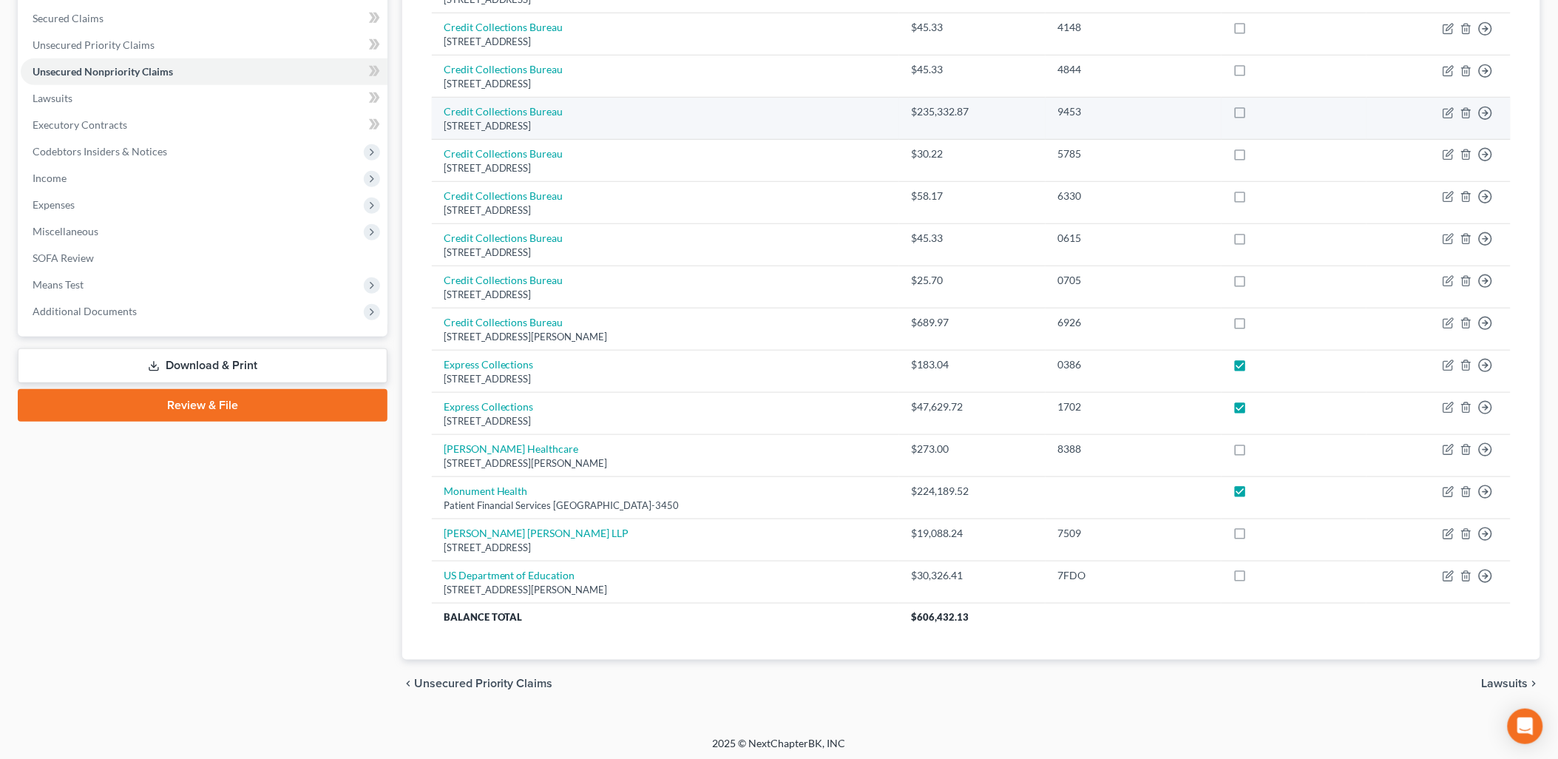
scroll to position [313, 0]
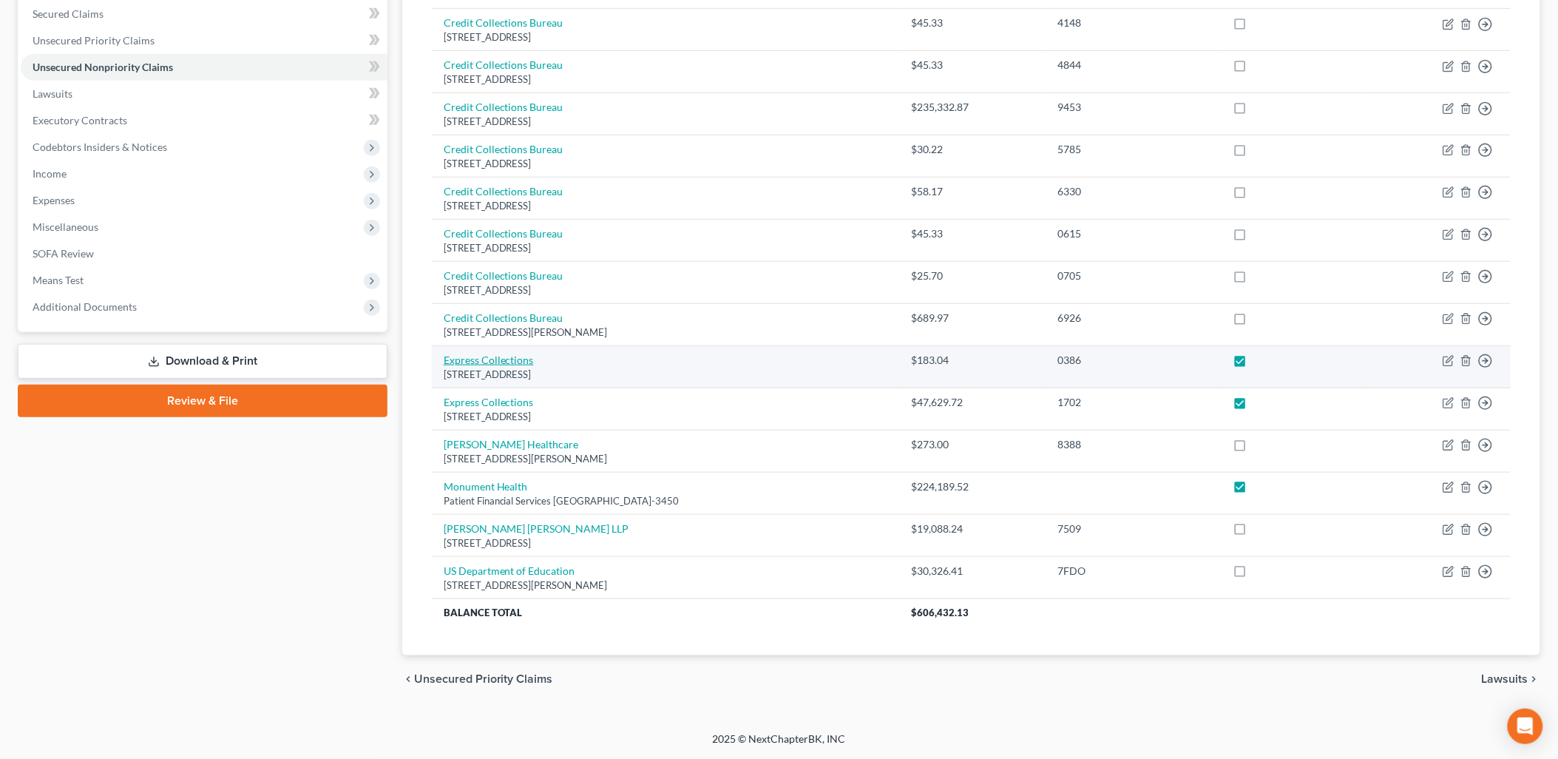
click at [513, 364] on link "Express Collections" at bounding box center [489, 359] width 90 height 13
select select "43"
select select "1"
select select "2"
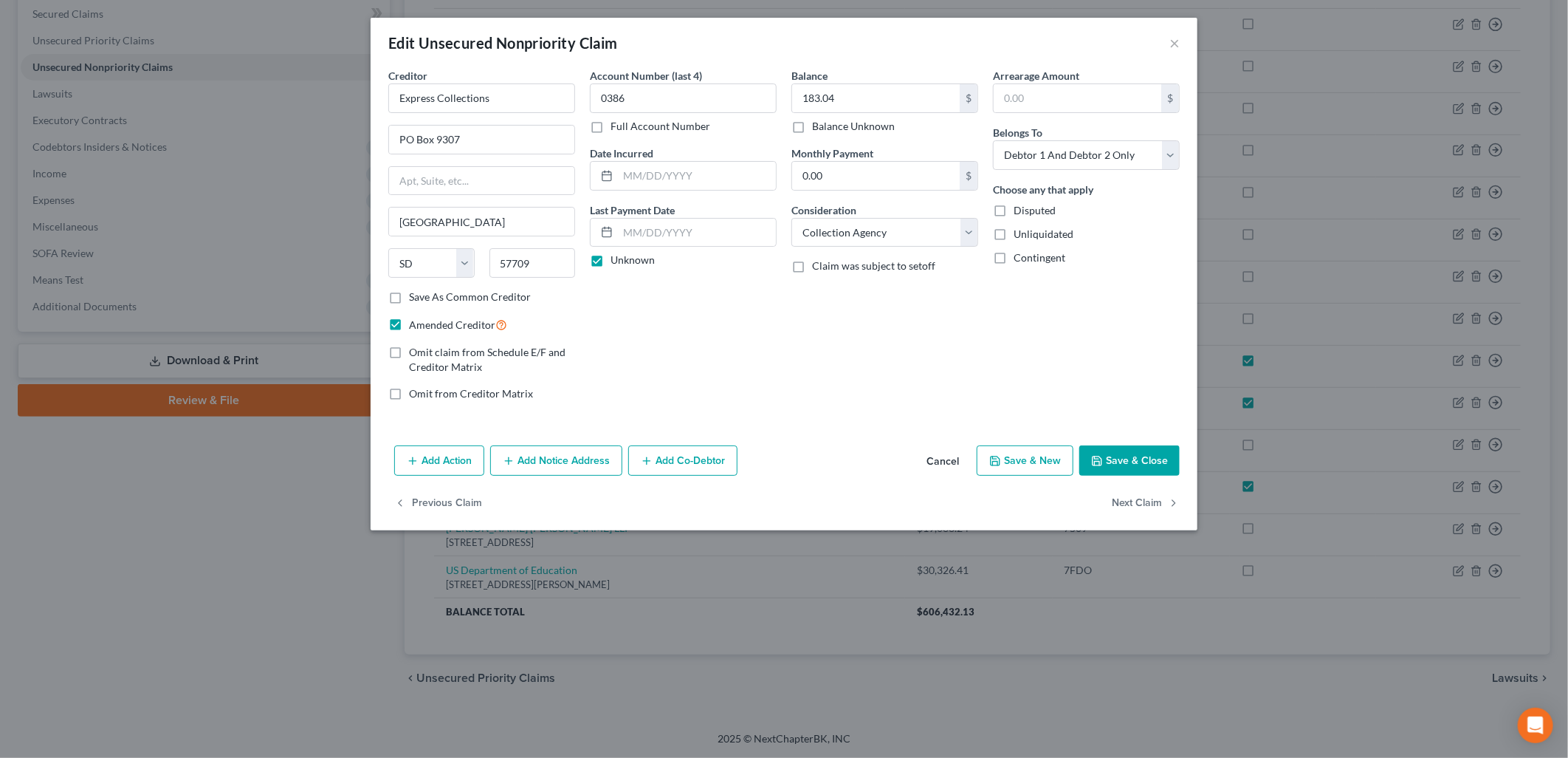
click at [813, 617] on div "Edit Unsecured Nonpriority Claim × Creditor * Express Collections PO Box 9307 R…" at bounding box center [784, 379] width 1568 height 758
drag, startPoint x: 851, startPoint y: 47, endPoint x: 1030, endPoint y: 253, distance: 272.9
click at [1024, 246] on div "Edit Unsecured Nonpriority Claim × Creditor * Express Collections PO Box 9307 R…" at bounding box center [784, 274] width 826 height 512
click at [1167, 49] on div "Edit Unsecured Nonpriority Claim ×" at bounding box center [784, 43] width 826 height 50
click at [1177, 38] on button "×" at bounding box center [1174, 43] width 10 height 18
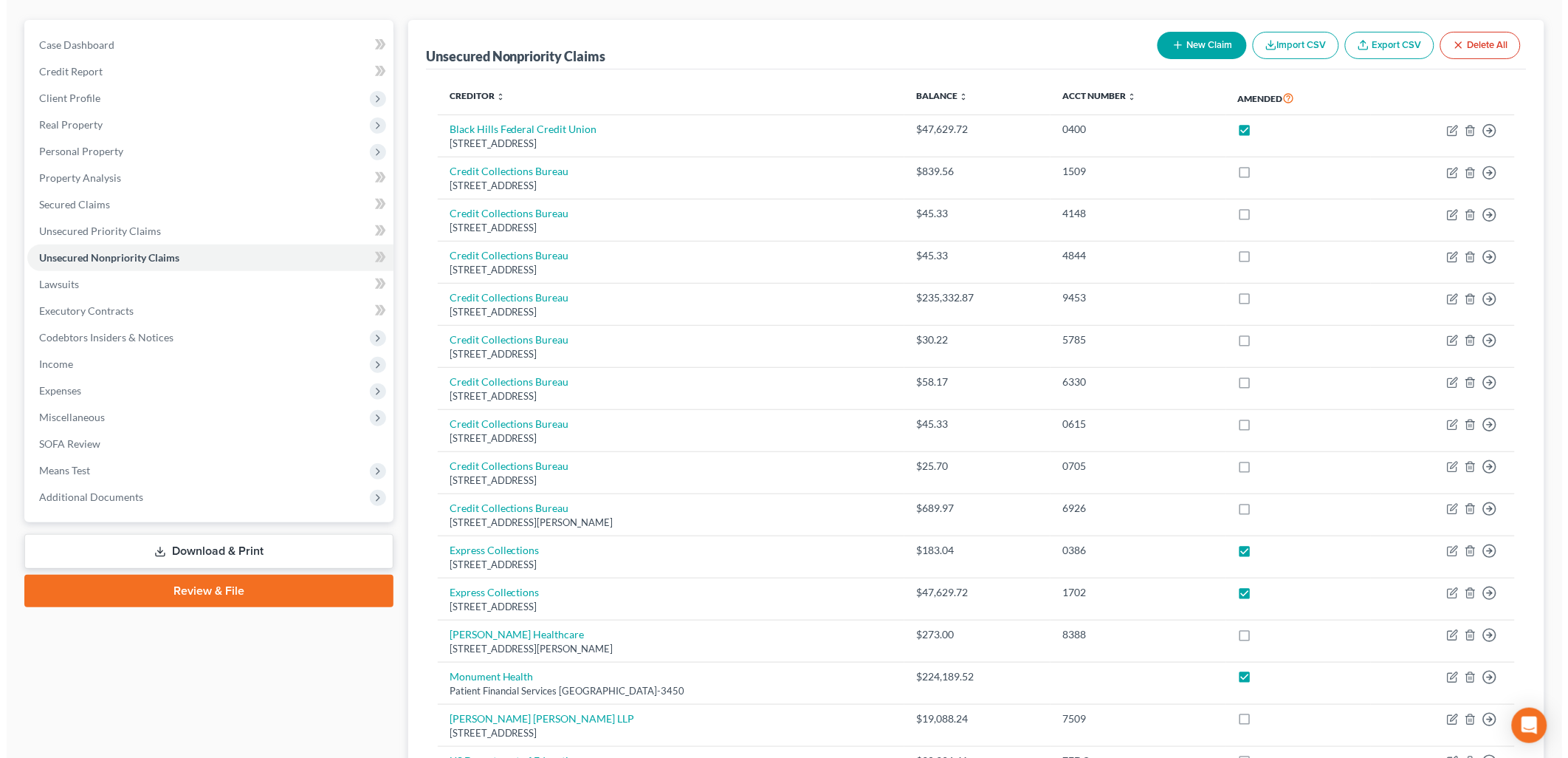
scroll to position [0, 0]
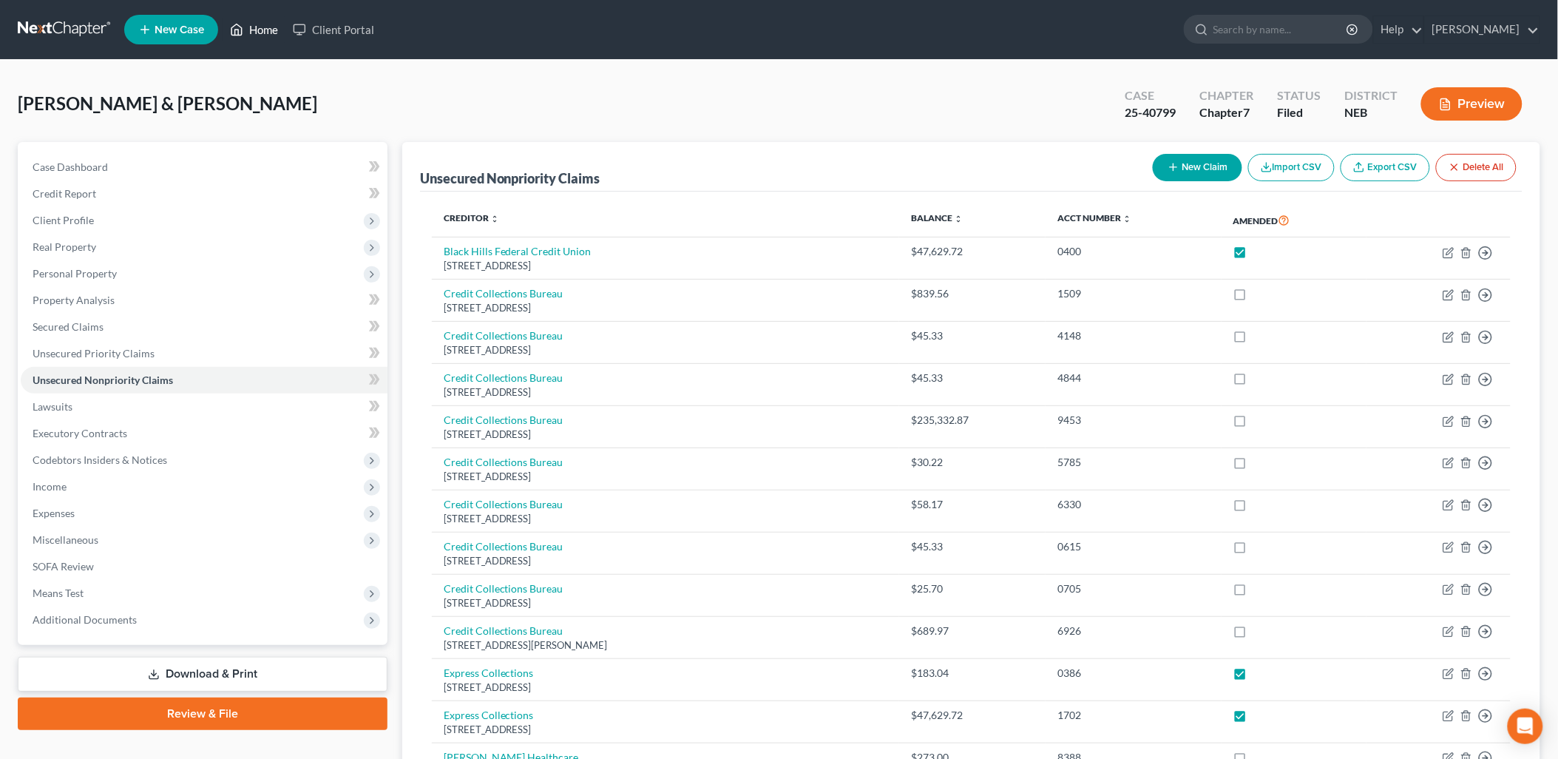
click at [250, 24] on link "Home" at bounding box center [254, 29] width 63 height 27
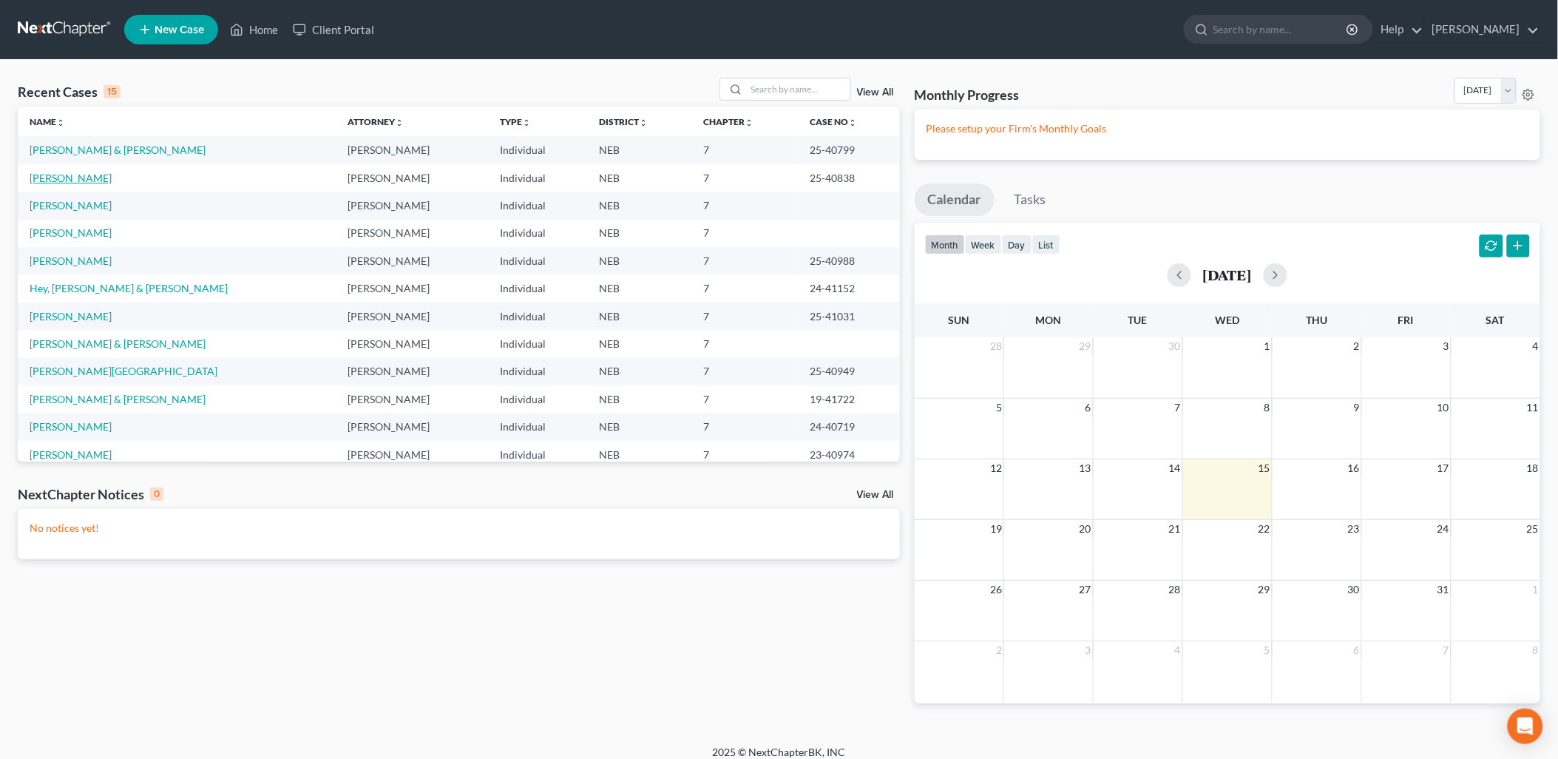
click at [89, 175] on link "Kramer, Holly" at bounding box center [71, 178] width 82 height 13
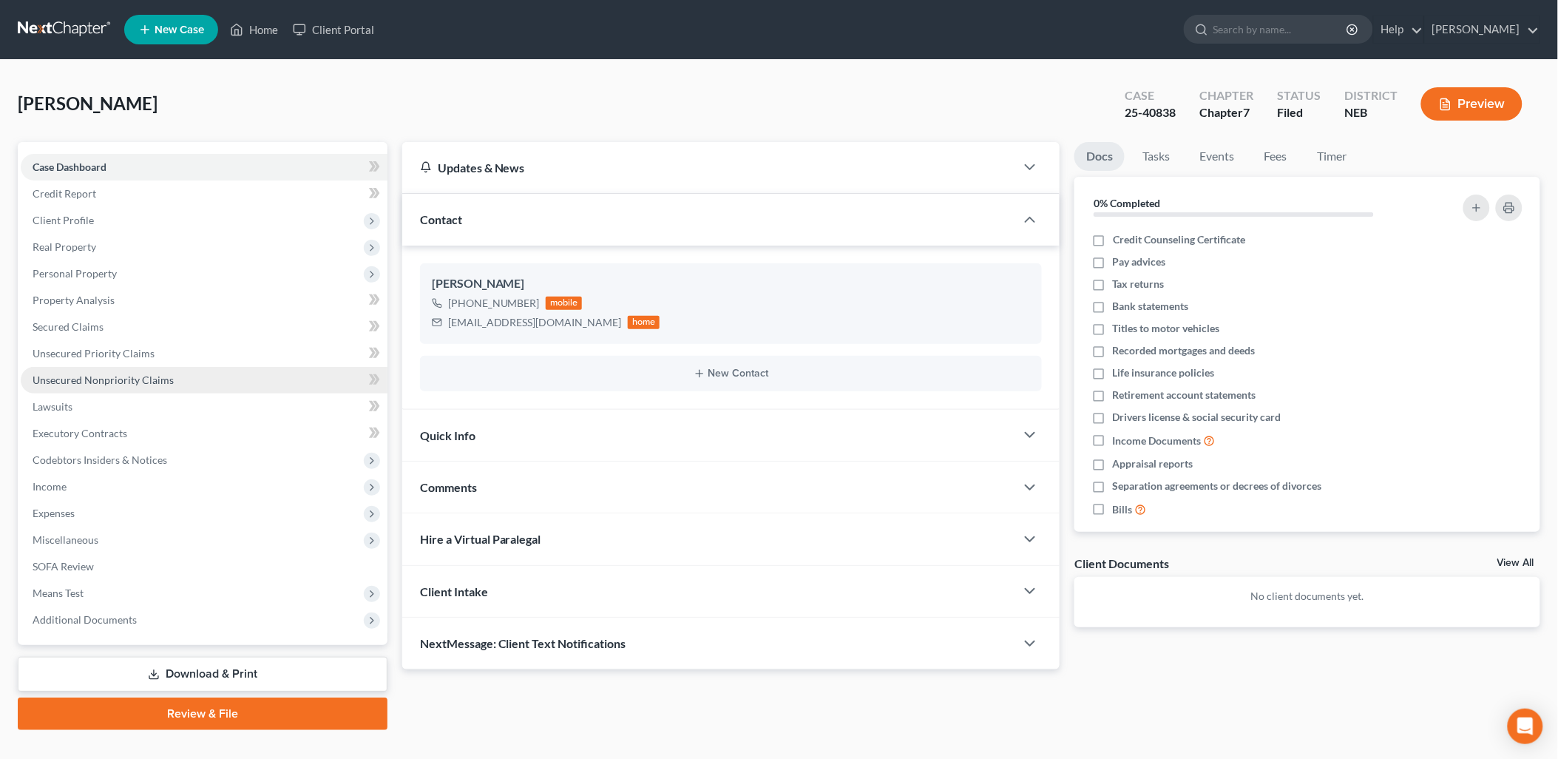
click at [100, 373] on span "Unsecured Nonpriority Claims" at bounding box center [103, 379] width 141 height 13
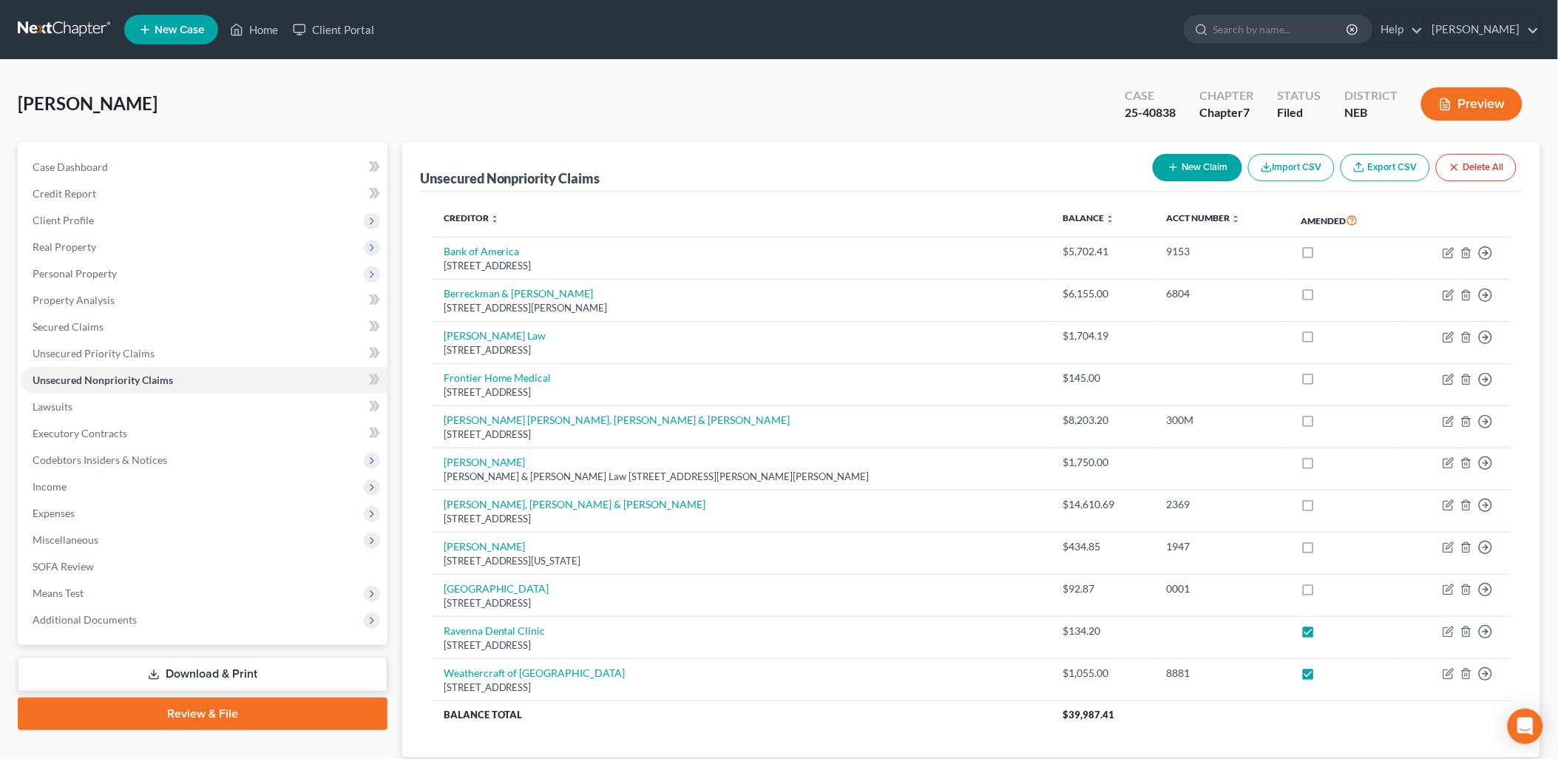
click at [1454, 104] on button "Preview" at bounding box center [1471, 103] width 101 height 33
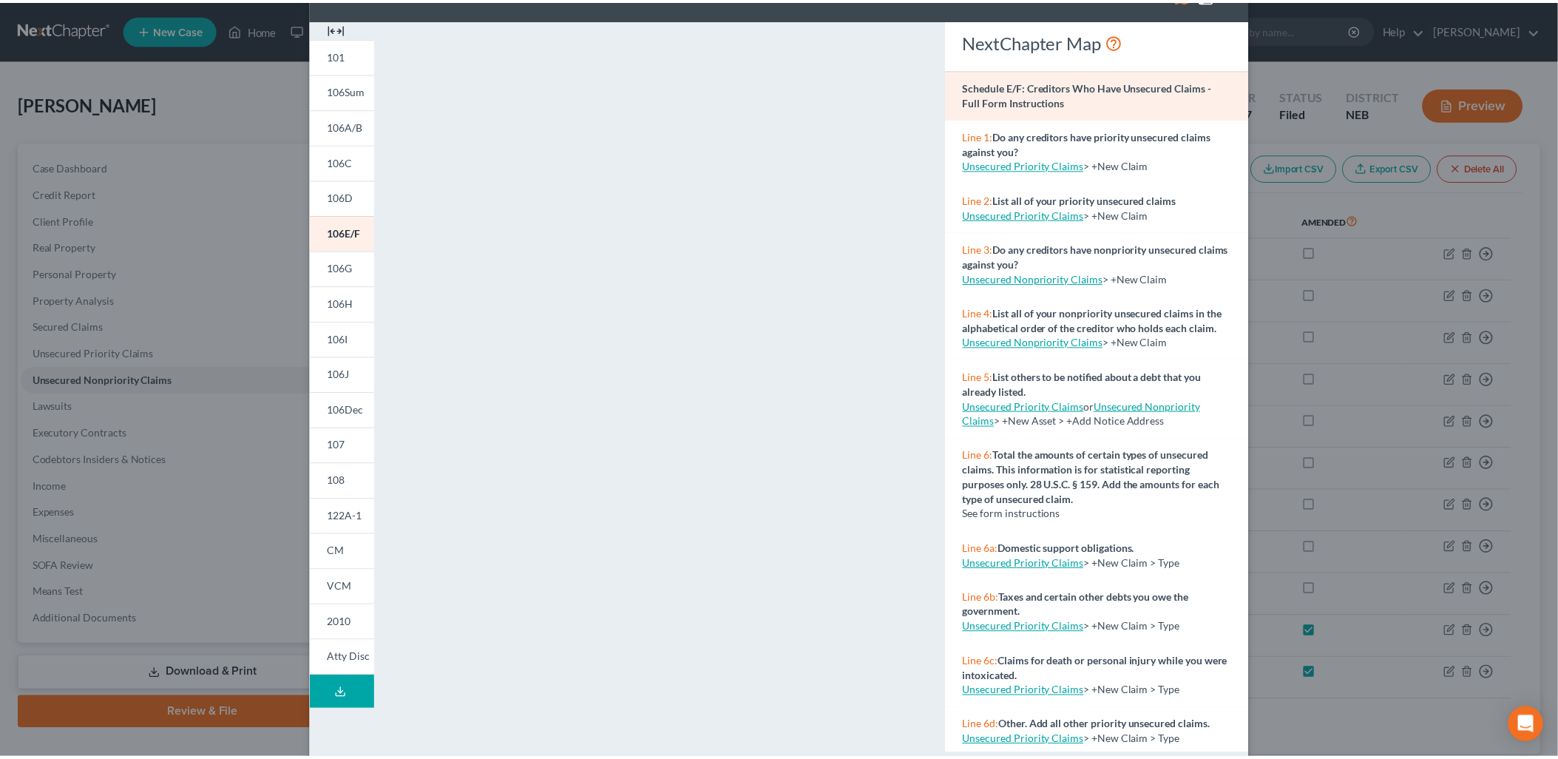
scroll to position [75, 0]
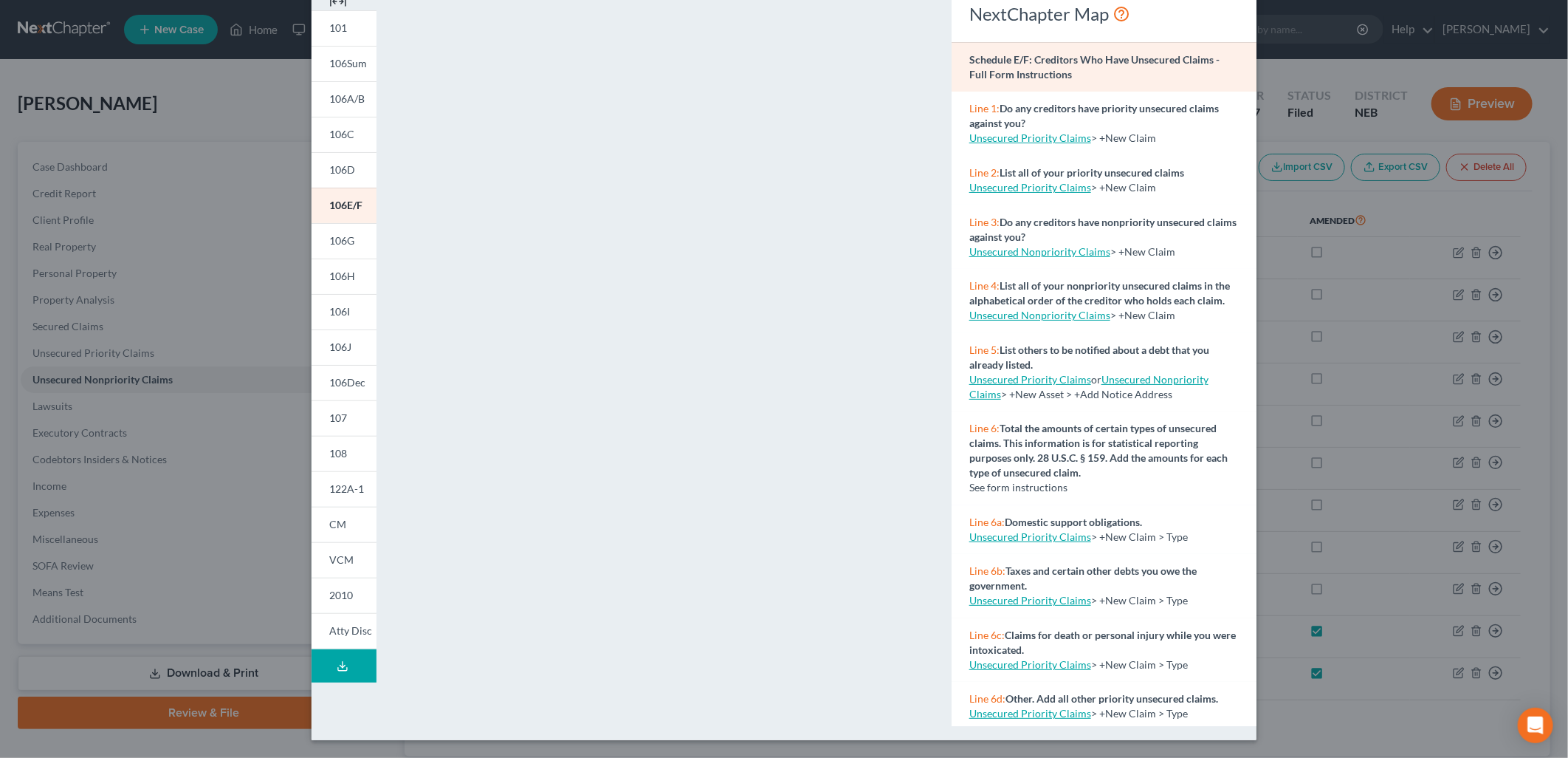
click at [189, 312] on div "Petition Preview Schedule E/F: Creditors Who Have Unsecured Claims × 101 106Sum…" at bounding box center [784, 379] width 1568 height 758
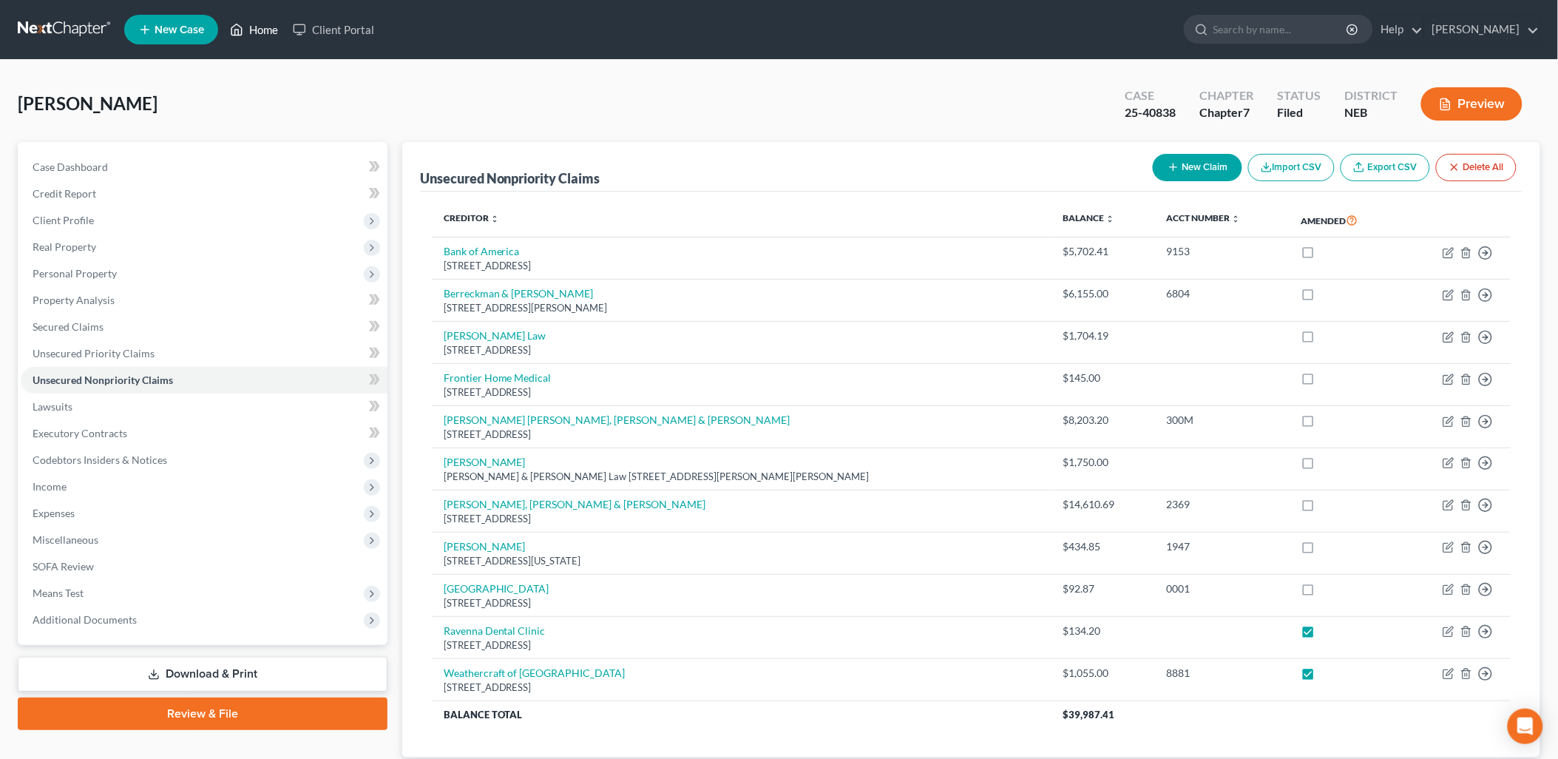
click at [253, 30] on link "Home" at bounding box center [254, 29] width 63 height 27
